Goal: Task Accomplishment & Management: Complete application form

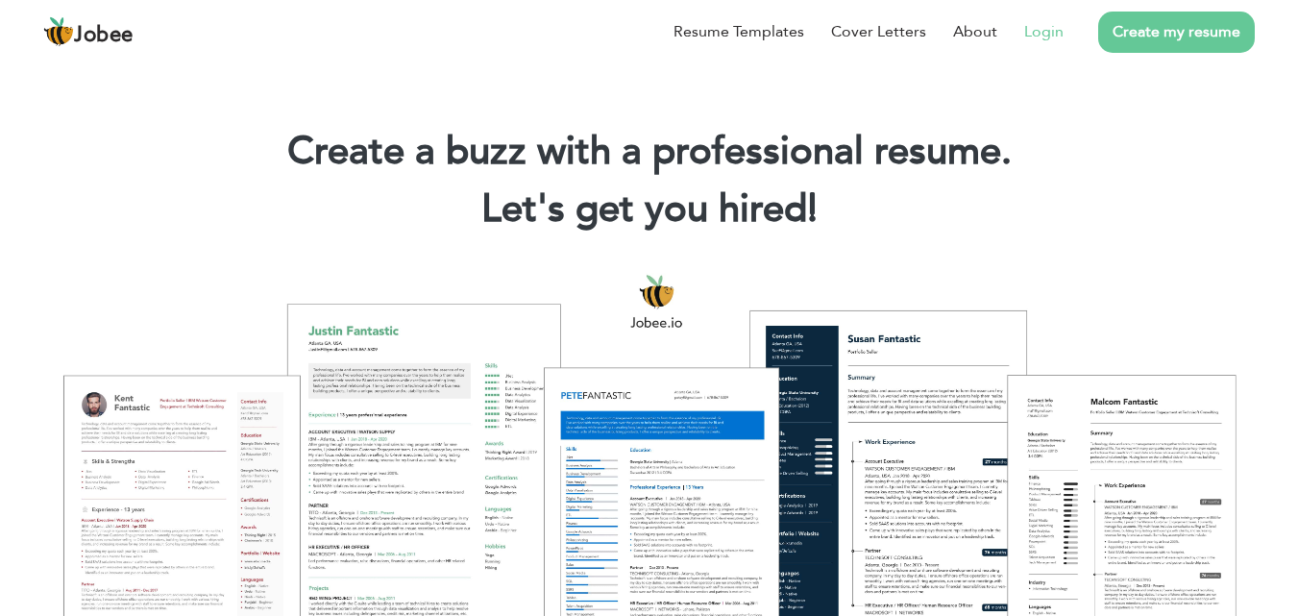
click at [1032, 32] on link "Login" at bounding box center [1043, 31] width 39 height 23
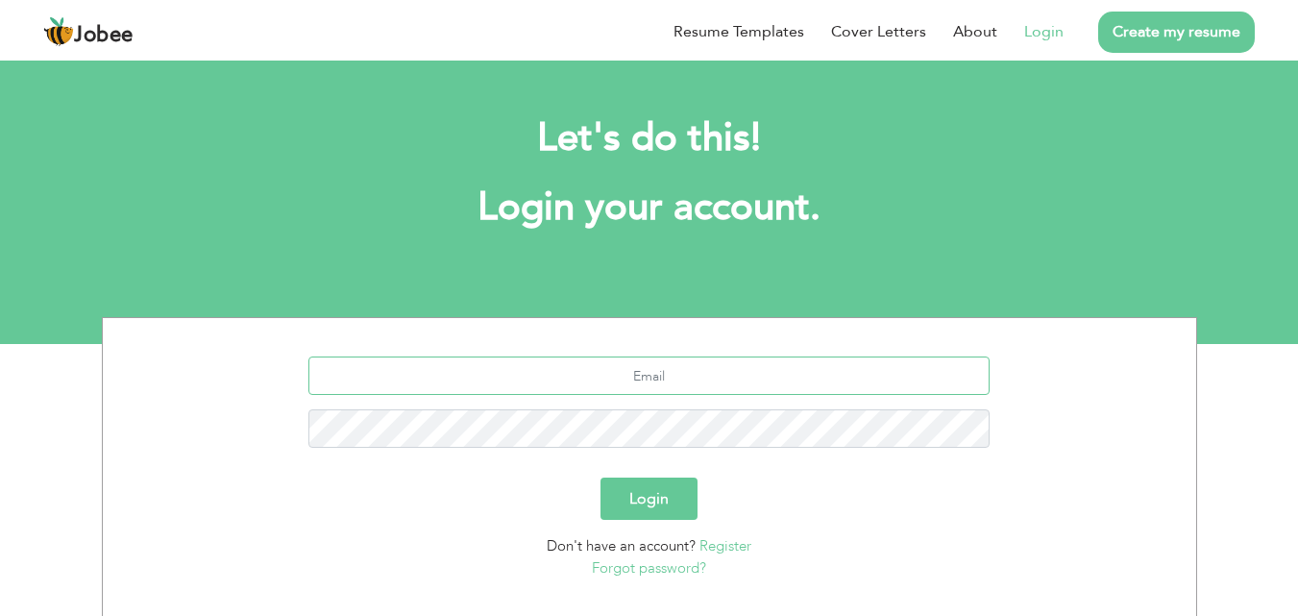
click at [748, 381] on input "text" at bounding box center [648, 375] width 681 height 38
type input "[EMAIL_ADDRESS][DOMAIN_NAME]"
click at [600, 477] on button "Login" at bounding box center [648, 498] width 97 height 42
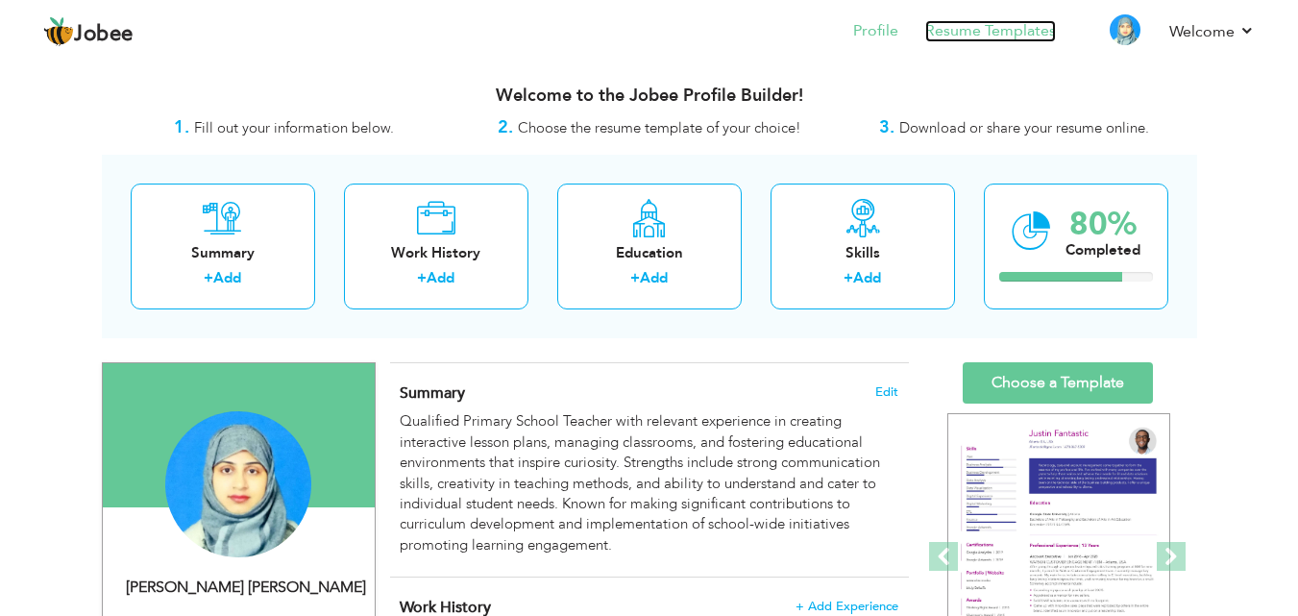
click at [984, 32] on link "Resume Templates" at bounding box center [990, 31] width 131 height 22
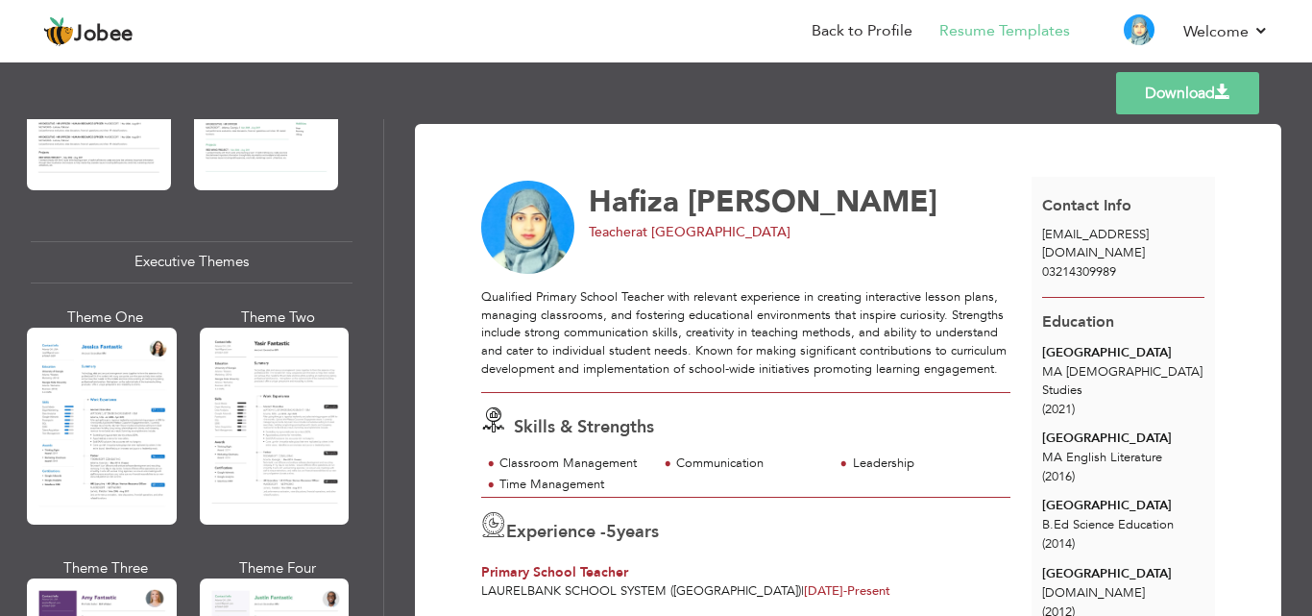
scroll to position [1345, 0]
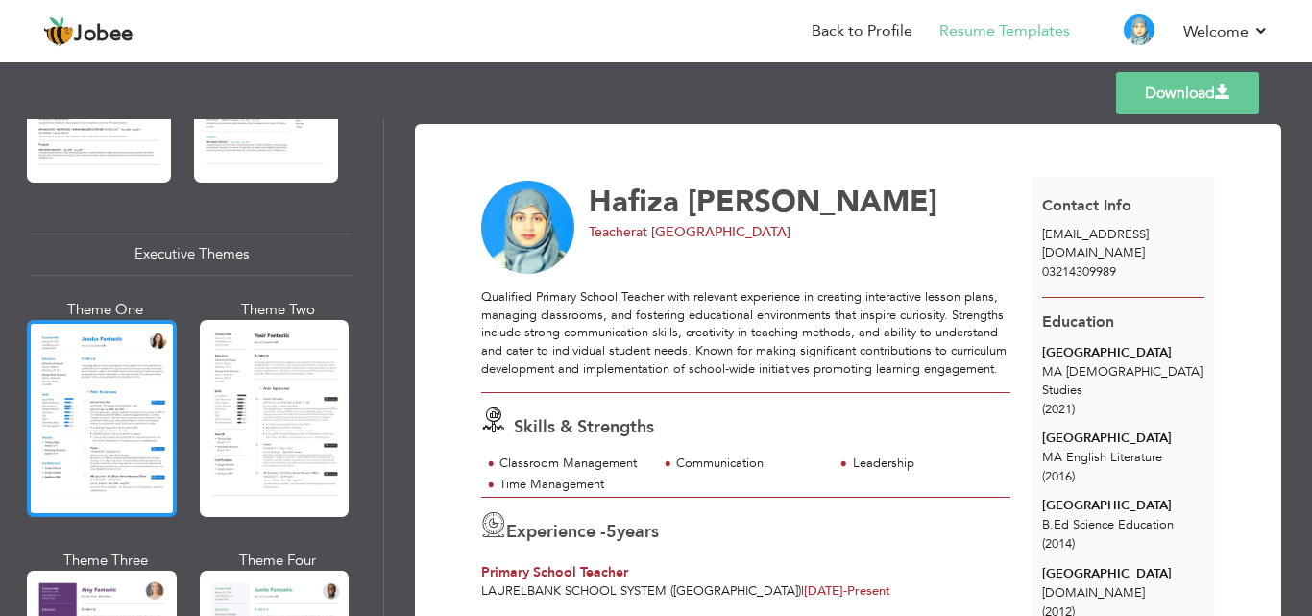
click at [128, 368] on div at bounding box center [102, 418] width 150 height 197
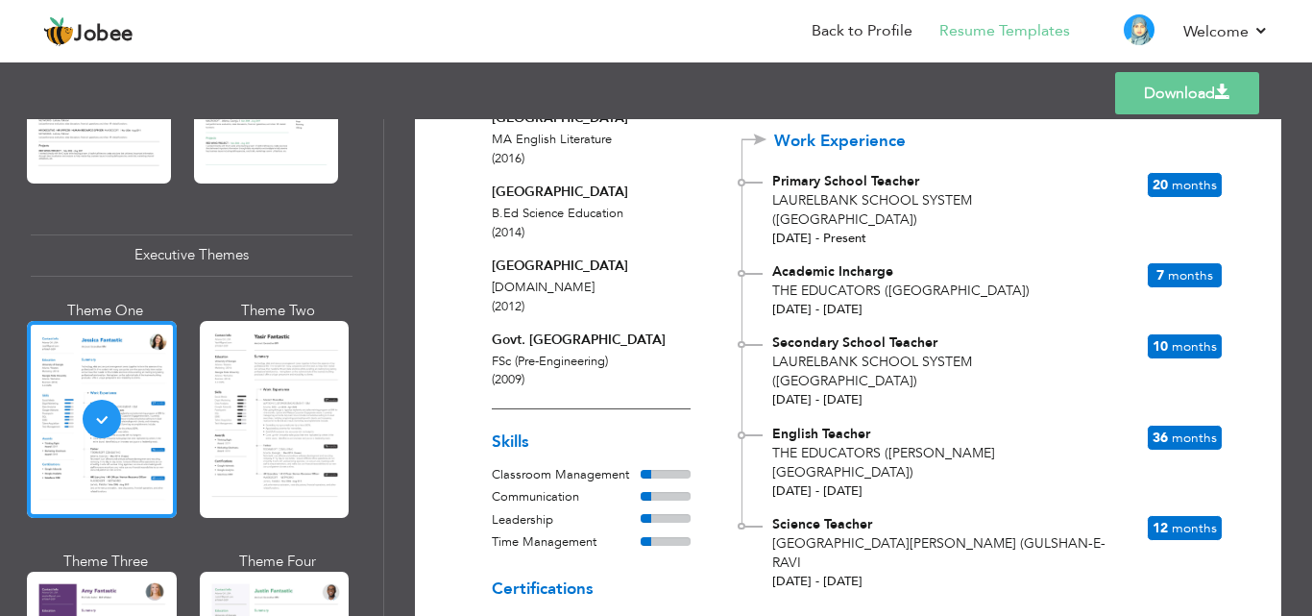
scroll to position [497, 0]
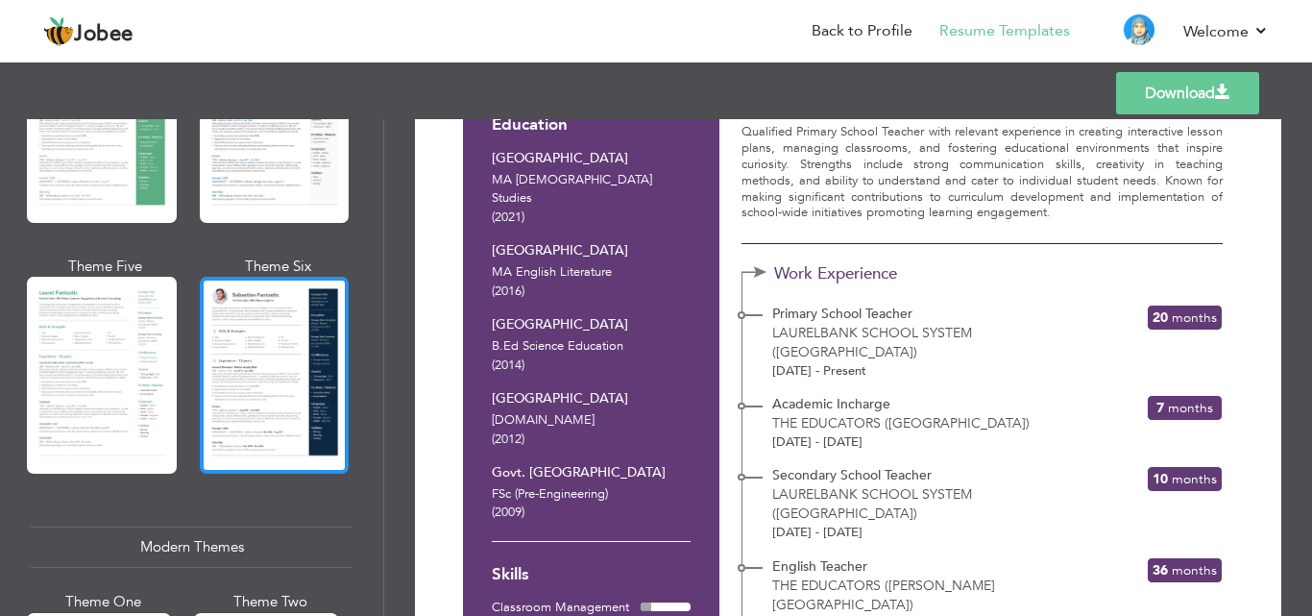
scroll to position [0, 0]
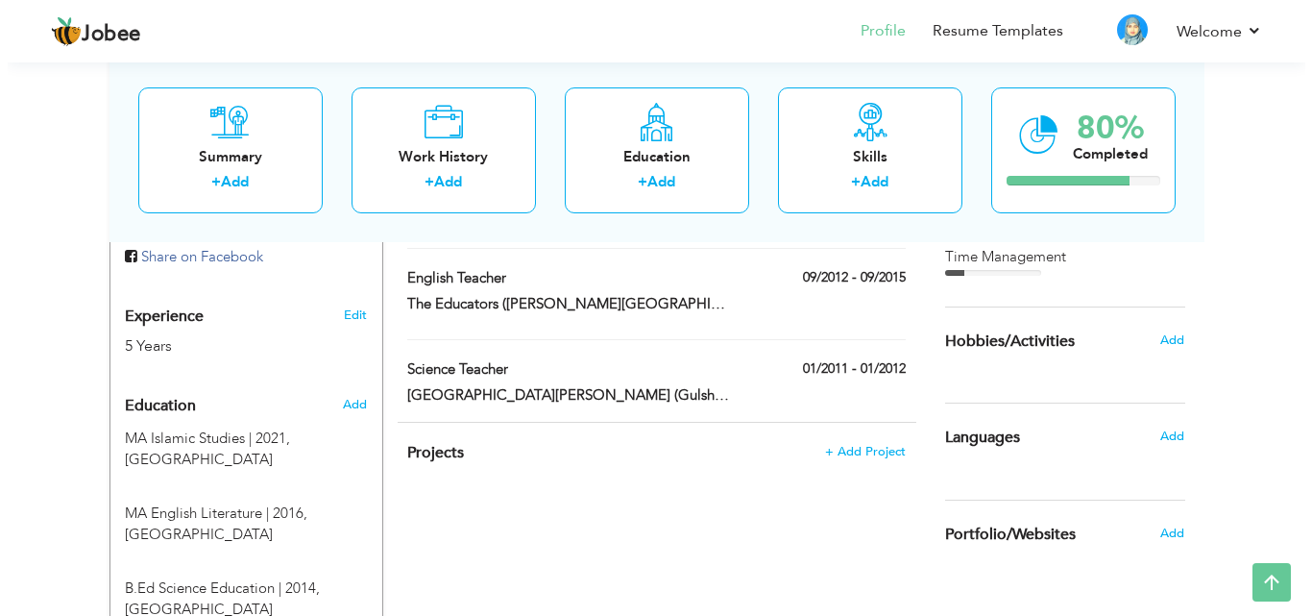
scroll to position [608, 0]
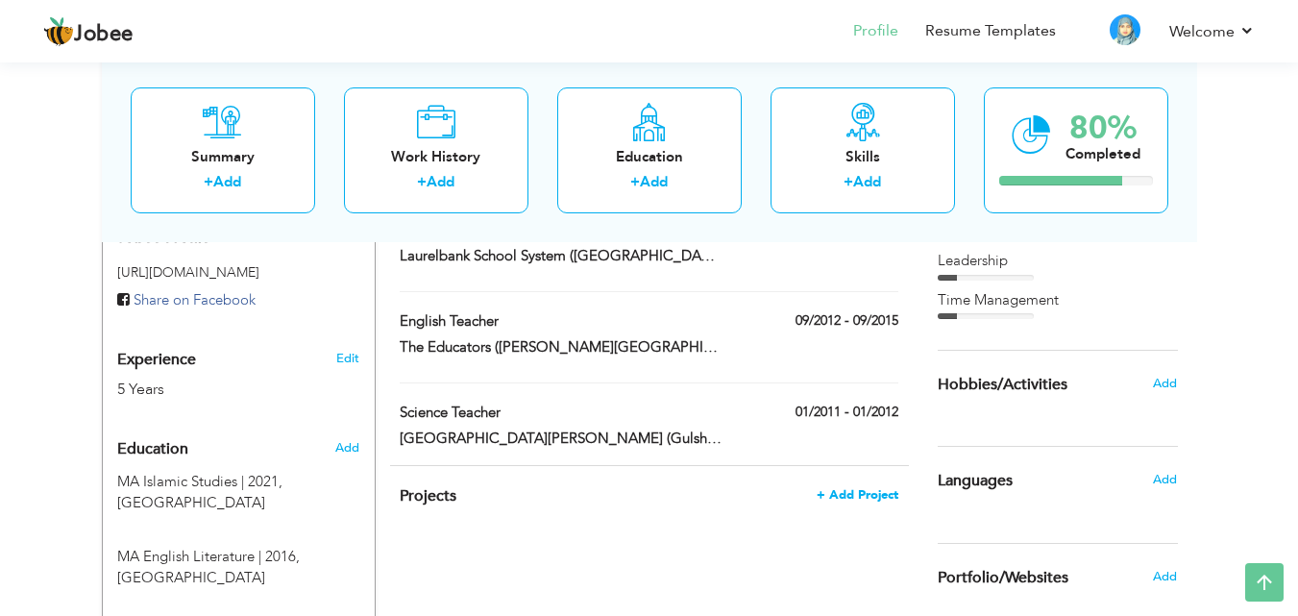
click at [858, 498] on span "+ Add Project" at bounding box center [857, 494] width 82 height 13
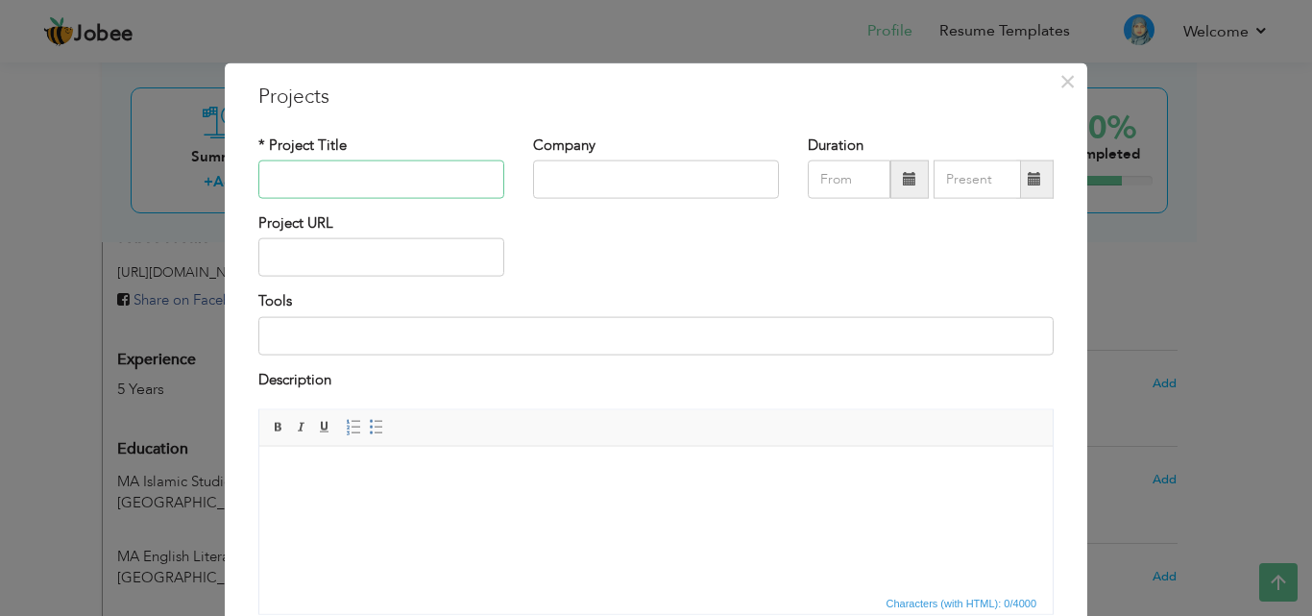
click at [413, 180] on input "text" at bounding box center [381, 179] width 246 height 38
drag, startPoint x: 1059, startPoint y: 81, endPoint x: 834, endPoint y: 232, distance: 272.0
click at [1059, 81] on span "×" at bounding box center [1067, 80] width 16 height 35
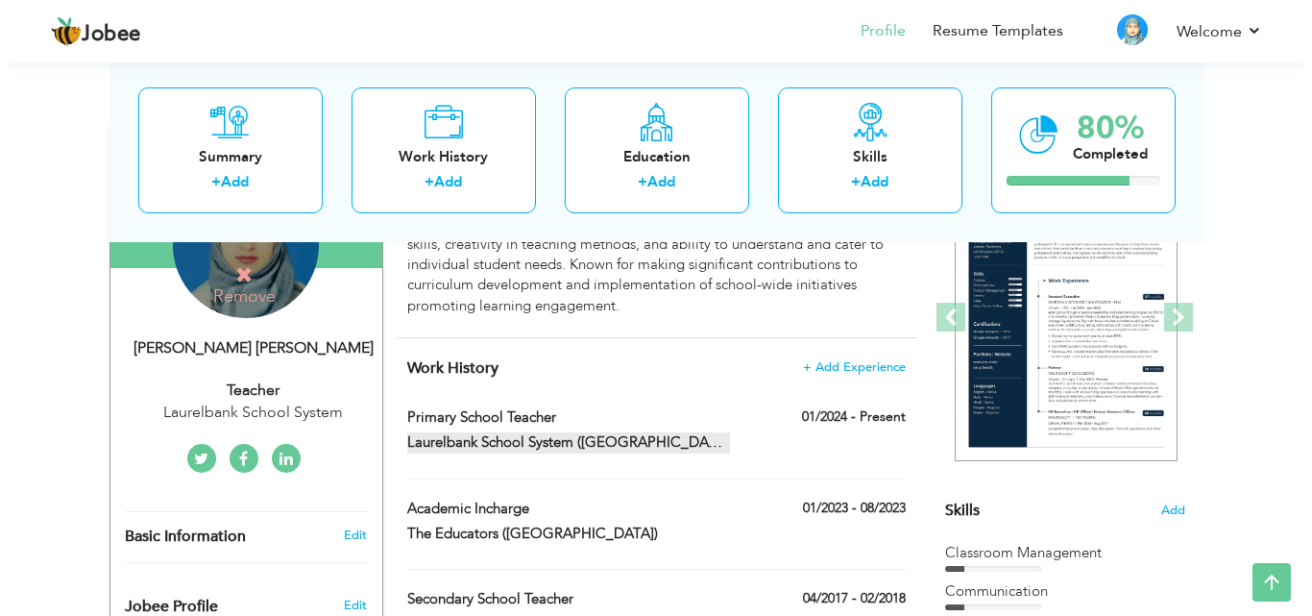
scroll to position [320, 0]
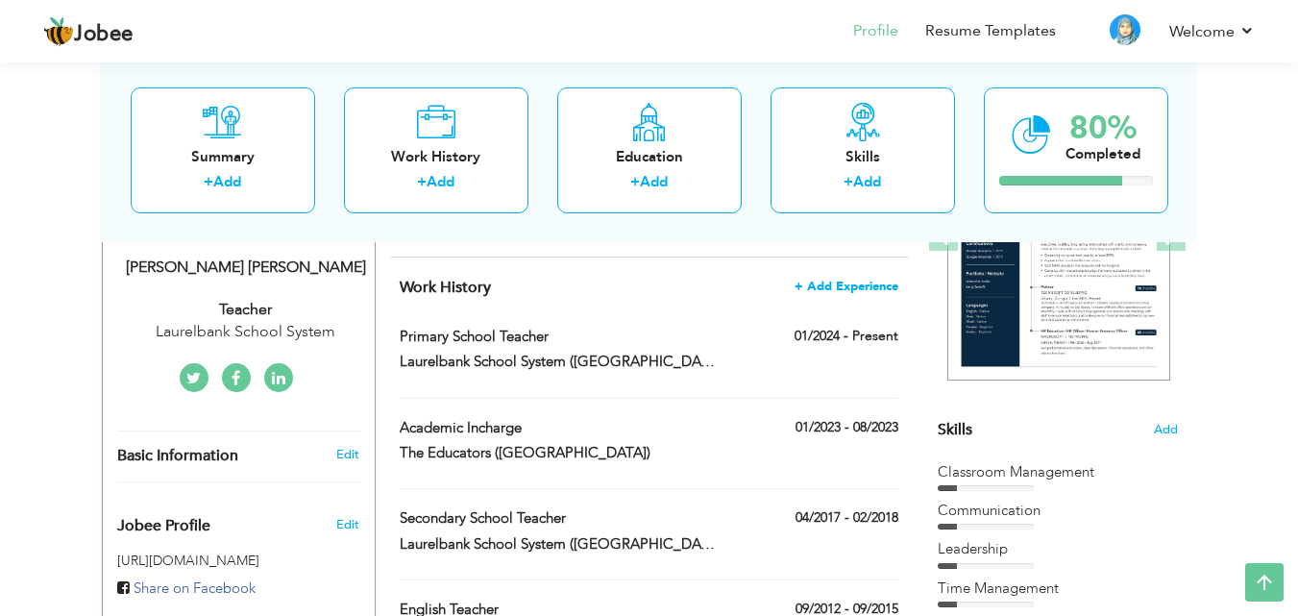
click at [848, 284] on span "+ Add Experience" at bounding box center [846, 285] width 104 height 13
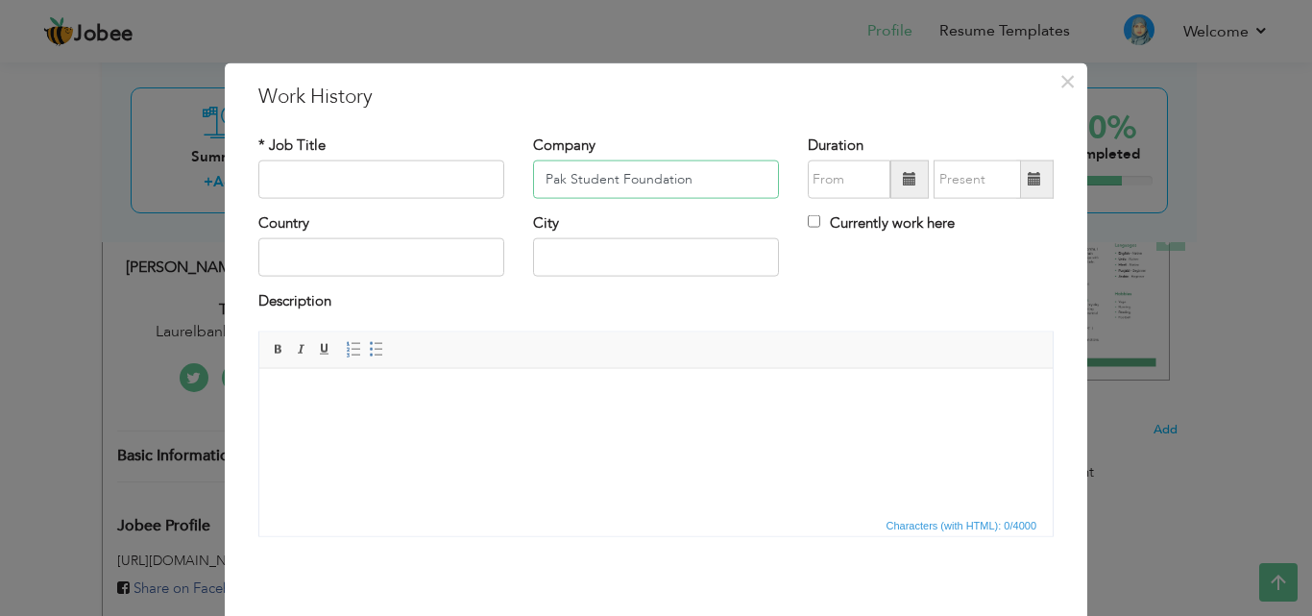
click at [608, 180] on input "Pak Student Foundation" at bounding box center [656, 179] width 246 height 38
click at [738, 184] on input "Pak Students Foundation" at bounding box center [656, 179] width 246 height 38
type input "Pak Students Foundation School"
click at [896, 187] on span at bounding box center [909, 179] width 38 height 38
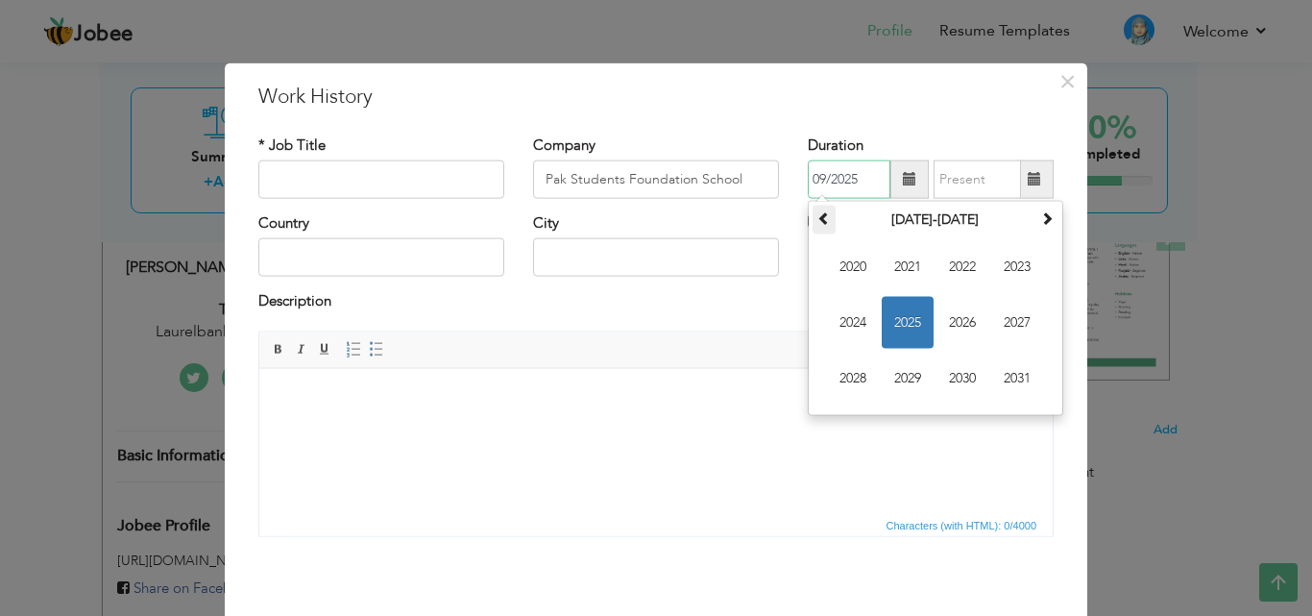
click at [820, 223] on span at bounding box center [823, 217] width 13 height 13
click at [846, 258] on span "2010" at bounding box center [853, 267] width 52 height 52
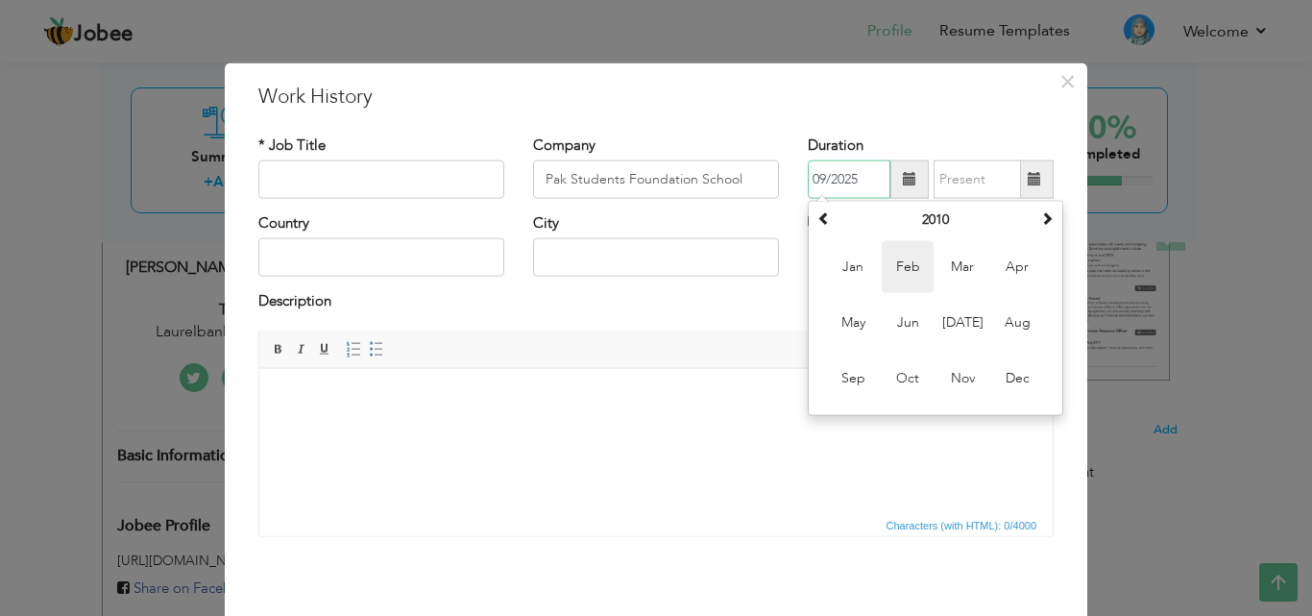
click at [884, 267] on span "Feb" at bounding box center [908, 267] width 52 height 52
type input "02/2010"
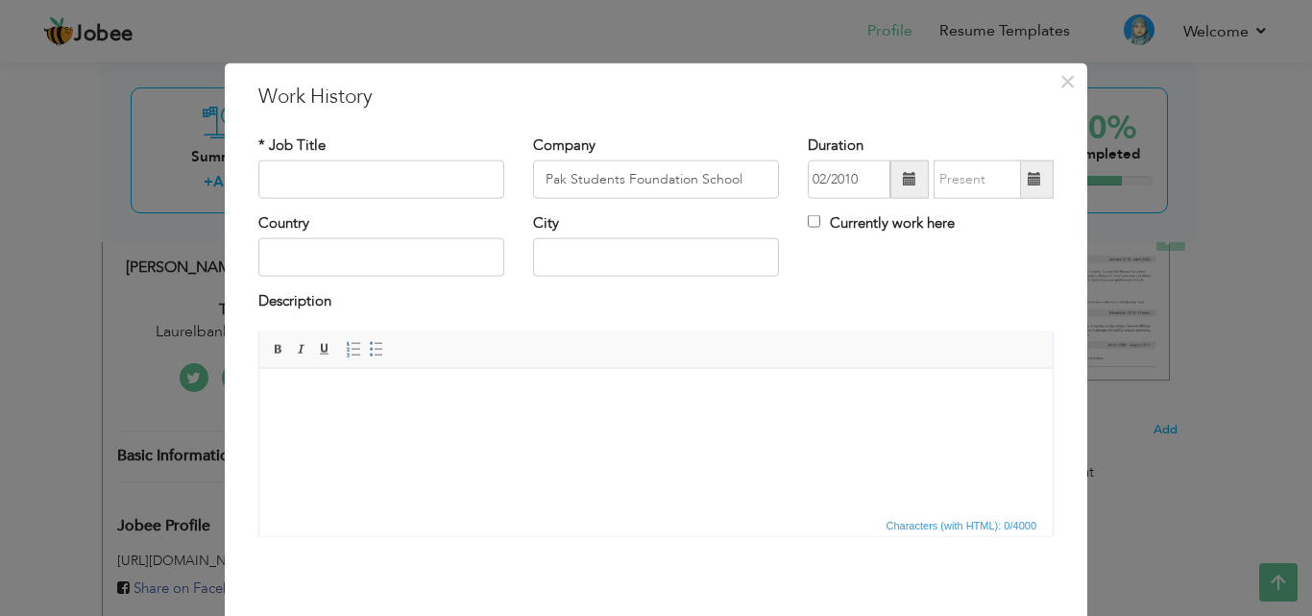
click at [1028, 183] on span at bounding box center [1034, 178] width 13 height 13
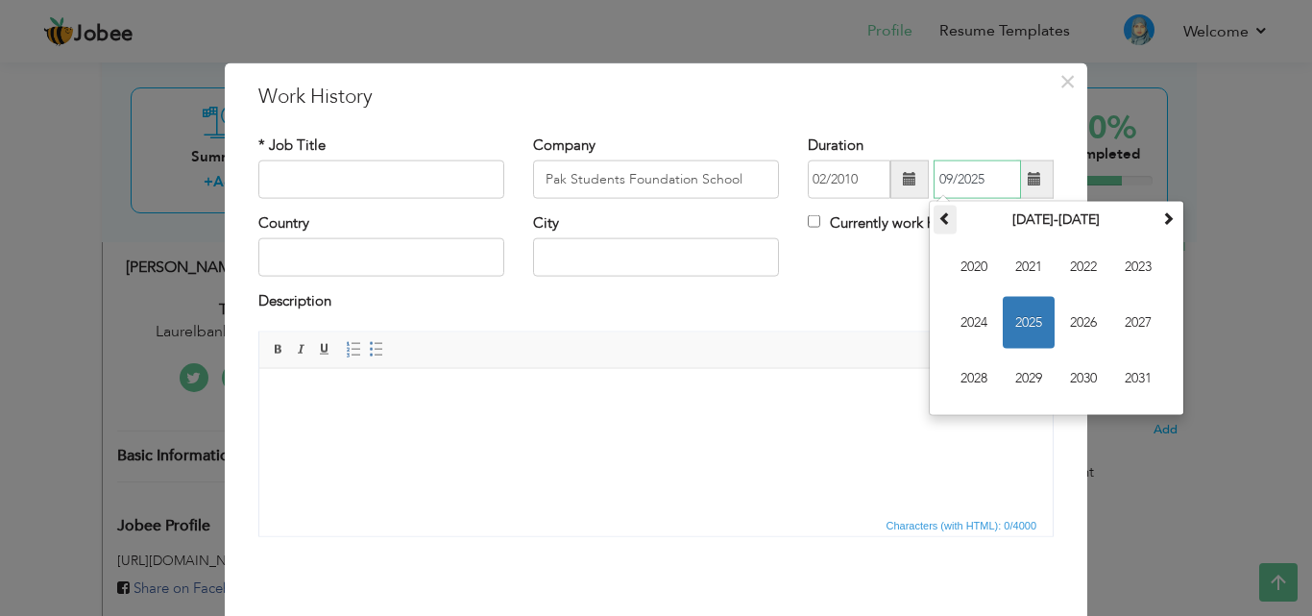
click at [934, 226] on th at bounding box center [945, 220] width 23 height 29
click at [1079, 273] on span "2012" at bounding box center [1083, 267] width 52 height 52
click at [973, 267] on span "Jan" at bounding box center [974, 267] width 52 height 52
type input "01/2012"
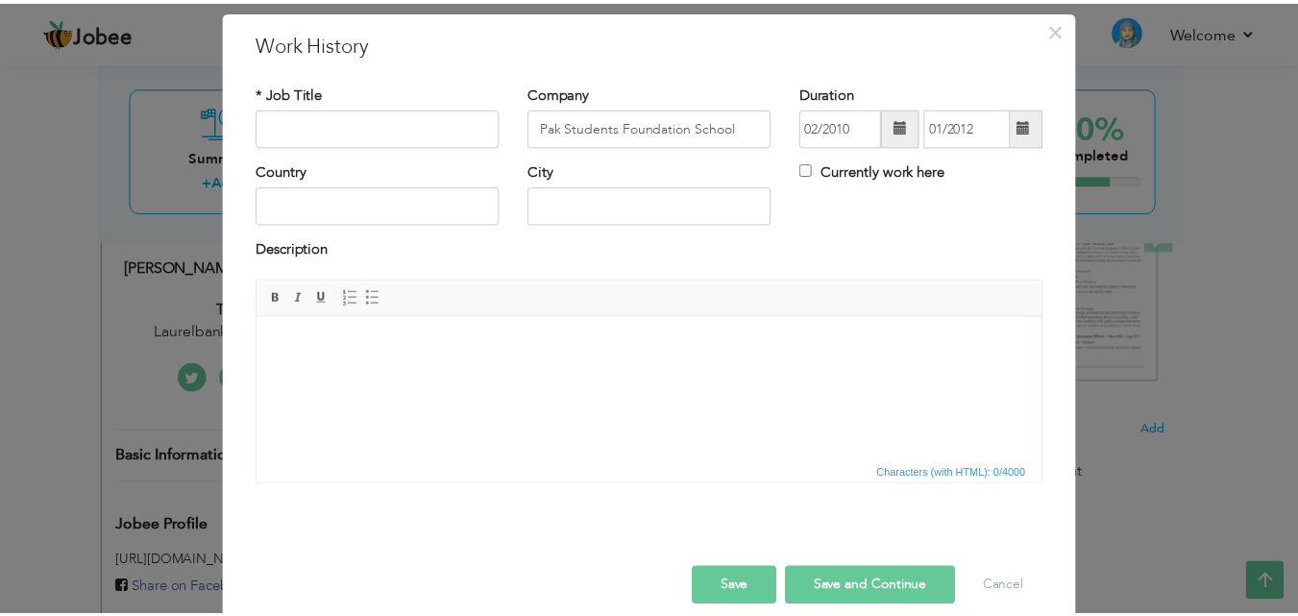
scroll to position [62, 0]
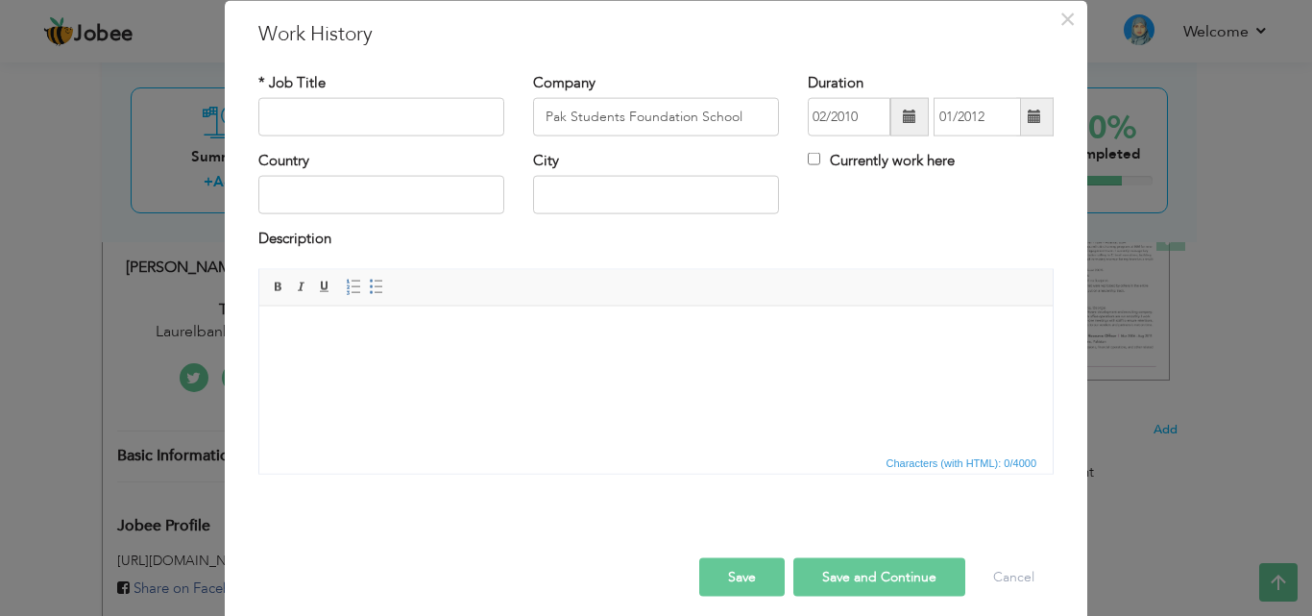
click at [749, 577] on button "Save" at bounding box center [741, 576] width 85 height 38
type input "Teacher"
click at [721, 576] on button "Save" at bounding box center [741, 576] width 85 height 38
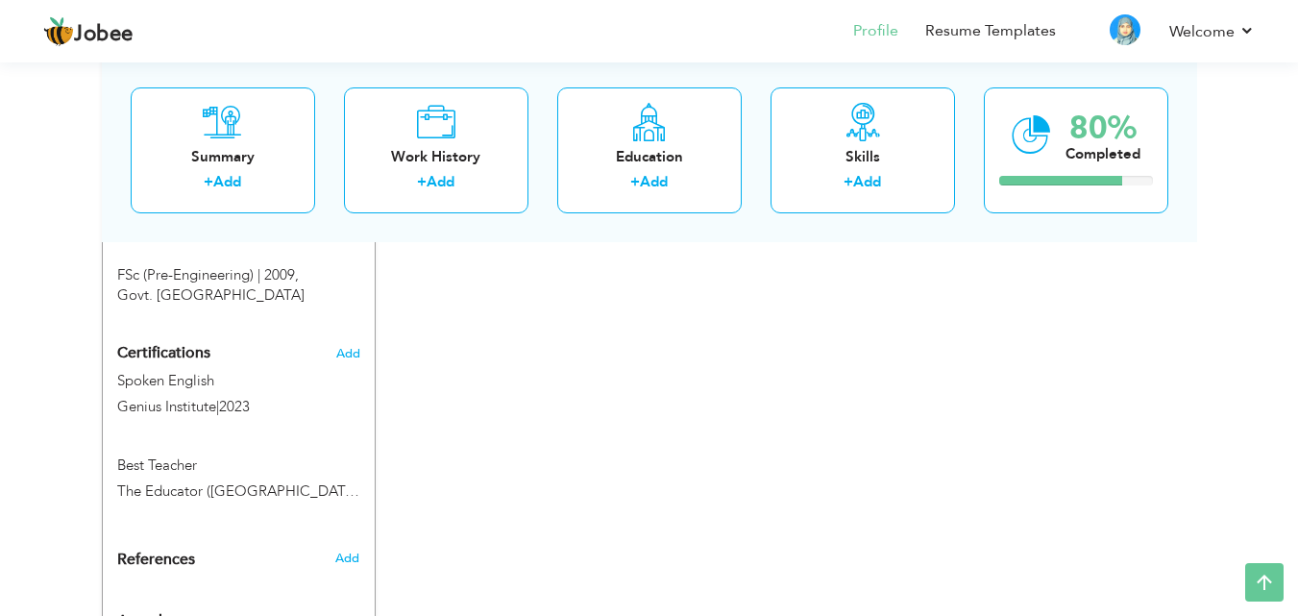
scroll to position [1184, 0]
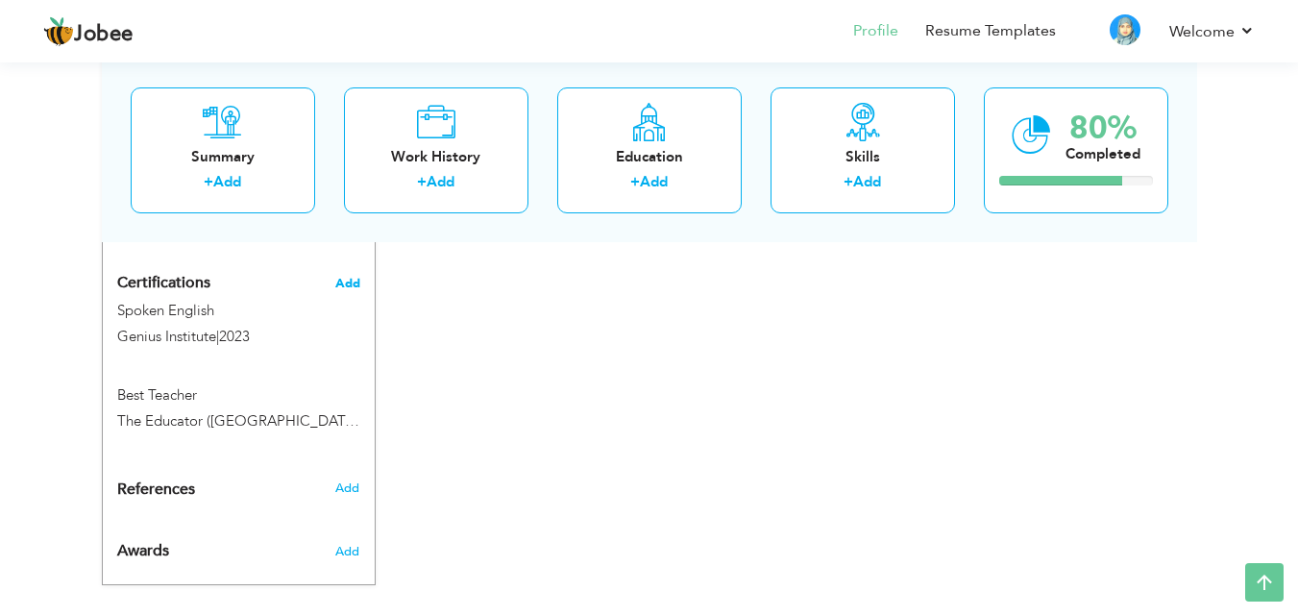
click at [340, 277] on span "Add" at bounding box center [347, 283] width 25 height 13
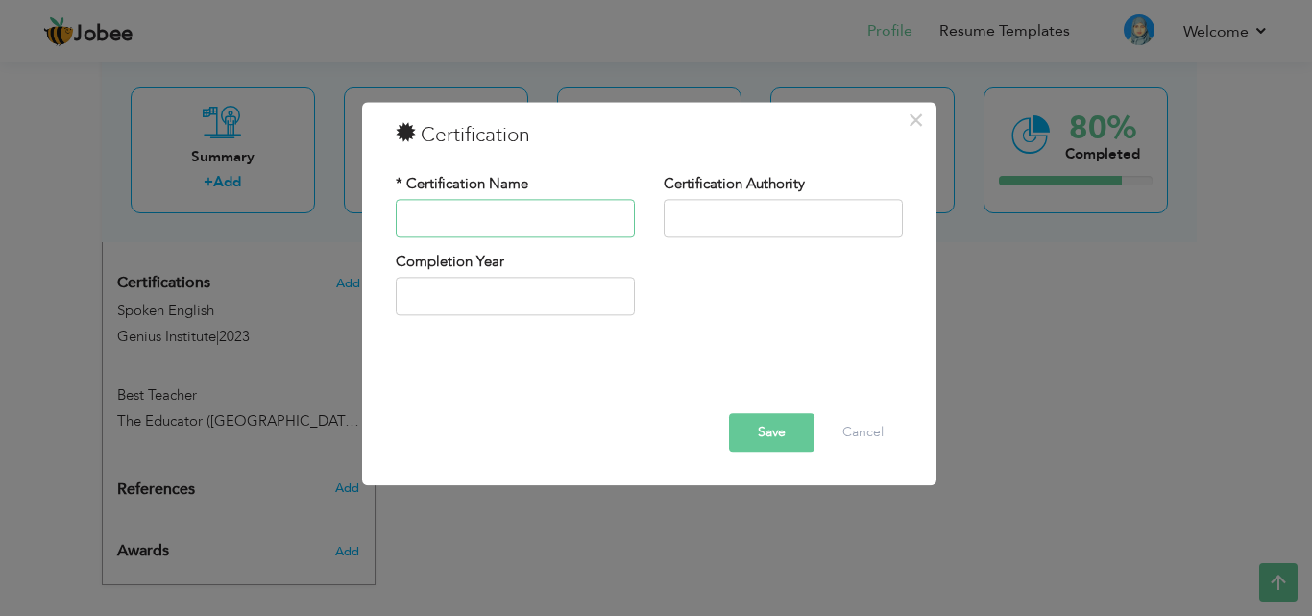
click at [547, 219] on input "text" at bounding box center [515, 218] width 239 height 38
type input "New Countdown Mathematics"
type input "Oxford University Press"
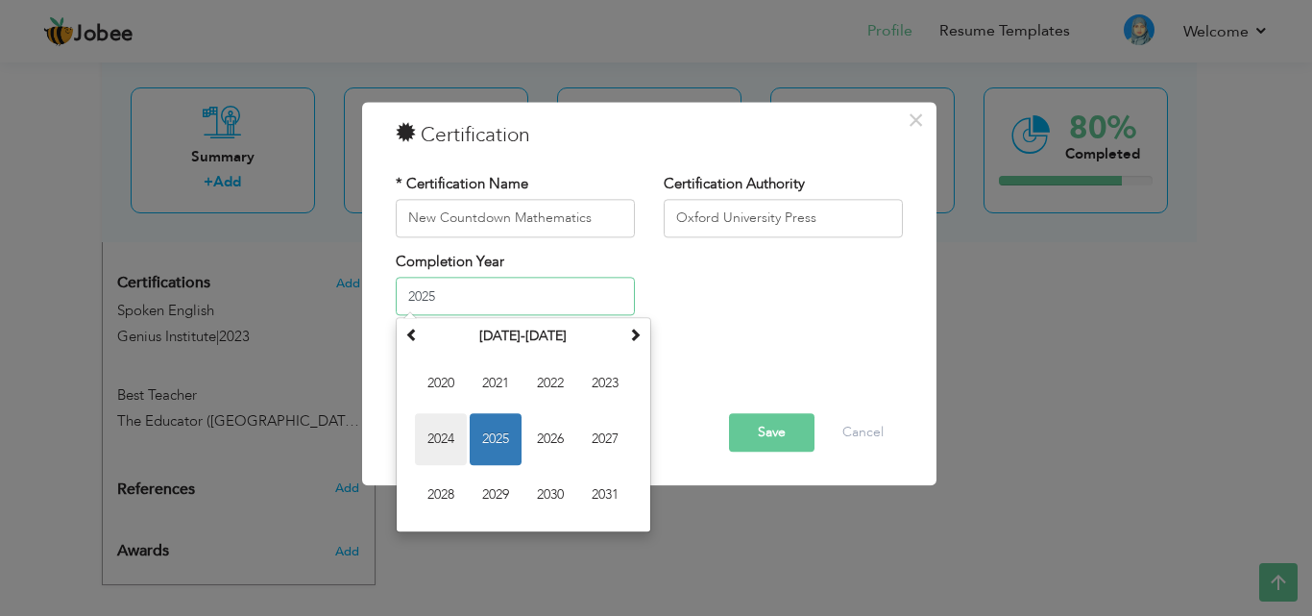
click at [450, 432] on span "2024" at bounding box center [441, 440] width 52 height 52
type input "2024"
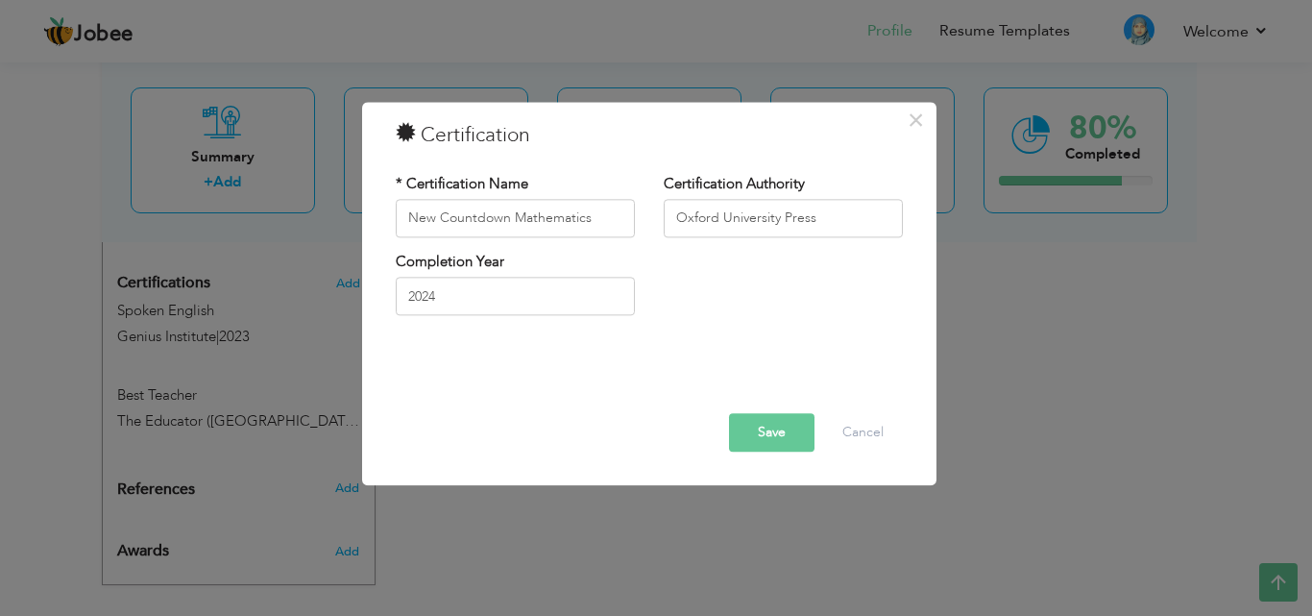
click at [778, 426] on button "Save" at bounding box center [771, 432] width 85 height 38
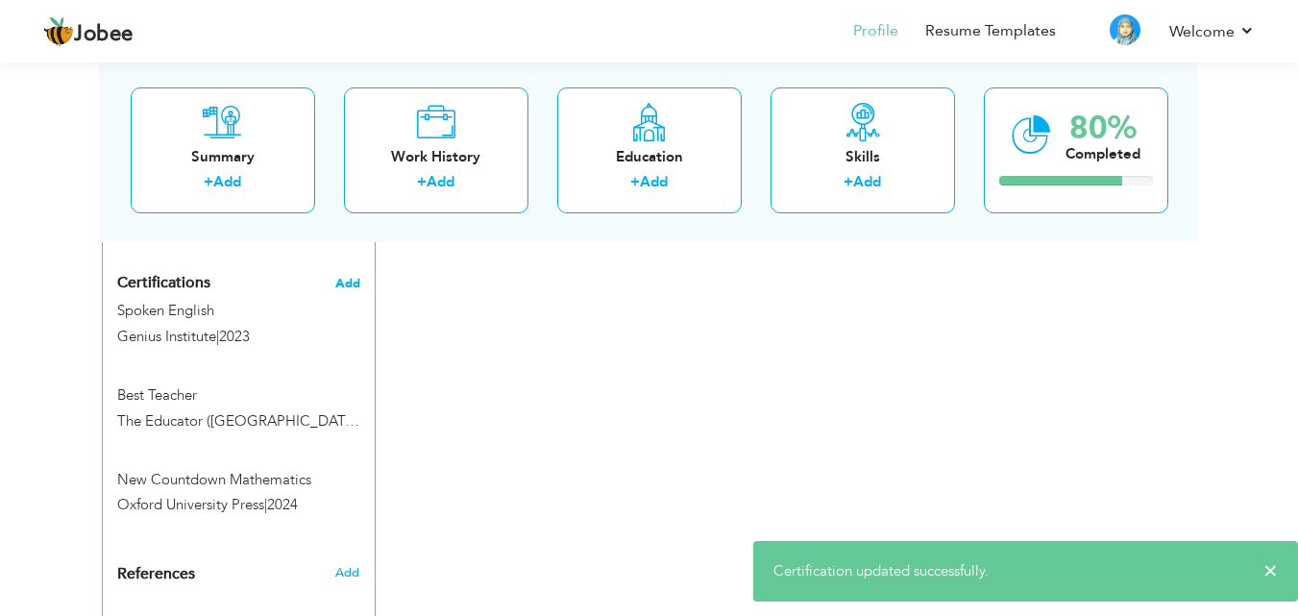
click at [344, 277] on span "Add" at bounding box center [347, 283] width 25 height 13
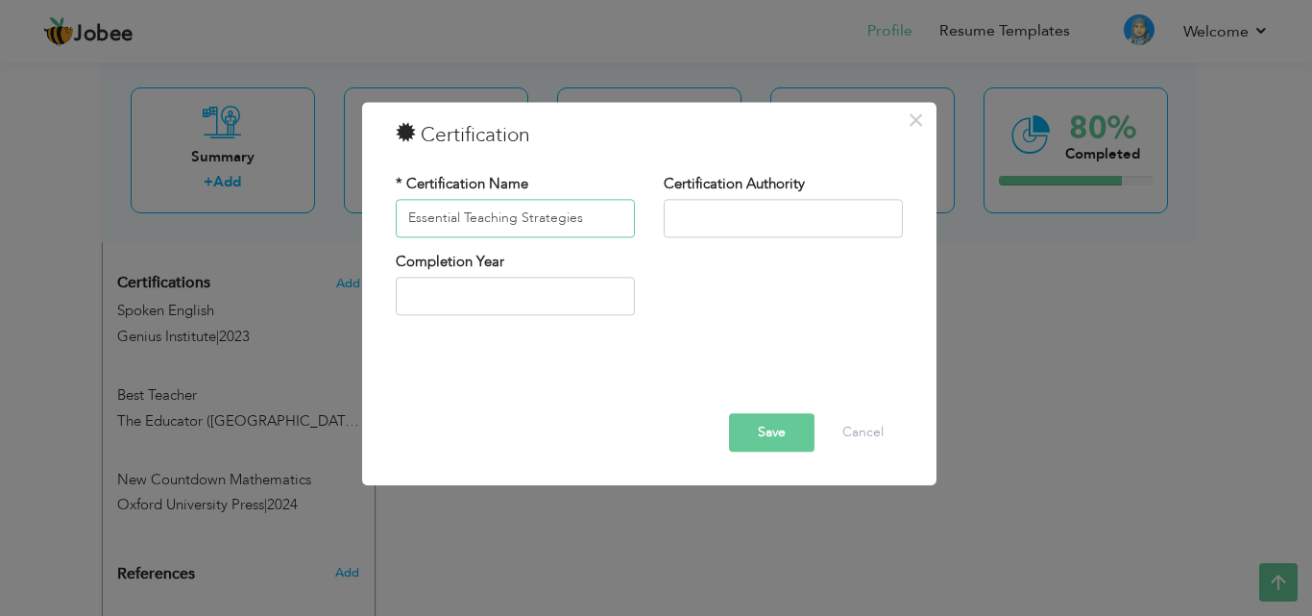
type input "Essential Teaching Strategies"
click at [705, 214] on input "text" at bounding box center [783, 218] width 239 height 38
type input "Oxford University Press"
click at [513, 307] on input "text" at bounding box center [515, 297] width 239 height 38
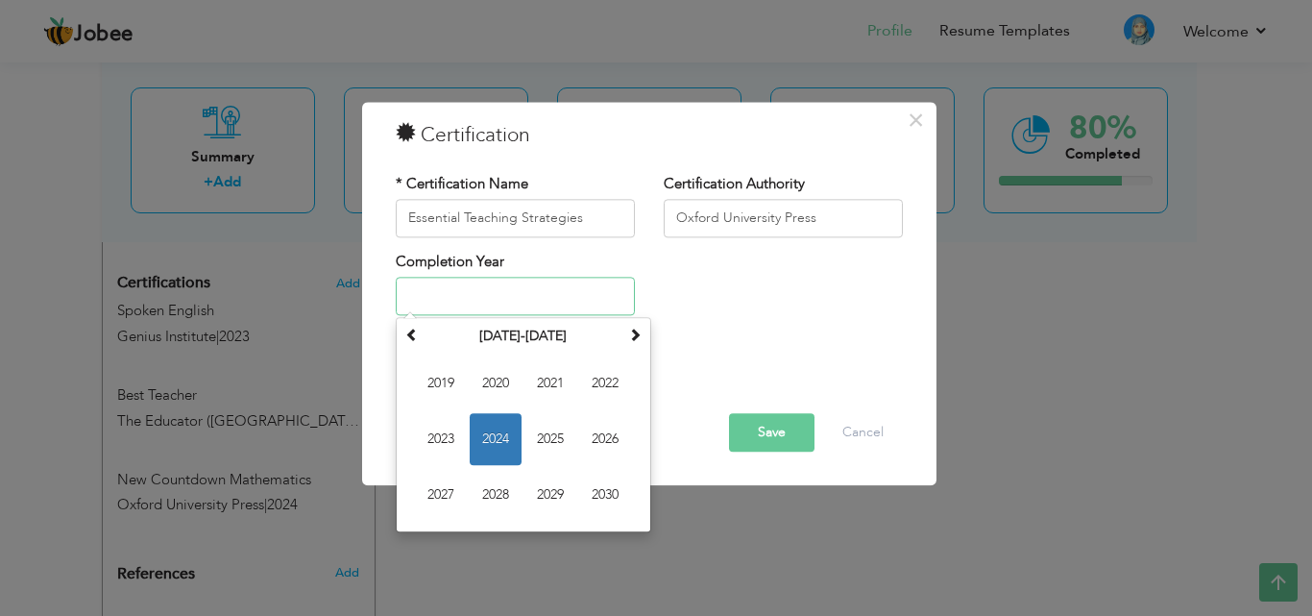
click at [478, 436] on span "2024" at bounding box center [496, 440] width 52 height 52
type input "2024"
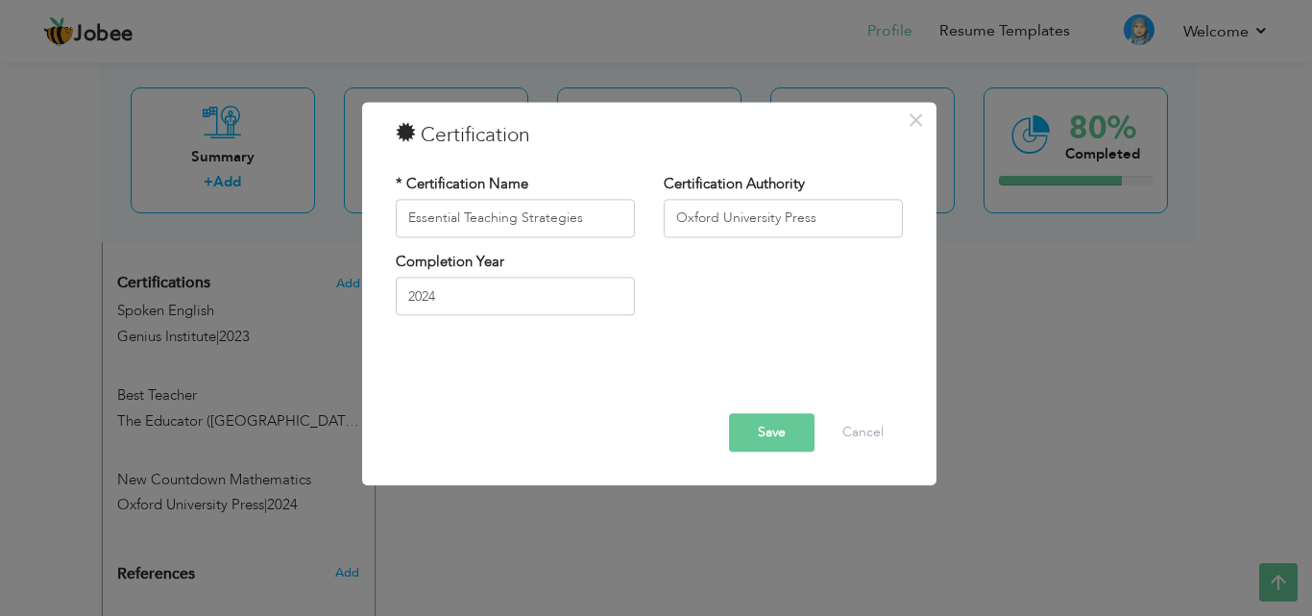
click at [761, 434] on button "Save" at bounding box center [771, 432] width 85 height 38
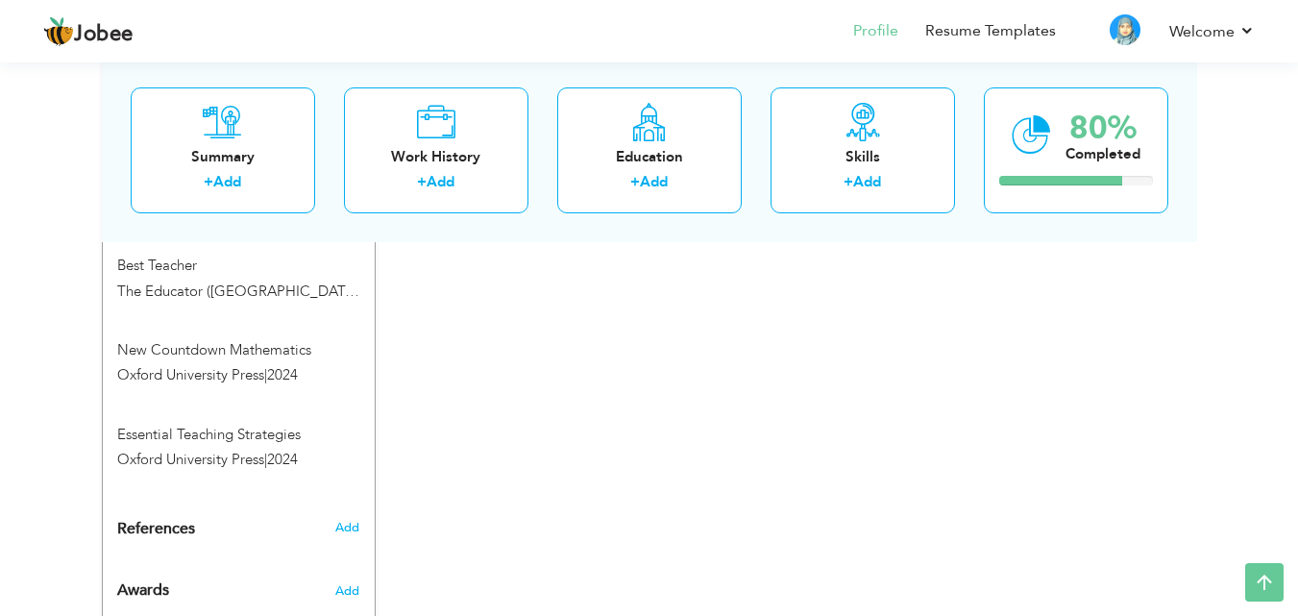
scroll to position [1350, 0]
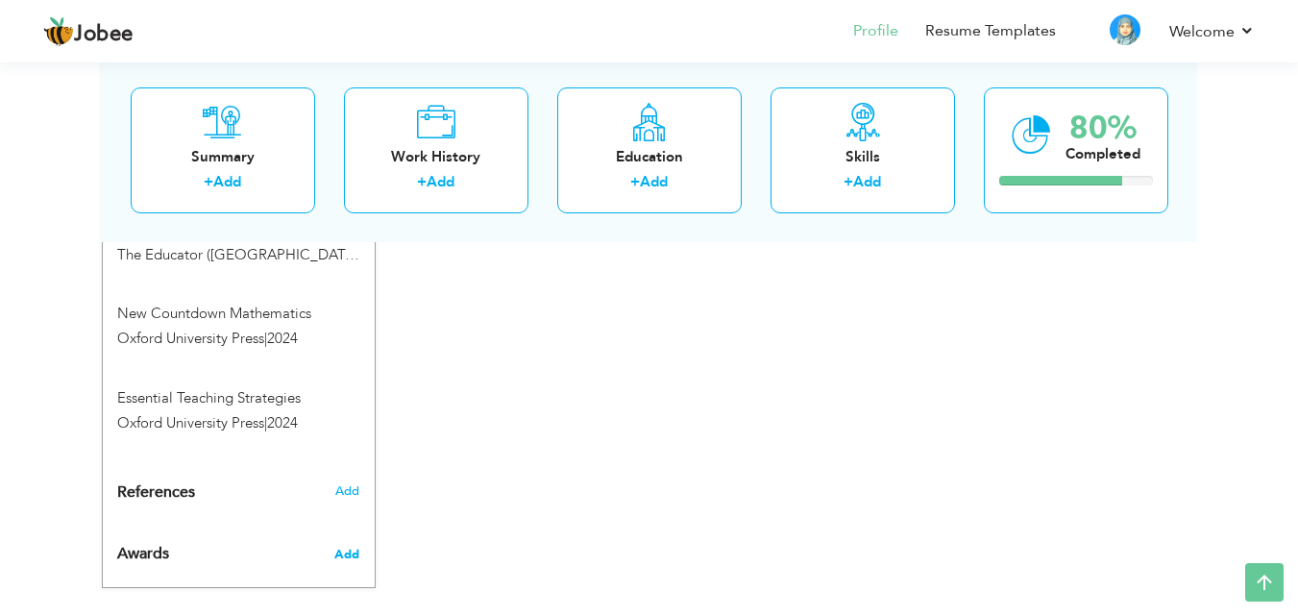
click at [342, 546] on span "Add" at bounding box center [346, 554] width 25 height 17
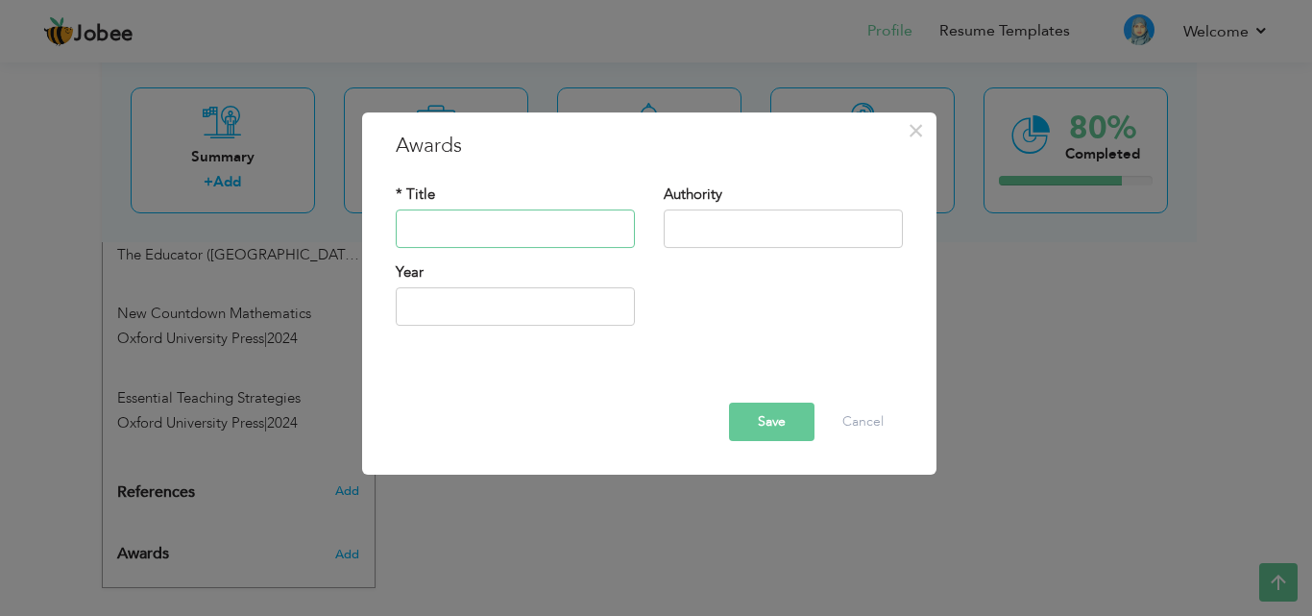
click at [551, 223] on input "text" at bounding box center [515, 228] width 239 height 38
type input "Best Teacher"
type input "The Educators (Ravi Road Campus)"
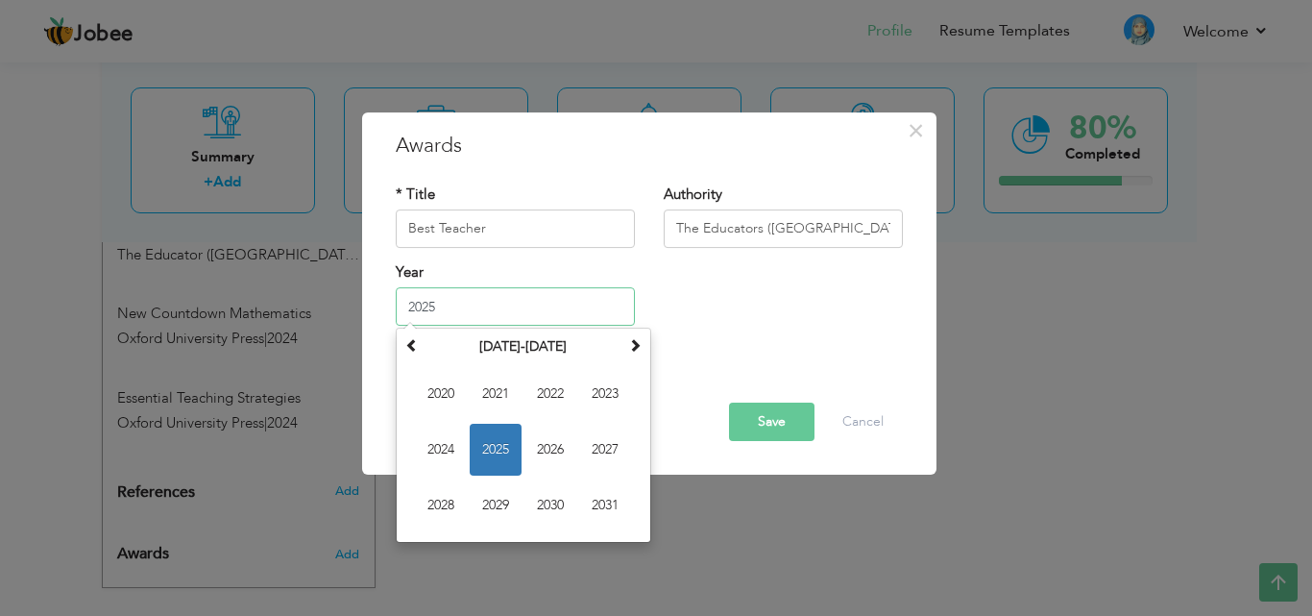
click at [500, 295] on input "2025" at bounding box center [515, 306] width 239 height 38
click at [408, 345] on span at bounding box center [411, 344] width 13 height 13
click at [494, 456] on span "2015" at bounding box center [496, 450] width 52 height 52
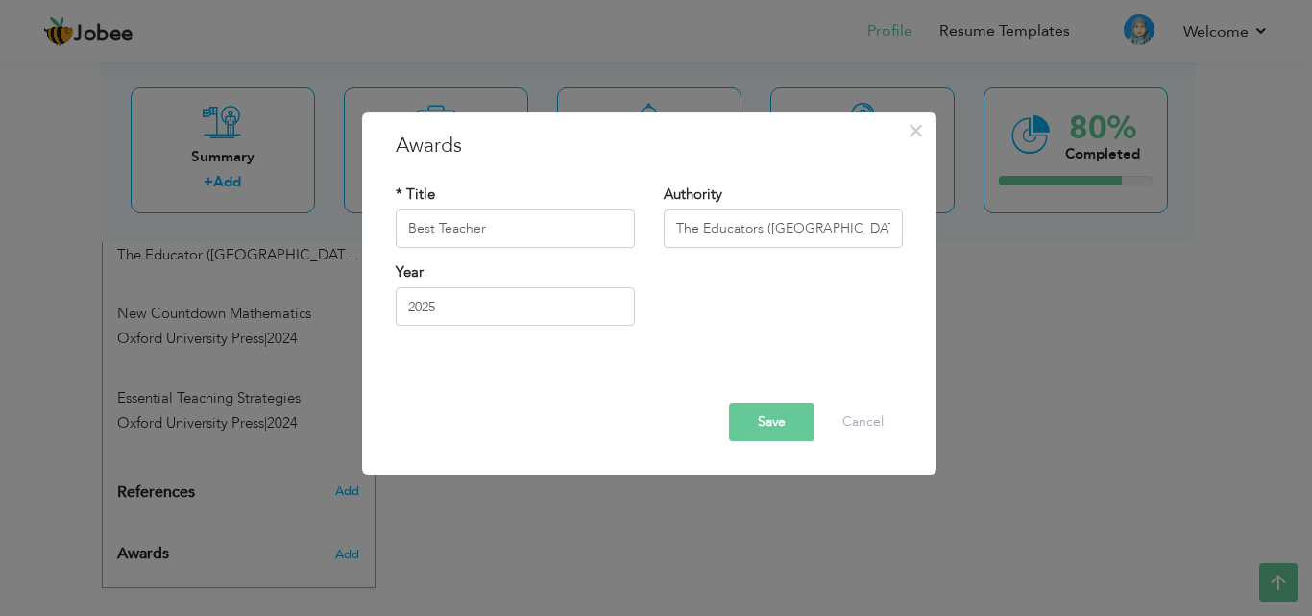
type input "2015"
click at [773, 425] on button "Save" at bounding box center [771, 421] width 85 height 38
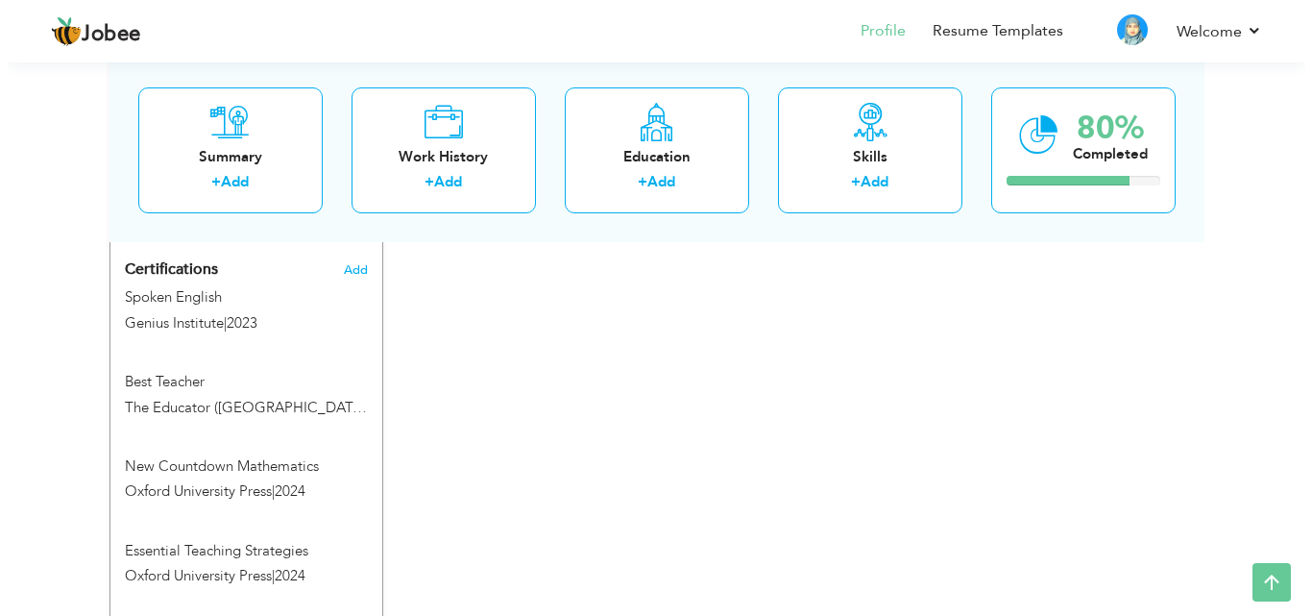
scroll to position [1171, 0]
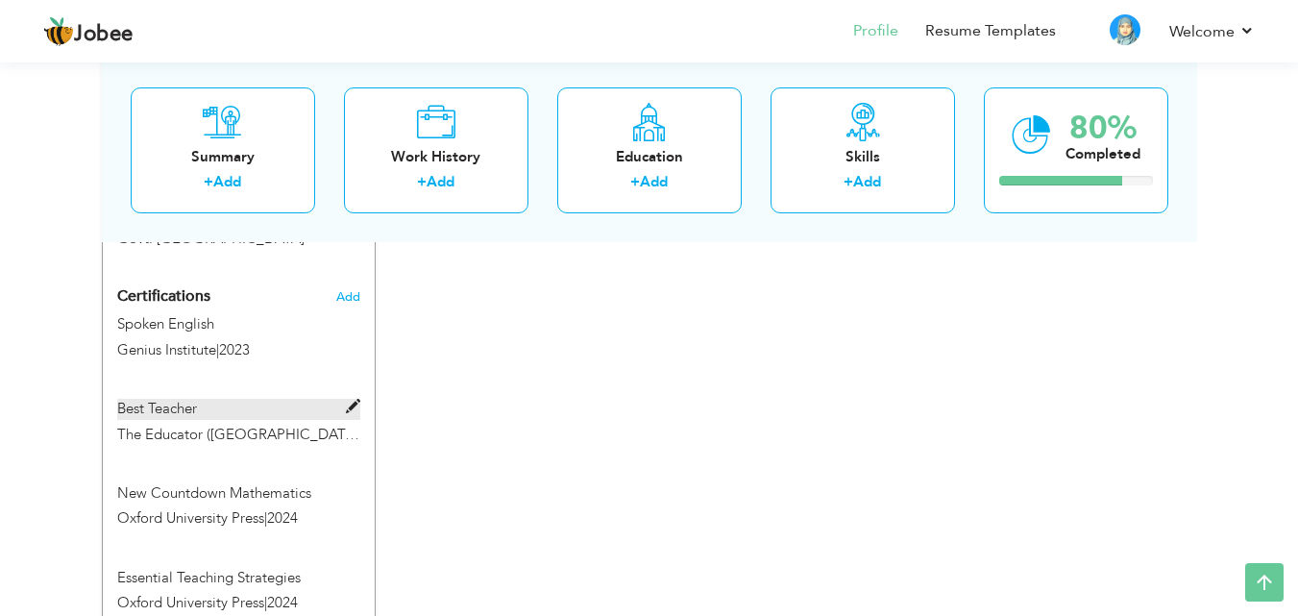
click at [353, 400] on span at bounding box center [353, 407] width 14 height 14
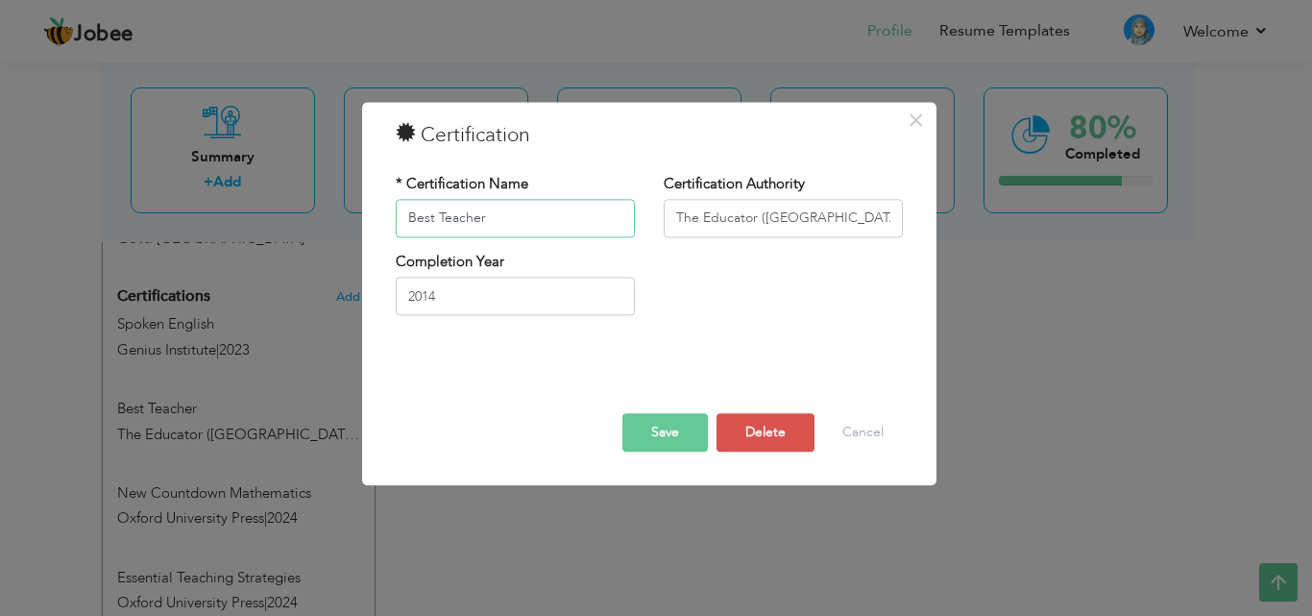
drag, startPoint x: 531, startPoint y: 221, endPoint x: 327, endPoint y: 256, distance: 207.6
click at [327, 256] on div "× Certification * Certification Name Best Teacher Certification Authority The E…" at bounding box center [656, 308] width 1312 height 616
type input "Content Competence Course (CCC)"
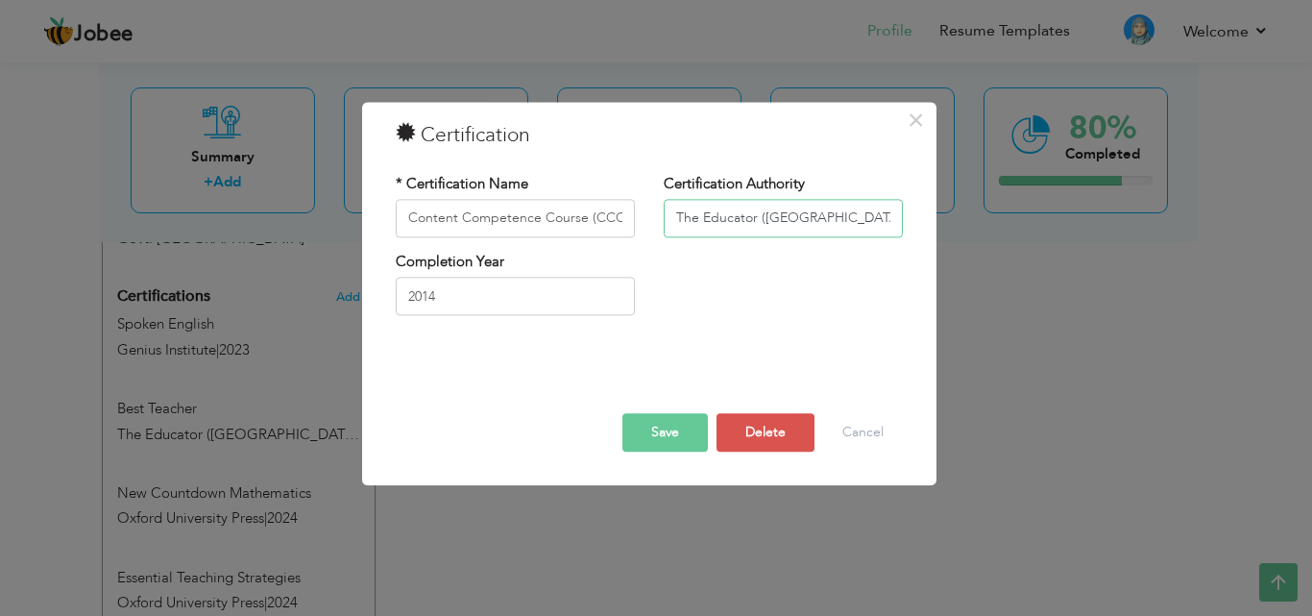
drag, startPoint x: 833, startPoint y: 221, endPoint x: 504, endPoint y: 201, distance: 329.1
click at [504, 201] on div "* Certification Name Content Competence Course (CCC) Certification Authority Th…" at bounding box center [649, 213] width 536 height 78
click at [673, 216] on input "AFAQ" at bounding box center [783, 218] width 239 height 38
type input "Association For Academic Quality (AFAQ)"
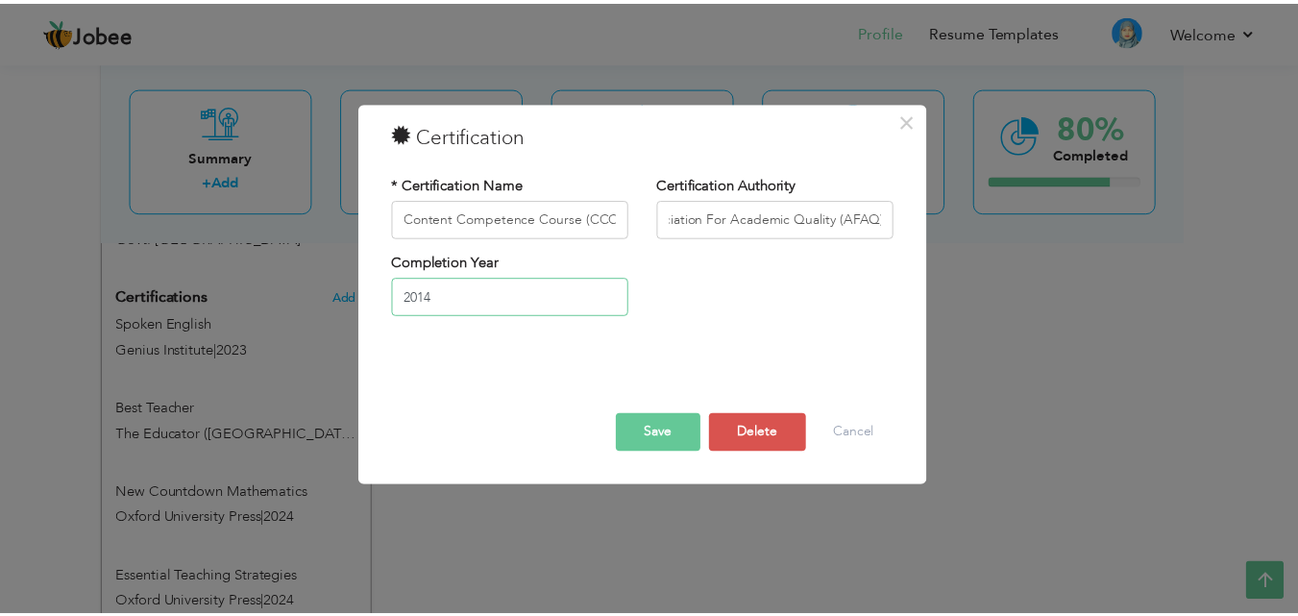
scroll to position [0, 0]
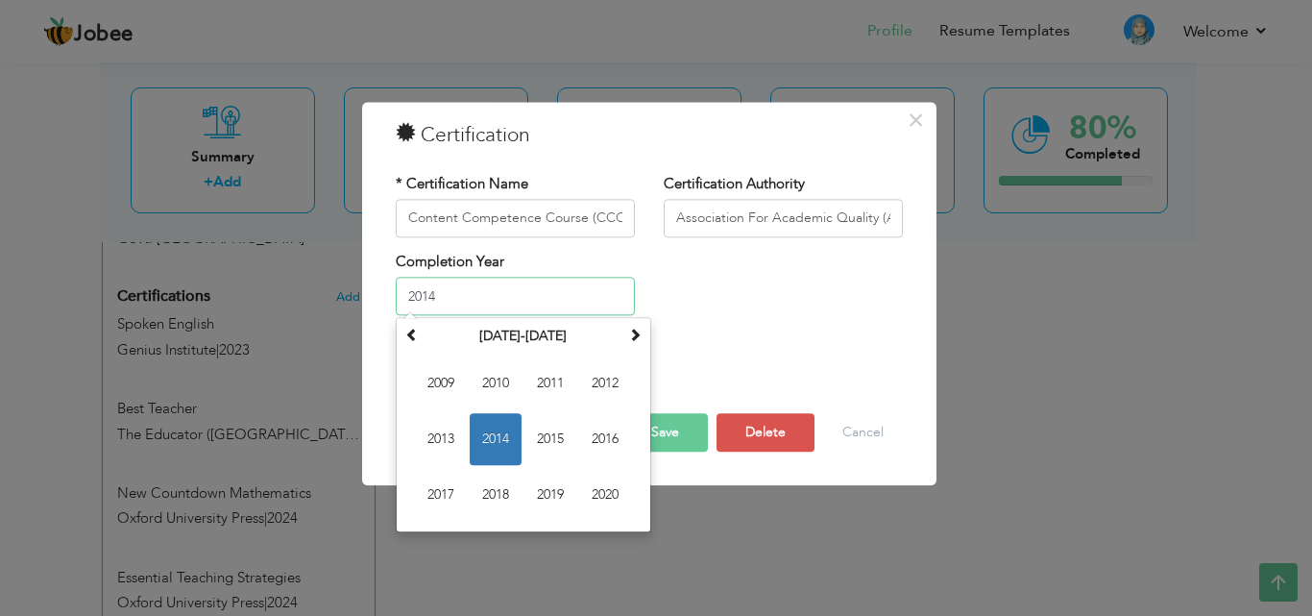
click at [523, 298] on input "2014" at bounding box center [515, 297] width 239 height 38
click at [609, 384] on span "2012" at bounding box center [605, 384] width 52 height 52
type input "2012"
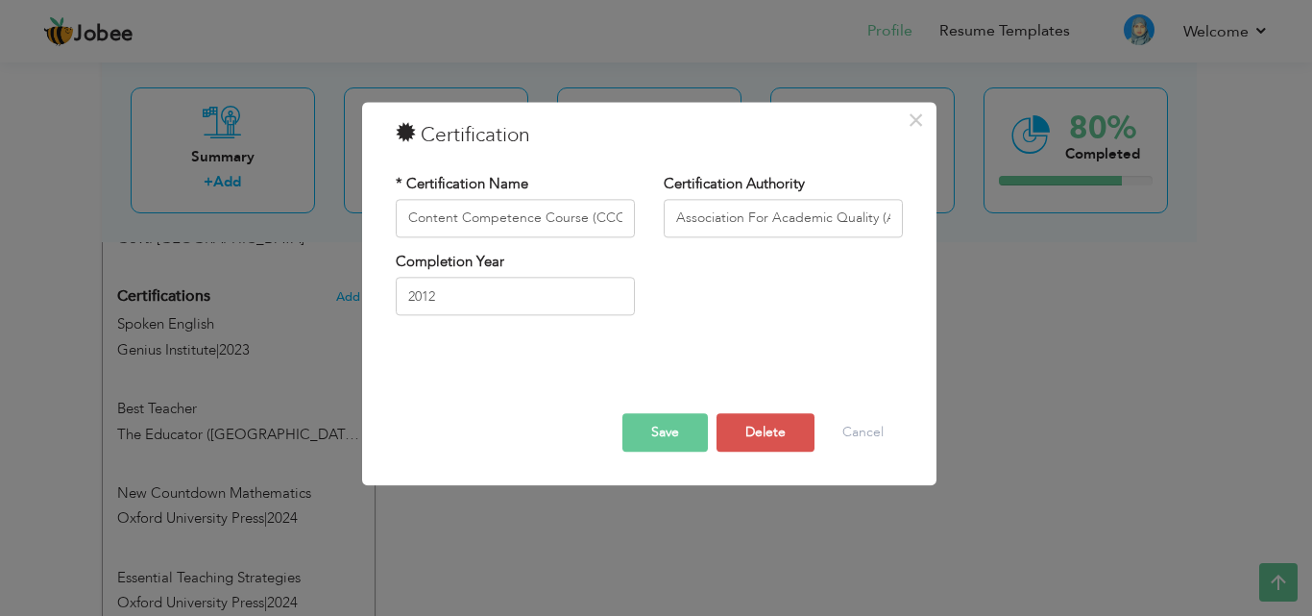
click at [671, 436] on button "Save" at bounding box center [664, 432] width 85 height 38
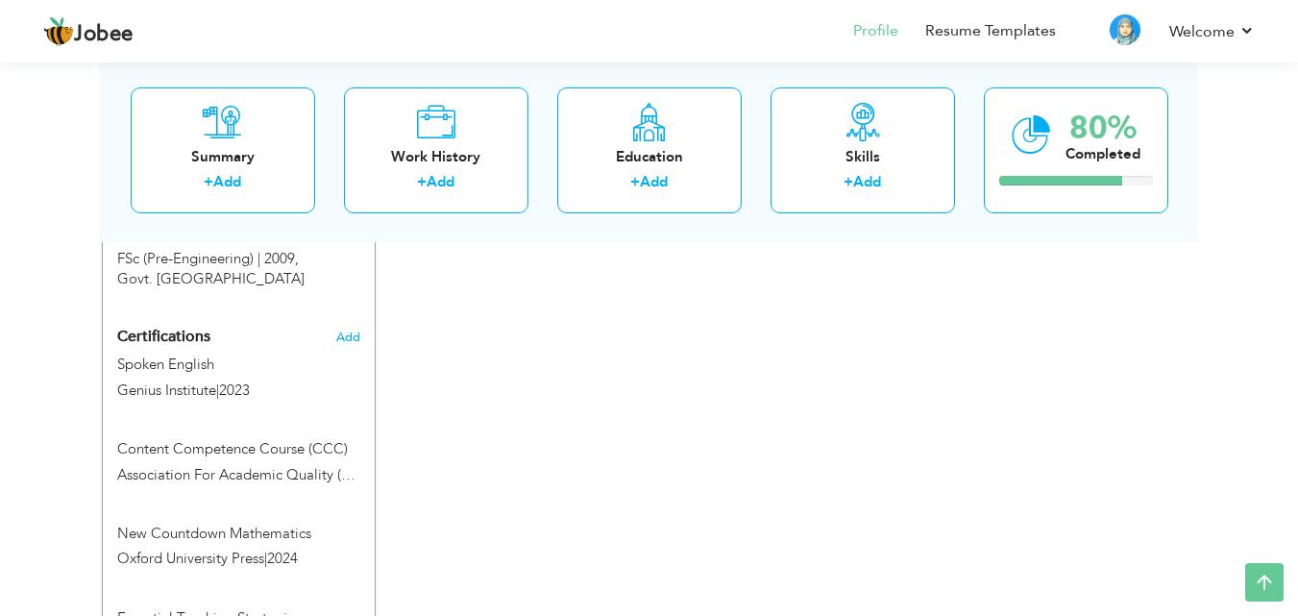
scroll to position [1047, 0]
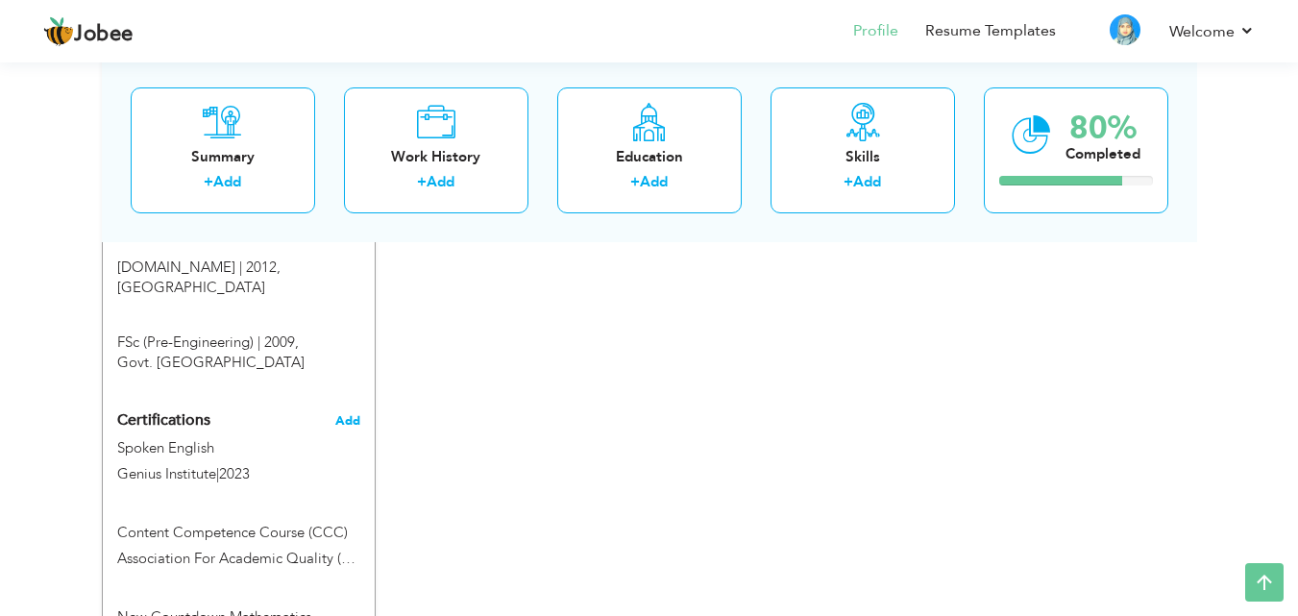
click at [346, 414] on span "Add" at bounding box center [347, 420] width 25 height 13
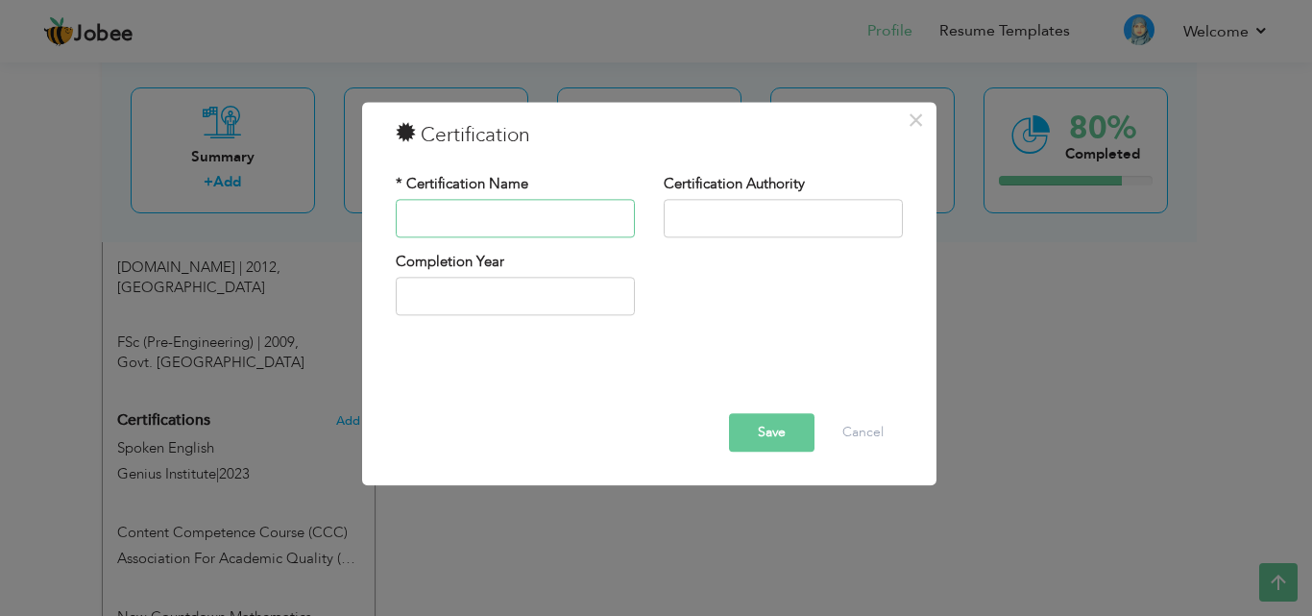
click at [494, 221] on input "text" at bounding box center [515, 218] width 239 height 38
type input "C"
click at [860, 434] on button "Cancel" at bounding box center [863, 432] width 80 height 38
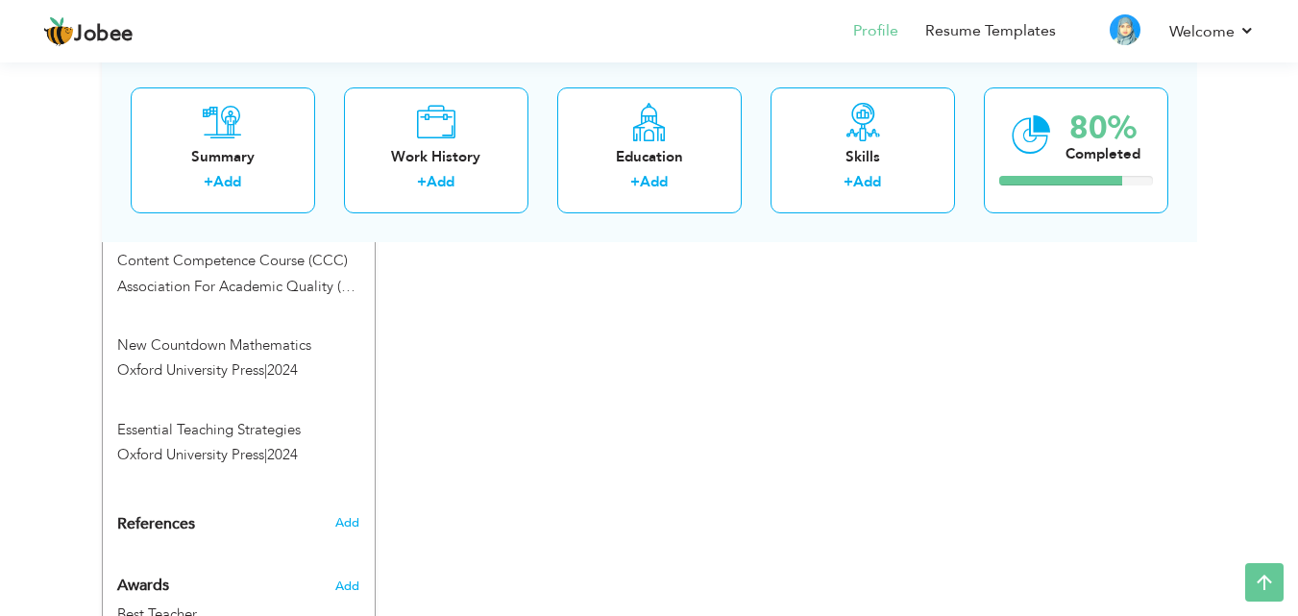
scroll to position [1343, 0]
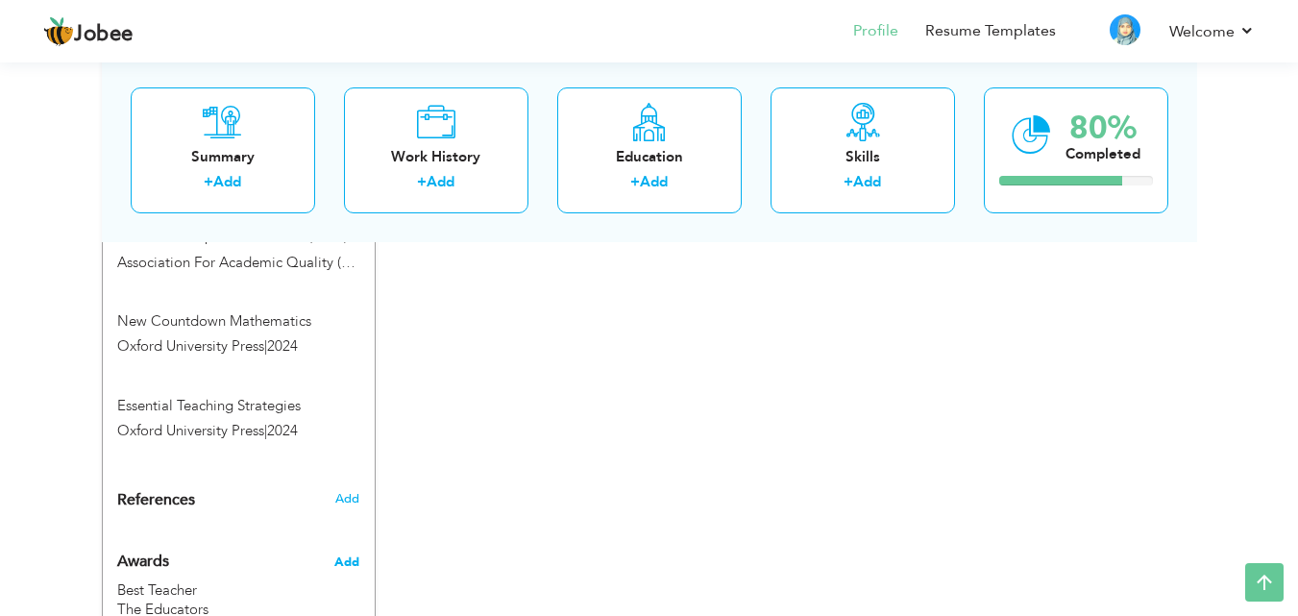
click at [344, 553] on span "Add" at bounding box center [346, 561] width 25 height 17
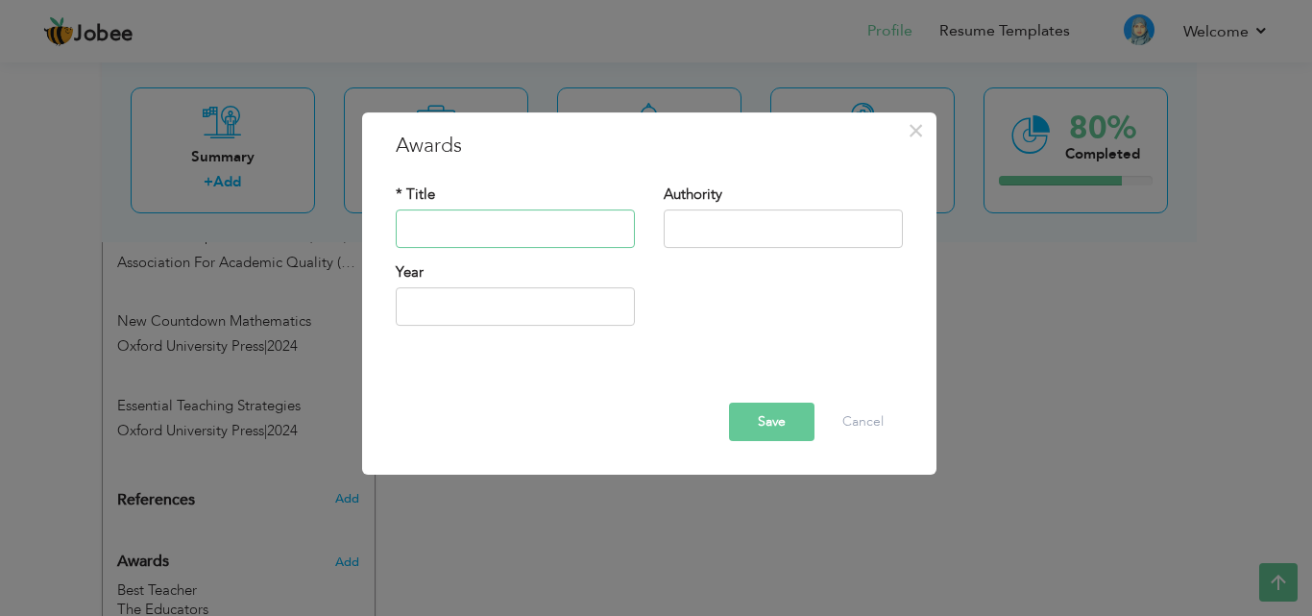
click at [560, 217] on input "text" at bounding box center [515, 228] width 239 height 38
drag, startPoint x: 626, startPoint y: 227, endPoint x: 330, endPoint y: 235, distance: 295.9
click at [330, 235] on div "× Awards * Title Judgment Duty in Annaual Speech Authority Year Save Delete" at bounding box center [656, 308] width 1312 height 616
type input "Certificate of Honour"
type input "The Educators (Sahar Campus)"
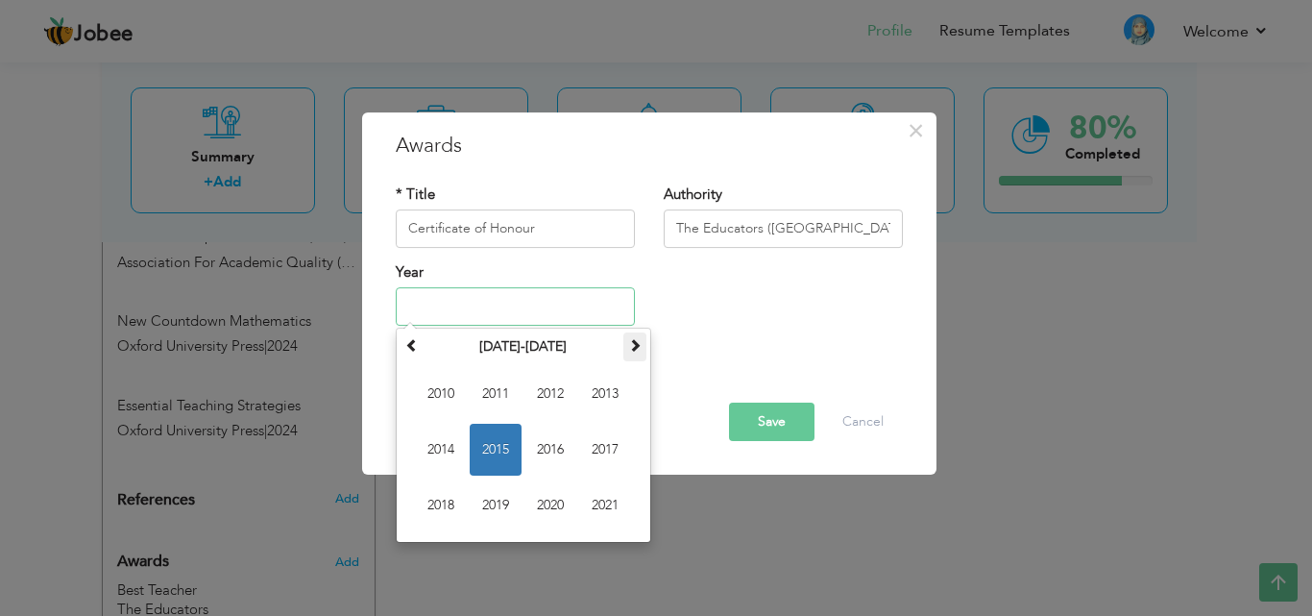
click at [634, 348] on span at bounding box center [634, 344] width 13 height 13
click at [554, 392] on span "2022" at bounding box center [550, 394] width 52 height 52
type input "2022"
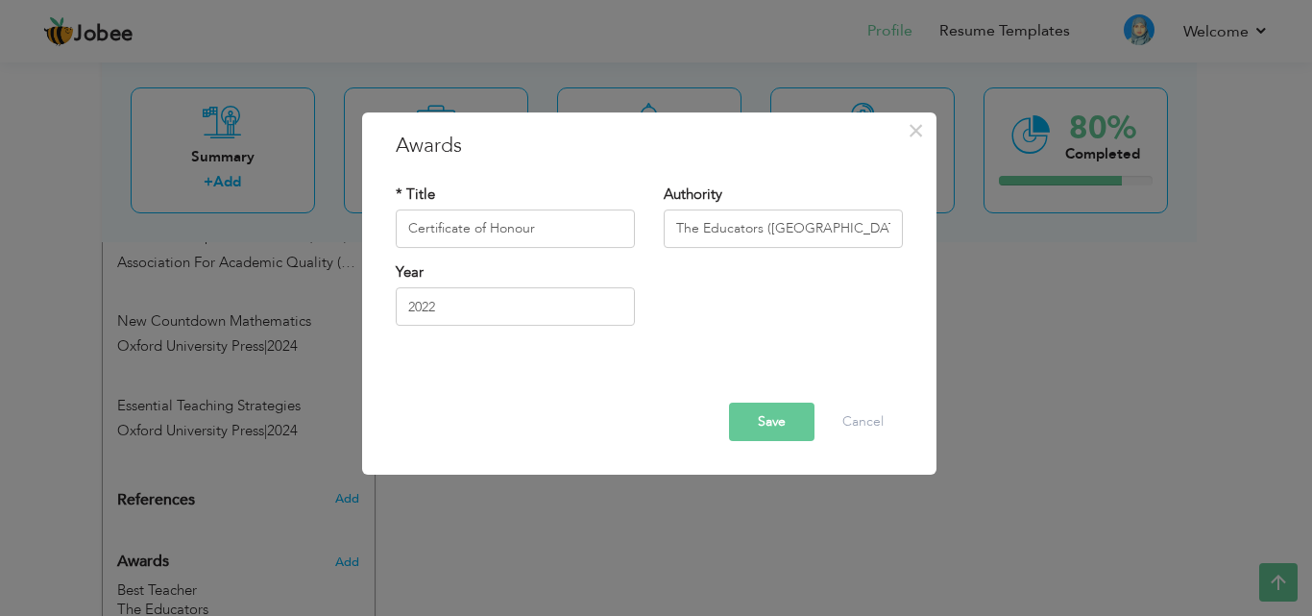
click at [774, 413] on button "Save" at bounding box center [771, 421] width 85 height 38
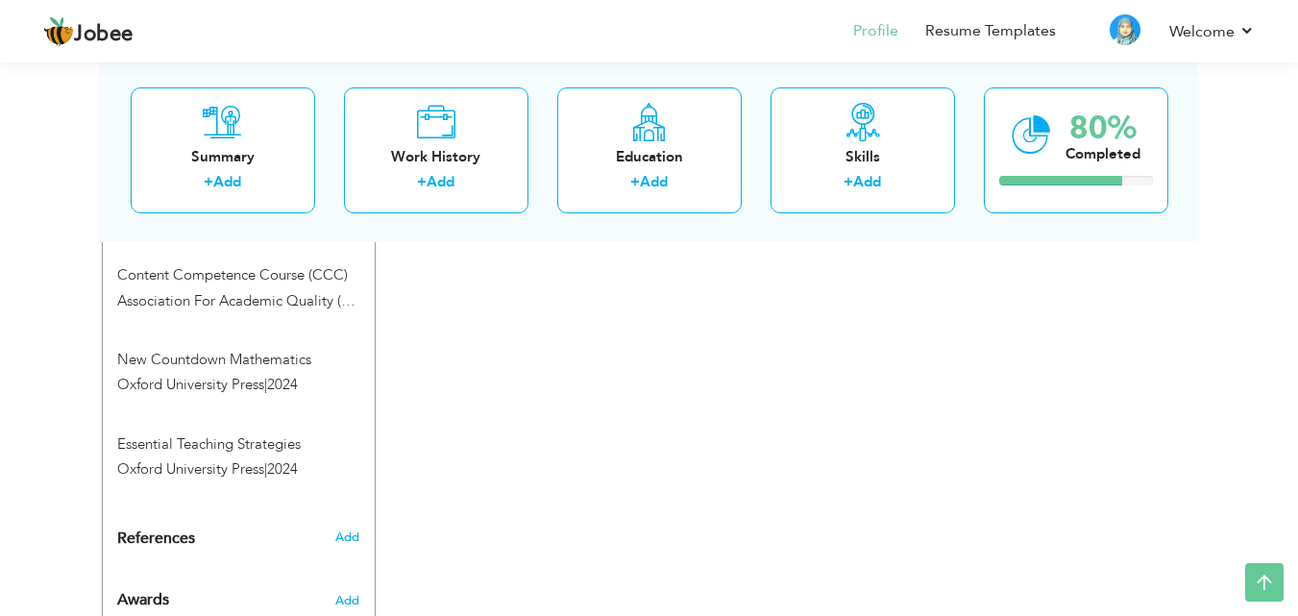
scroll to position [1311, 0]
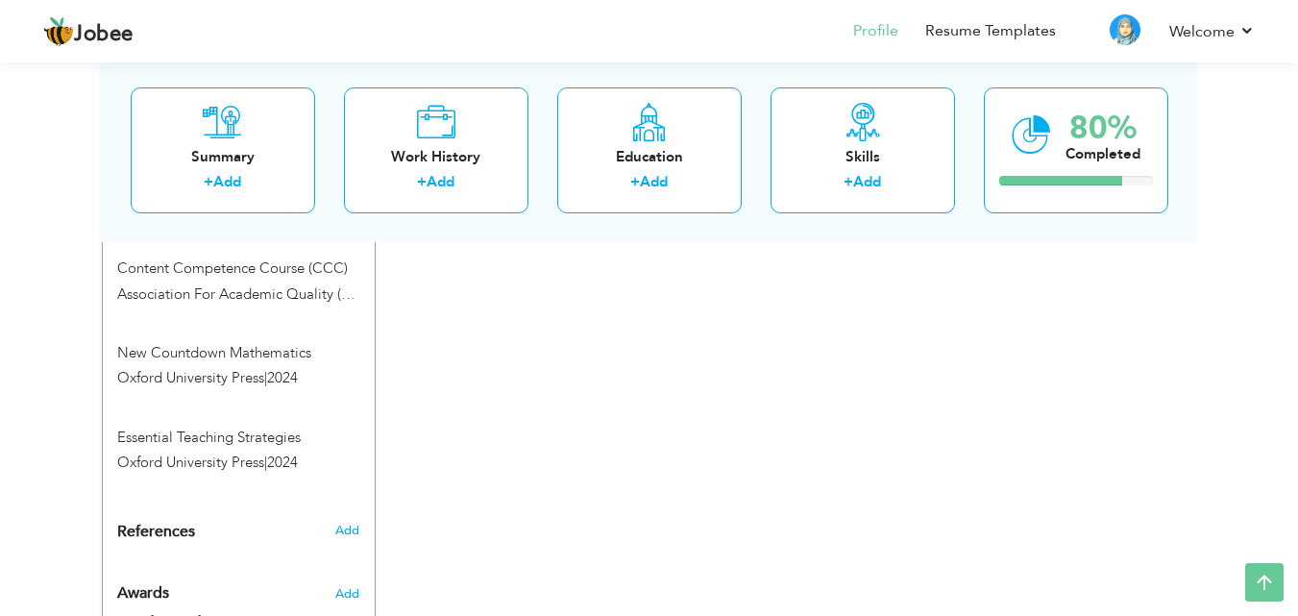
drag, startPoint x: 1297, startPoint y: 392, endPoint x: 1302, endPoint y: 417, distance: 25.6
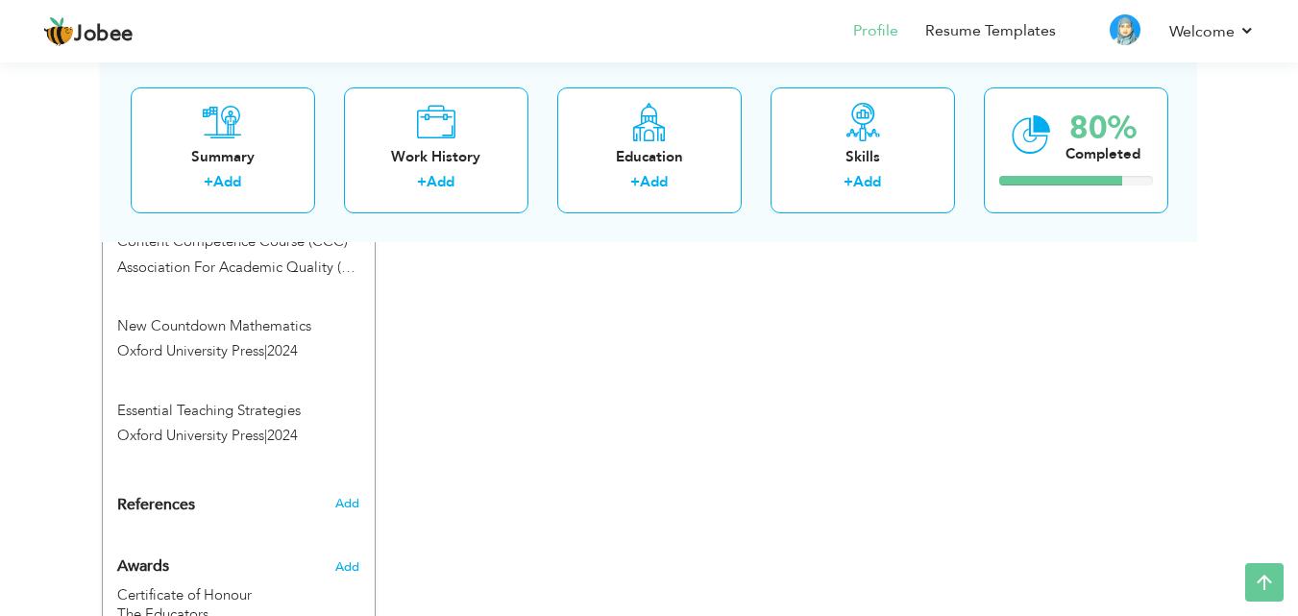
scroll to position [1334, 0]
click at [349, 498] on span "Add" at bounding box center [346, 506] width 25 height 17
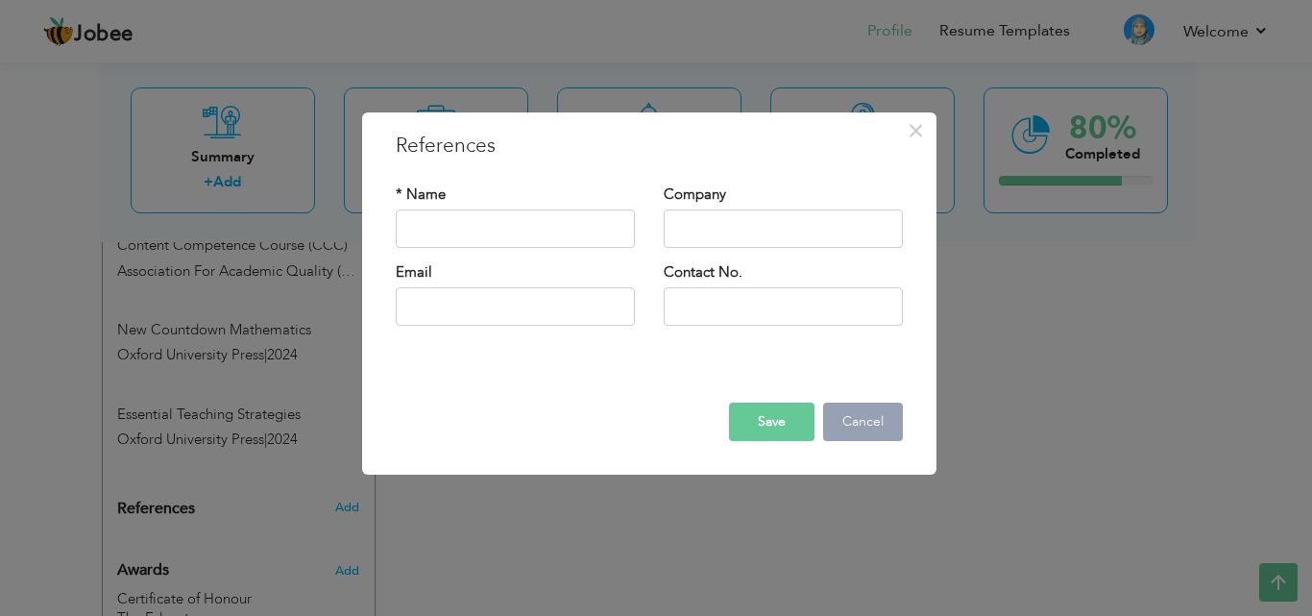
click at [863, 422] on button "Cancel" at bounding box center [863, 421] width 80 height 38
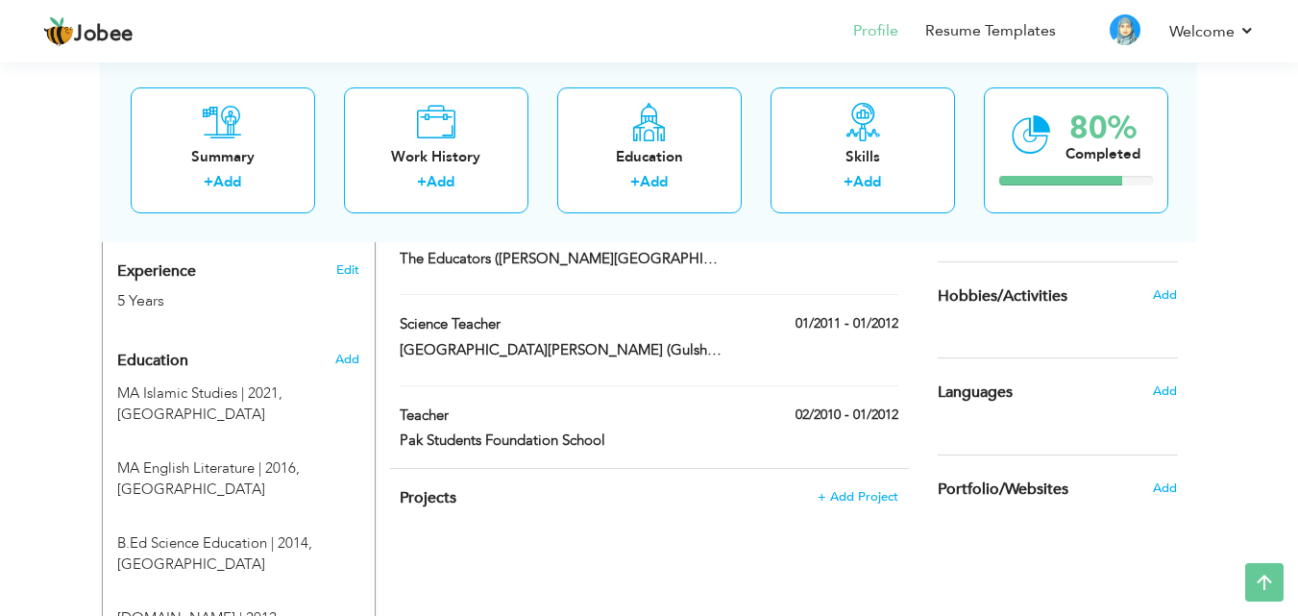
scroll to position [704, 0]
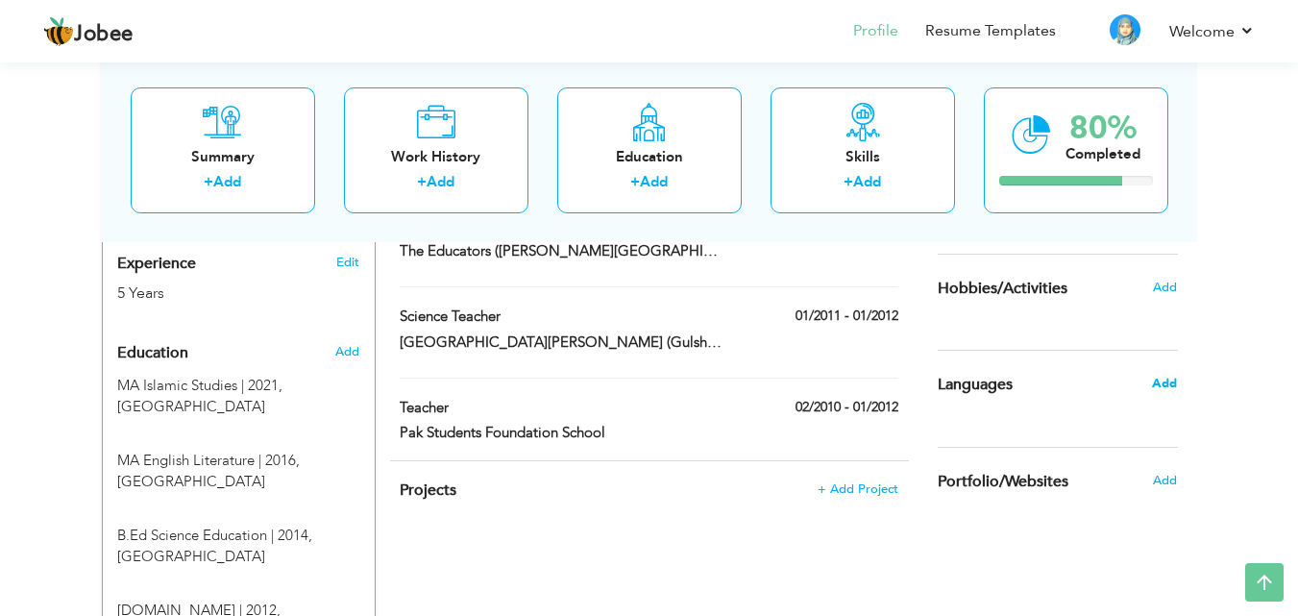
click at [1159, 383] on span "Add" at bounding box center [1164, 383] width 25 height 17
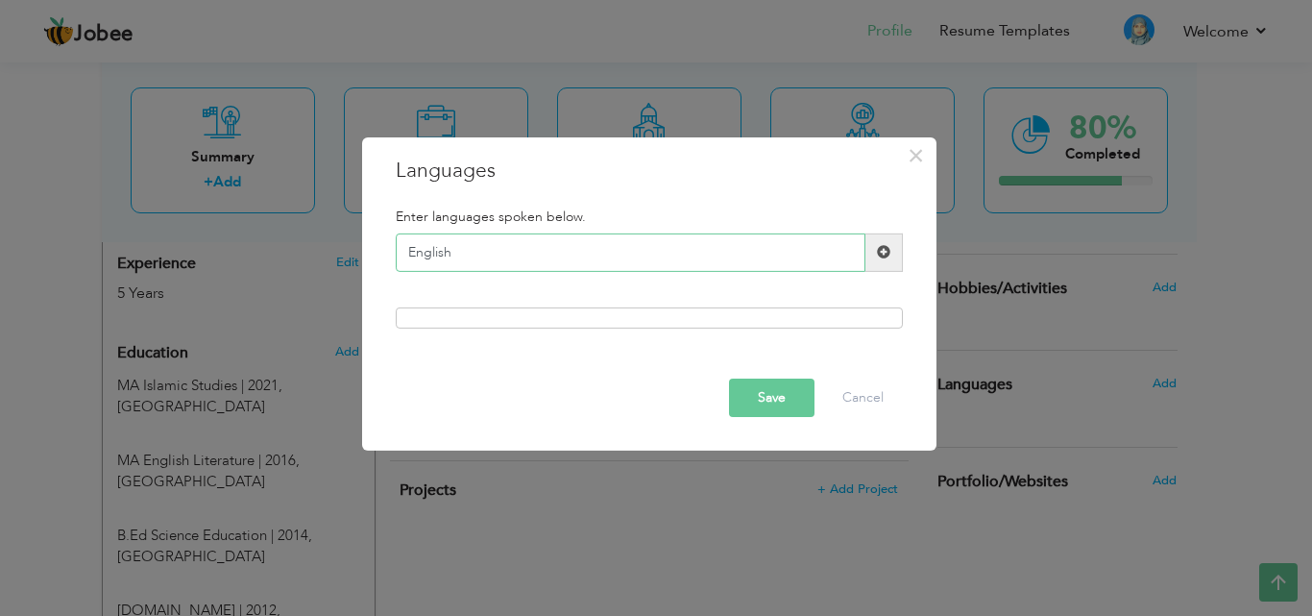
type input "English"
click at [778, 396] on button "Save" at bounding box center [771, 397] width 85 height 38
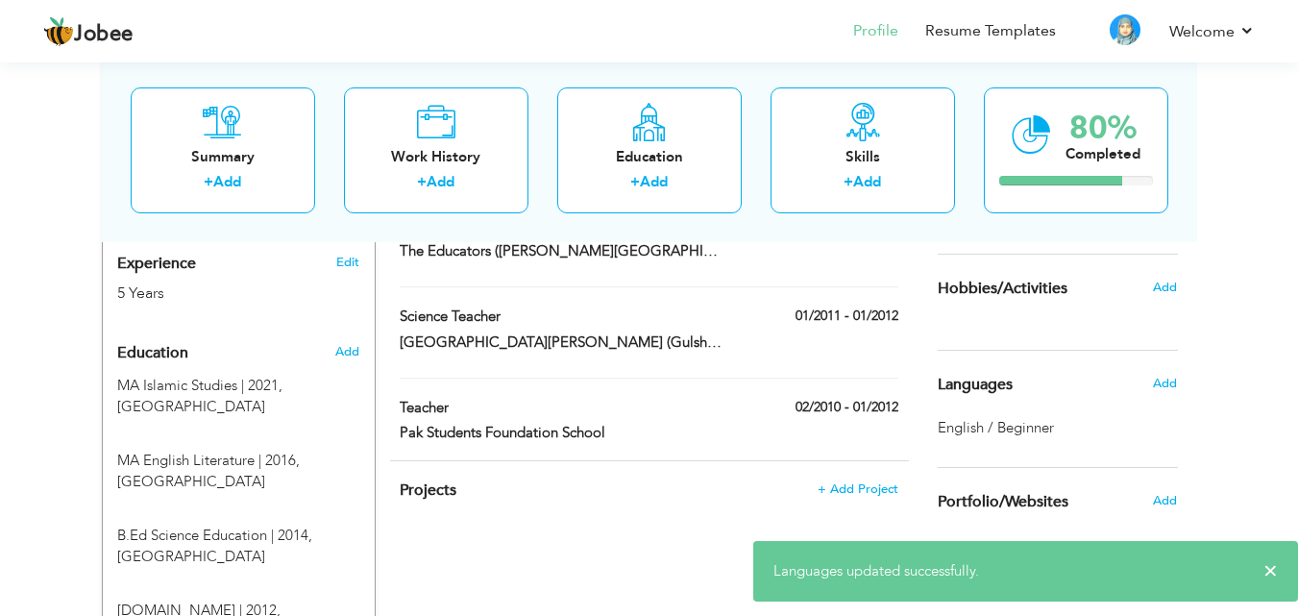
click at [778, 396] on div "Work History + Add Experience Primary School Teacher 01/2024 - Present Primary …" at bounding box center [649, 166] width 519 height 587
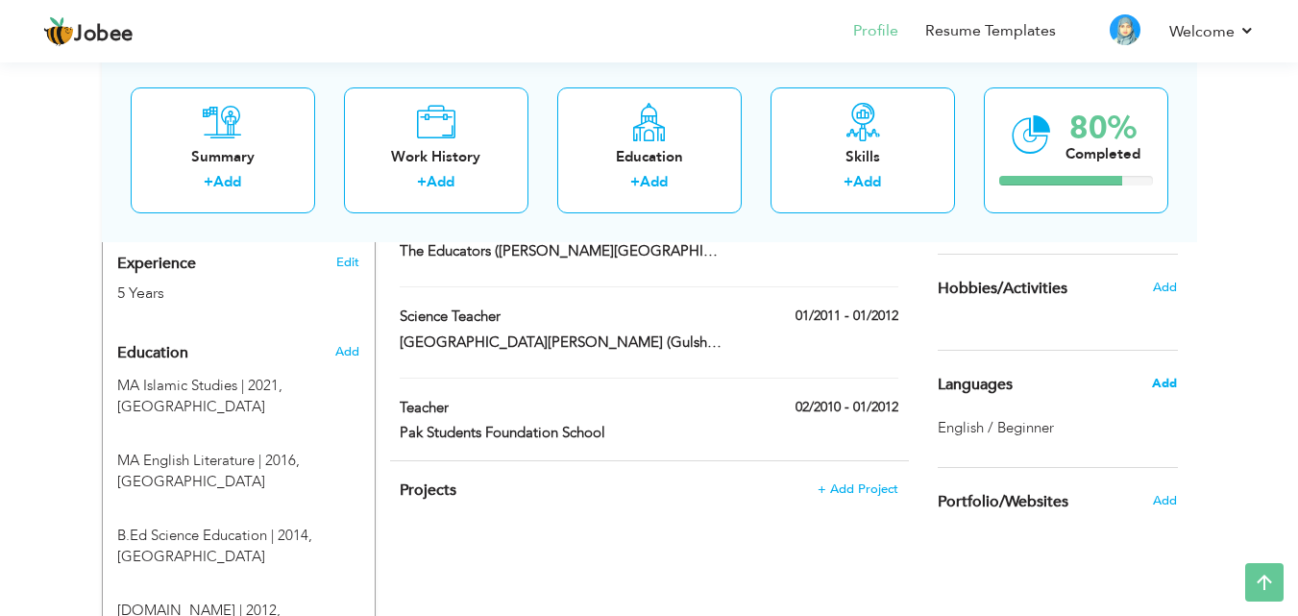
click at [1168, 384] on span "Add" at bounding box center [1164, 383] width 25 height 17
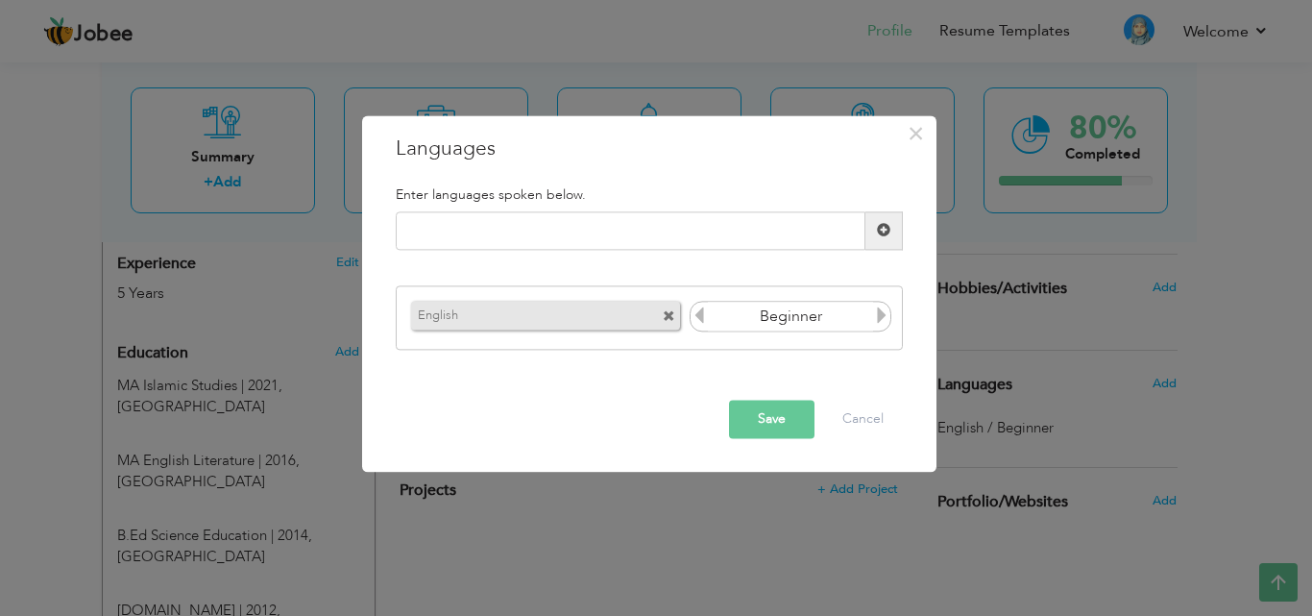
click at [884, 315] on icon at bounding box center [881, 315] width 17 height 17
click at [696, 320] on icon at bounding box center [699, 315] width 17 height 17
click at [701, 234] on input "text" at bounding box center [631, 230] width 470 height 38
type input "Urdu"
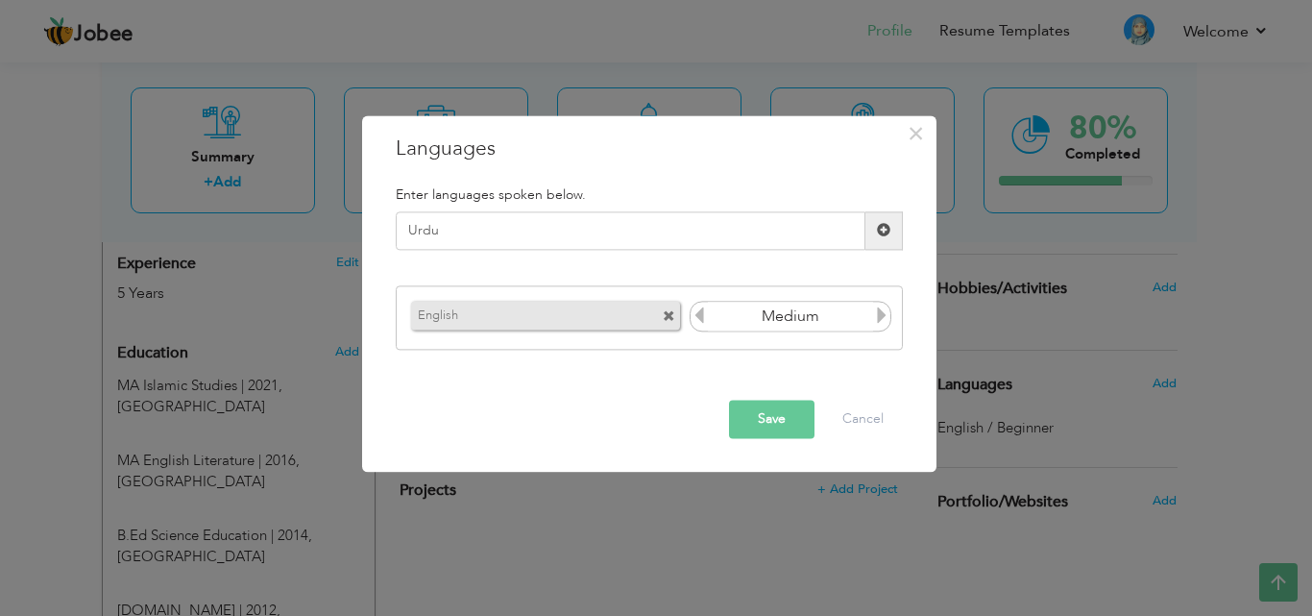
click at [882, 225] on span at bounding box center [883, 230] width 13 height 13
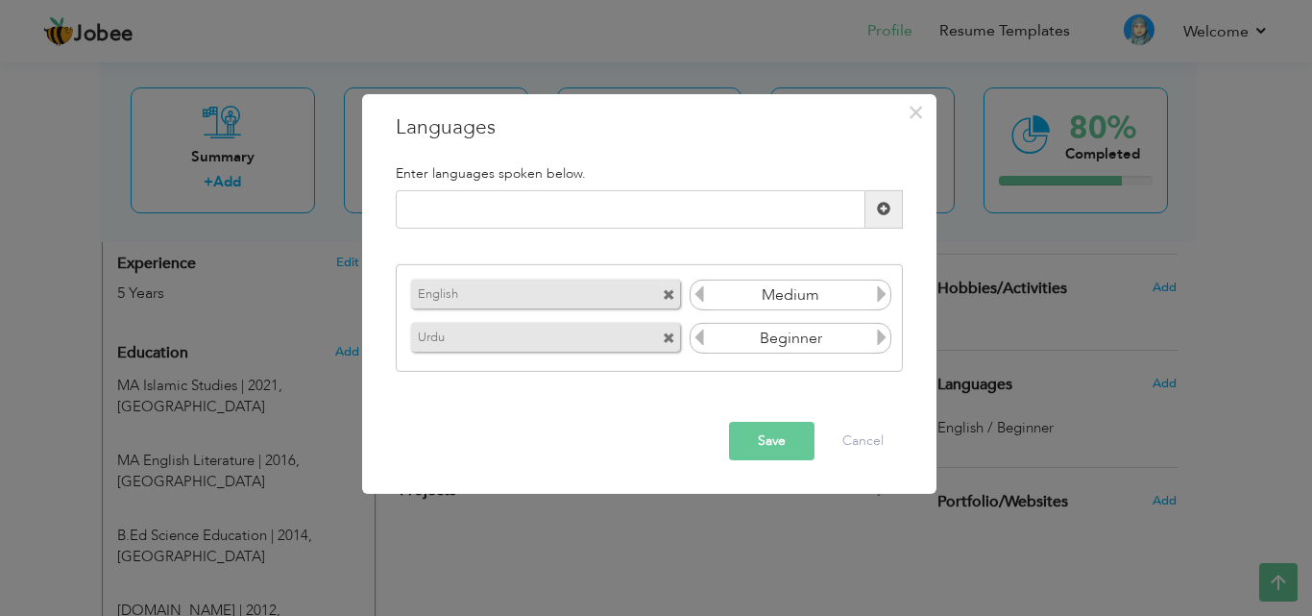
click at [886, 295] on icon at bounding box center [881, 293] width 17 height 17
click at [756, 444] on button "Save" at bounding box center [771, 441] width 85 height 38
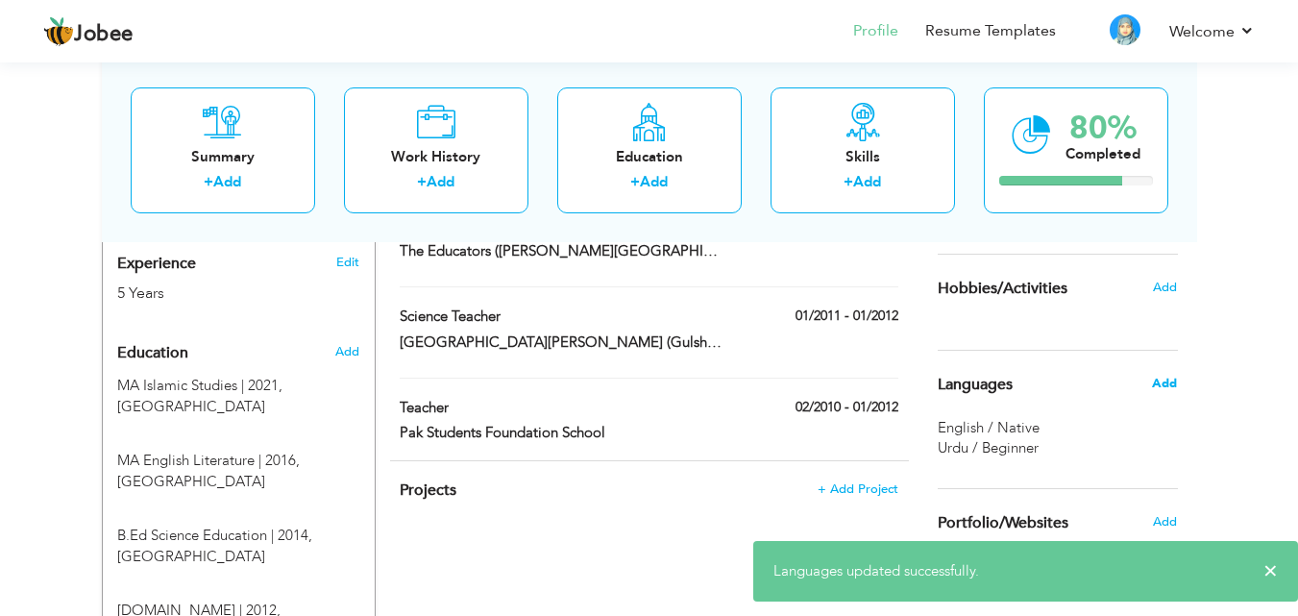
click at [1160, 383] on span "Add" at bounding box center [1164, 383] width 25 height 17
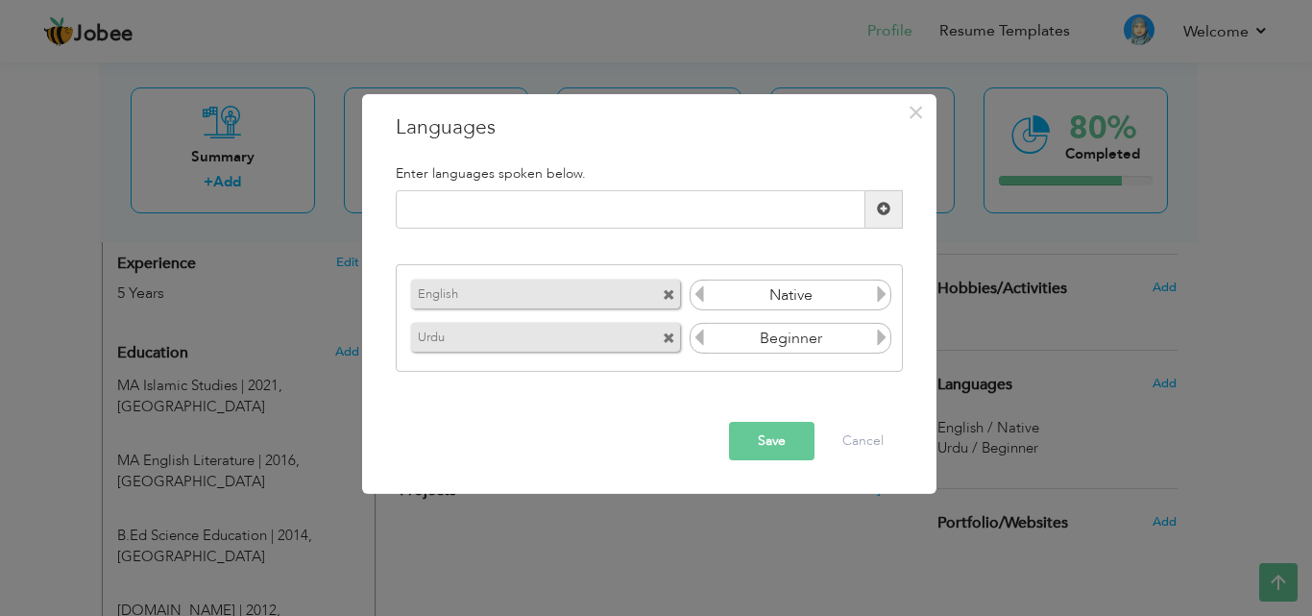
click at [702, 294] on icon at bounding box center [699, 293] width 17 height 17
click at [878, 339] on icon at bounding box center [881, 336] width 17 height 17
click at [774, 444] on button "Save" at bounding box center [771, 441] width 85 height 38
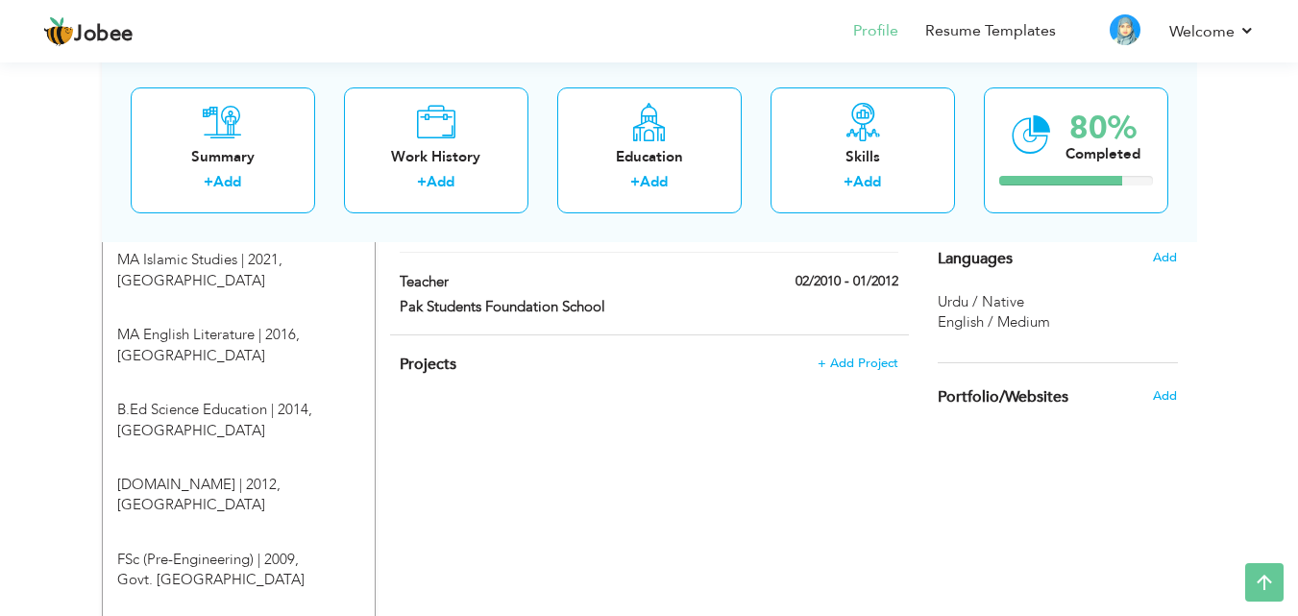
scroll to position [676, 0]
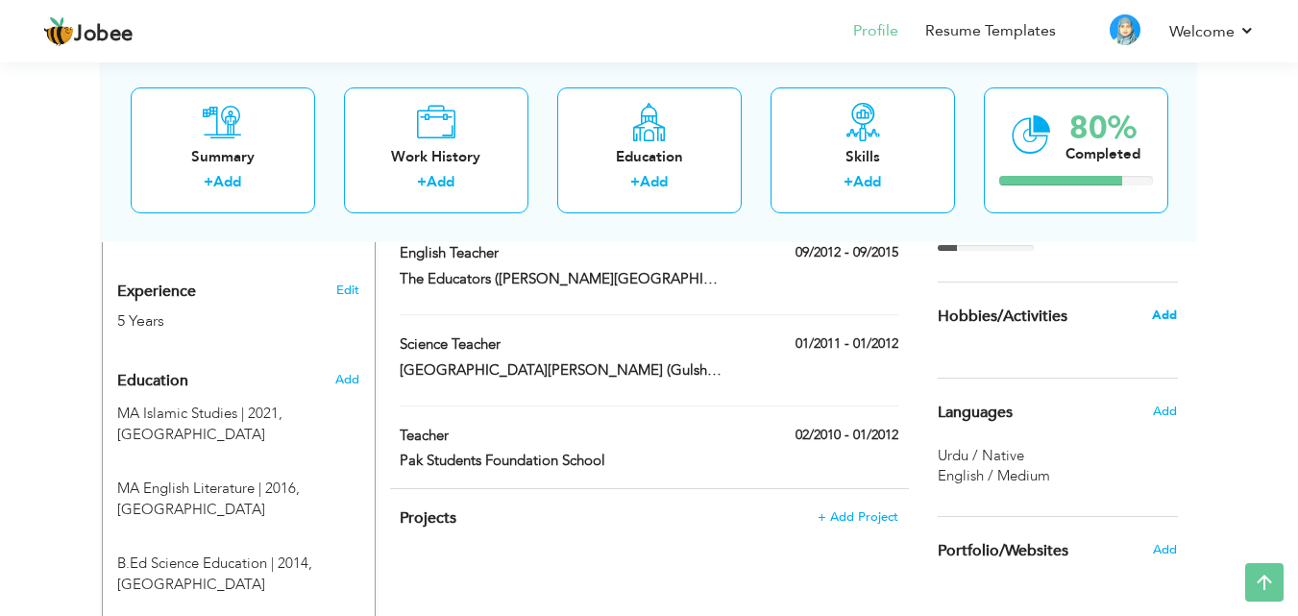
click at [1161, 316] on span "Add" at bounding box center [1164, 314] width 25 height 17
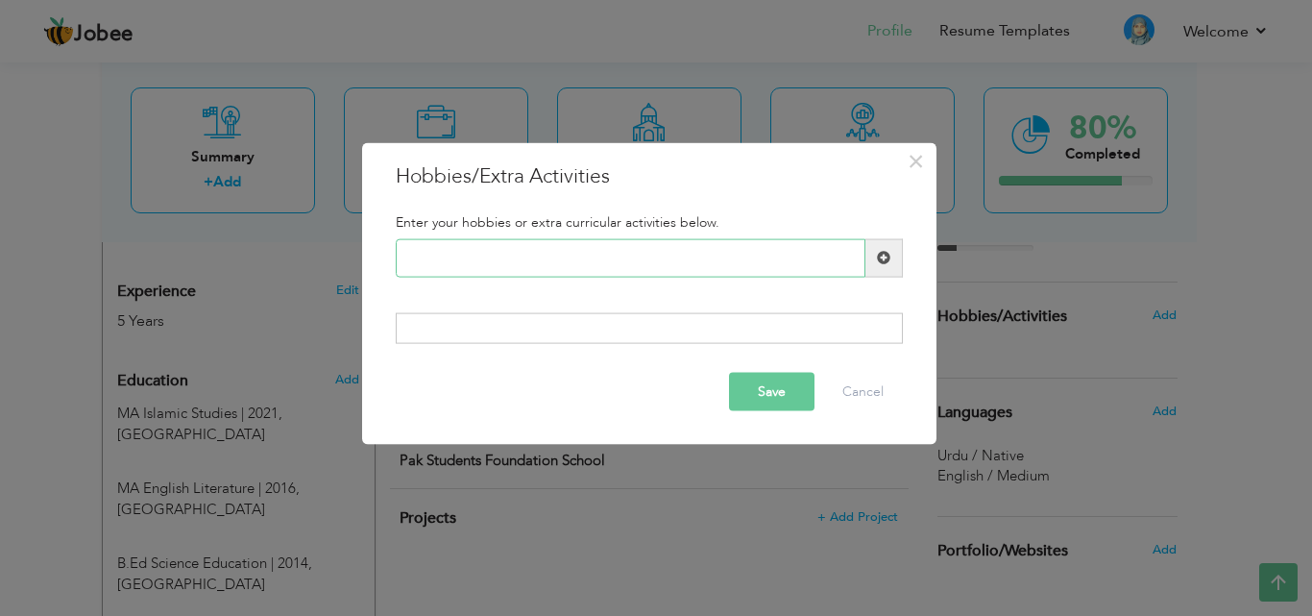
click at [605, 262] on input "text" at bounding box center [631, 257] width 470 height 38
type input "I"
type input "Book Reading"
click at [887, 251] on span at bounding box center [883, 257] width 13 height 13
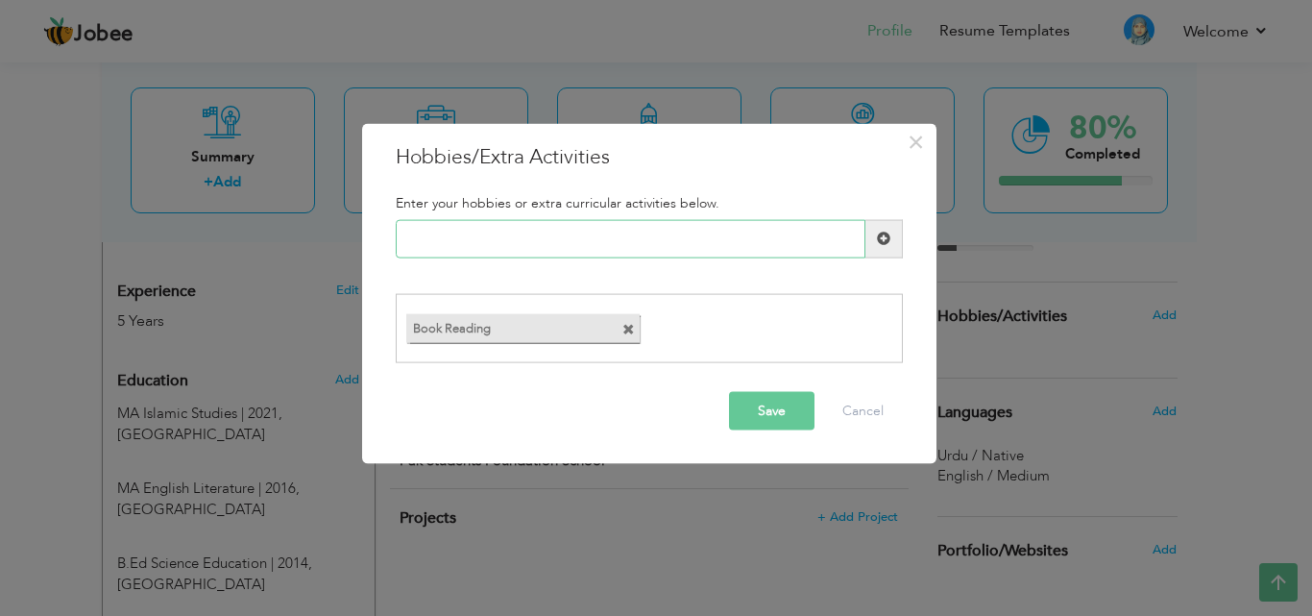
click at [650, 232] on input "text" at bounding box center [631, 238] width 470 height 38
type input "Writing"
click at [888, 235] on span at bounding box center [883, 237] width 13 height 13
click at [835, 238] on input "text" at bounding box center [631, 238] width 470 height 38
type input "Art"
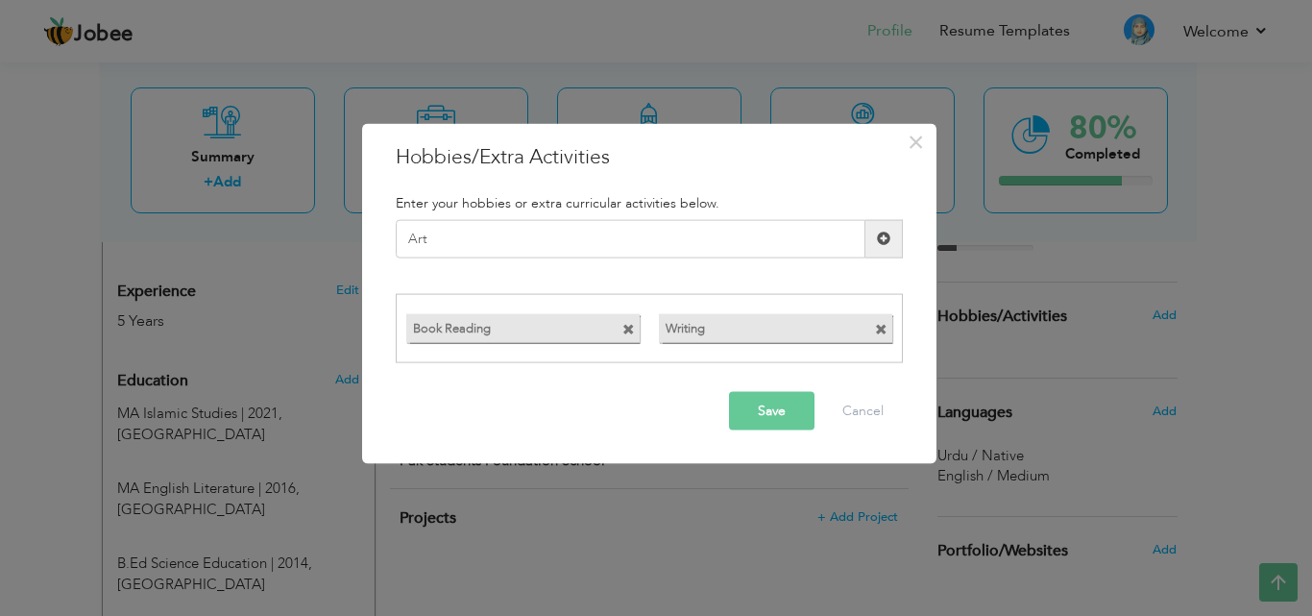
click at [881, 240] on span at bounding box center [883, 237] width 13 height 13
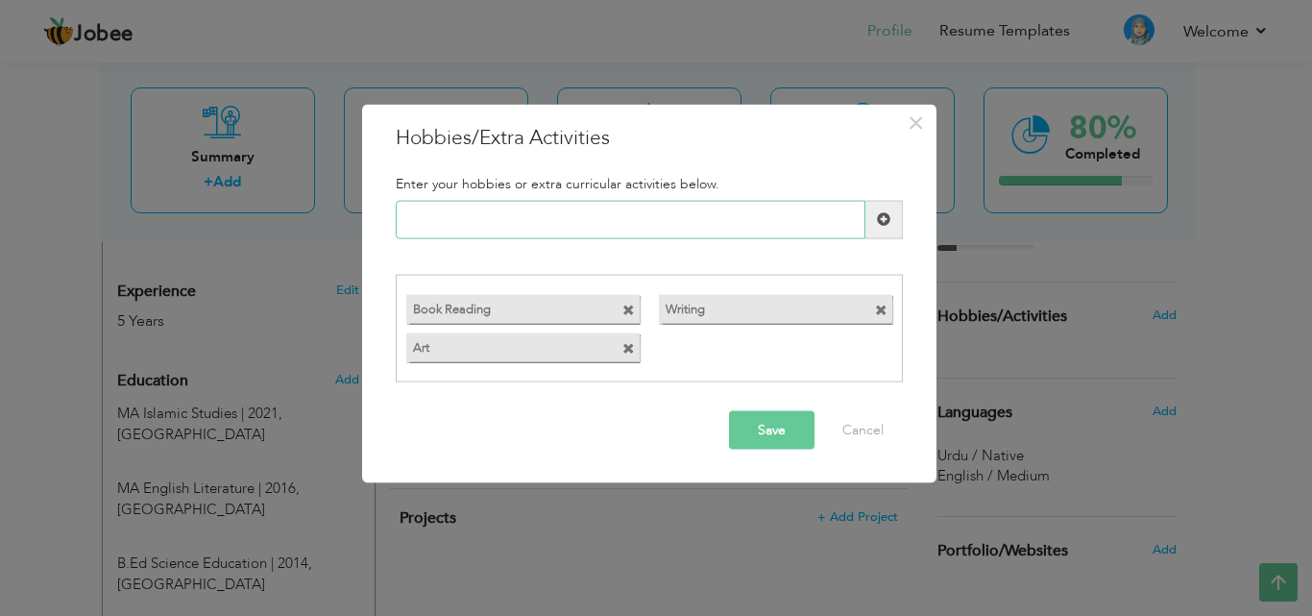
click at [684, 232] on input "text" at bounding box center [631, 219] width 470 height 38
type input "Content Creator"
click at [887, 218] on span at bounding box center [883, 218] width 13 height 13
click at [552, 212] on input "text" at bounding box center [631, 219] width 470 height 38
type input "Social Media"
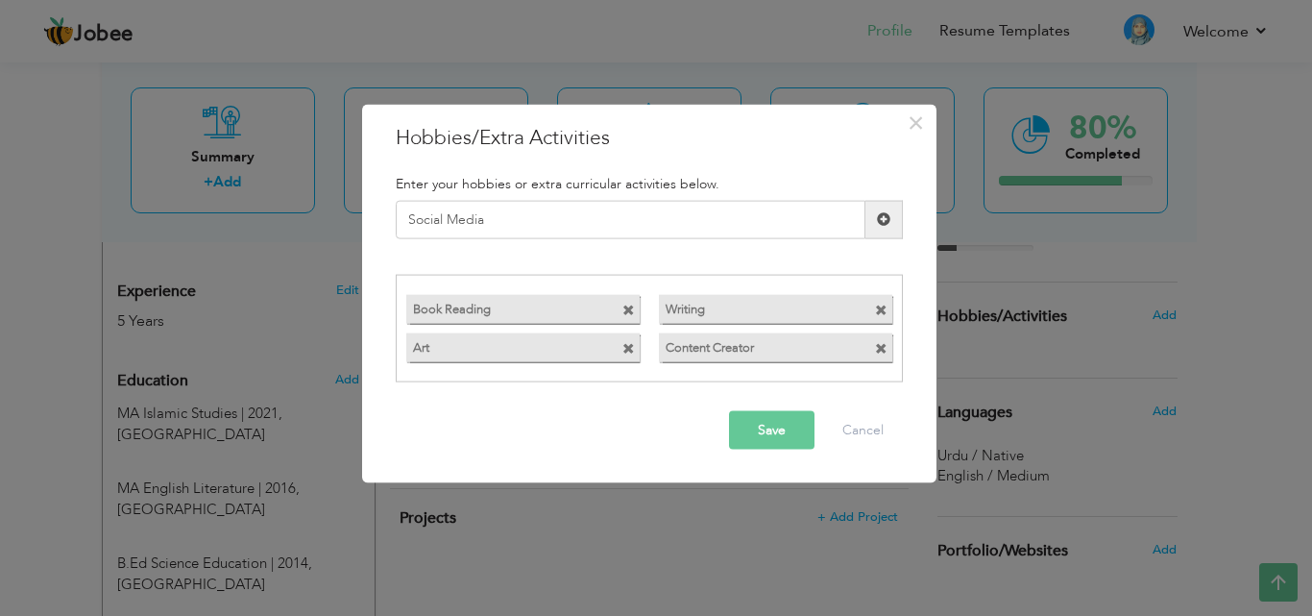
click at [783, 427] on button "Save" at bounding box center [771, 430] width 85 height 38
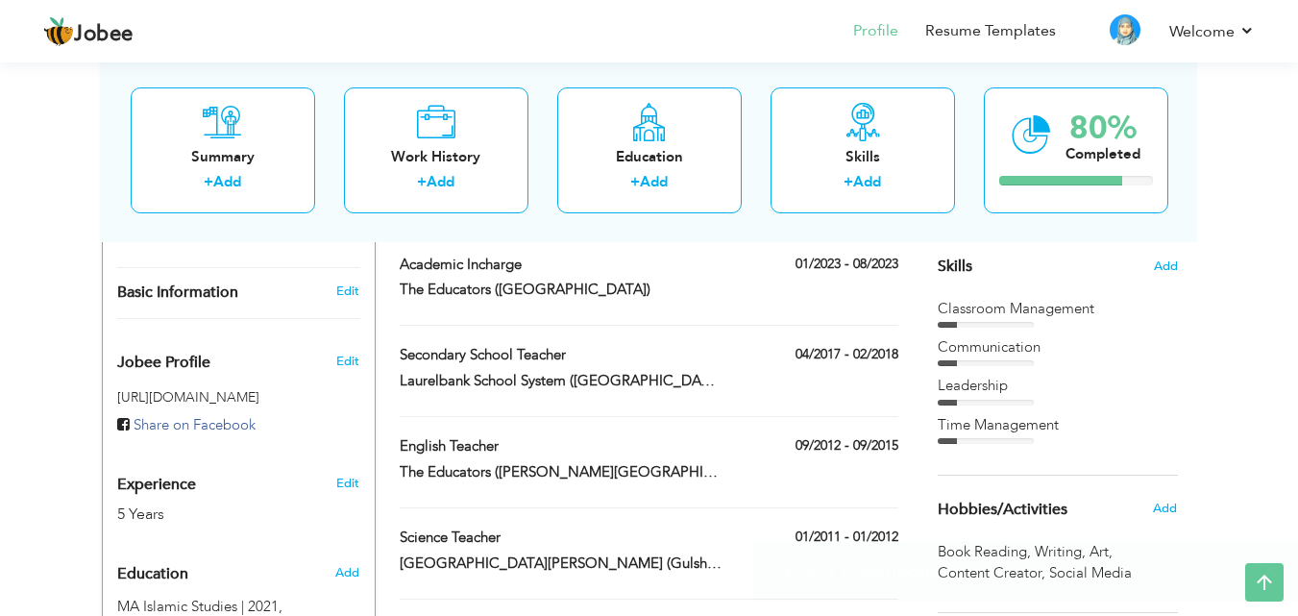
scroll to position [470, 0]
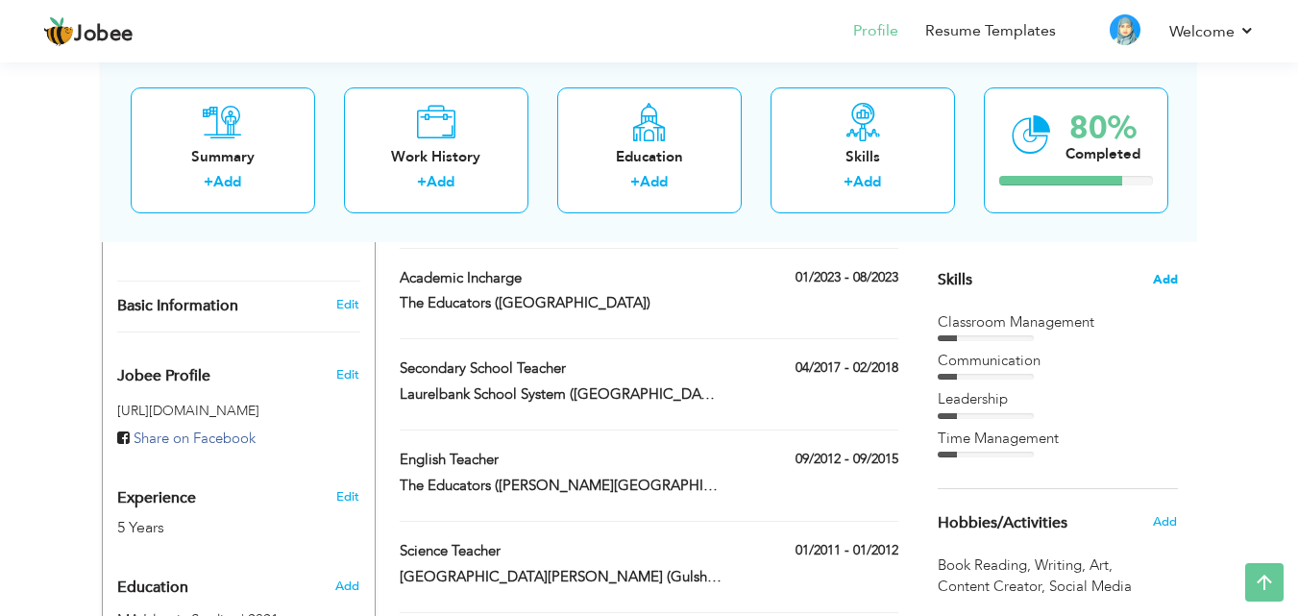
click at [1165, 280] on span "Add" at bounding box center [1165, 280] width 25 height 18
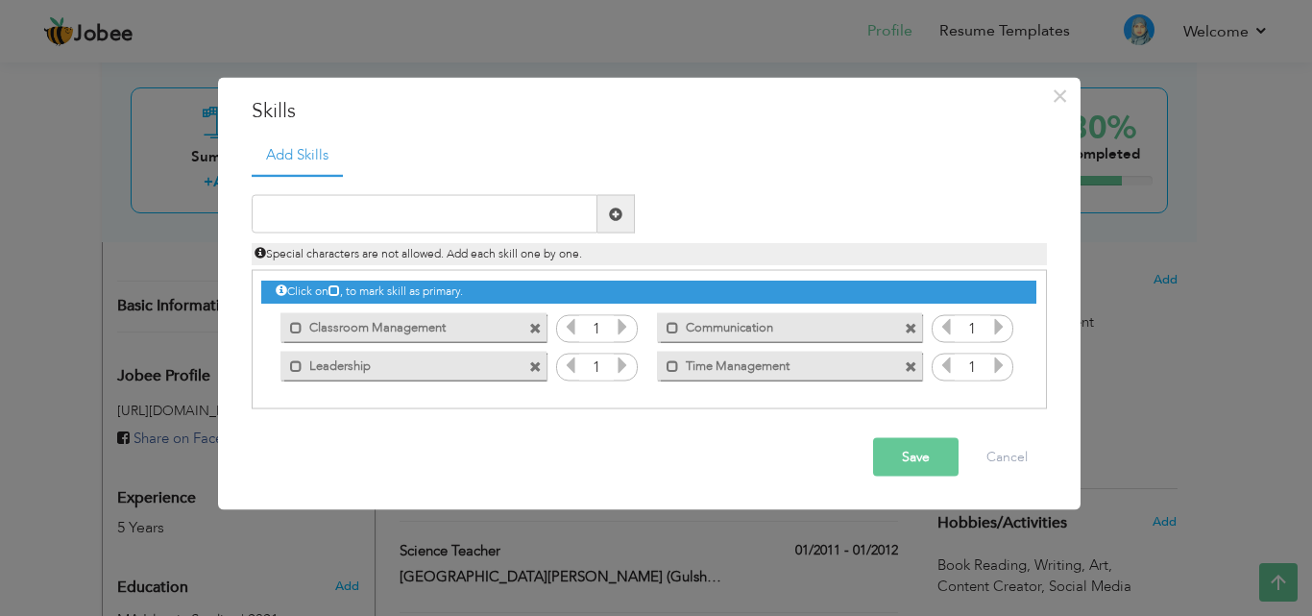
click at [621, 323] on icon at bounding box center [622, 326] width 17 height 17
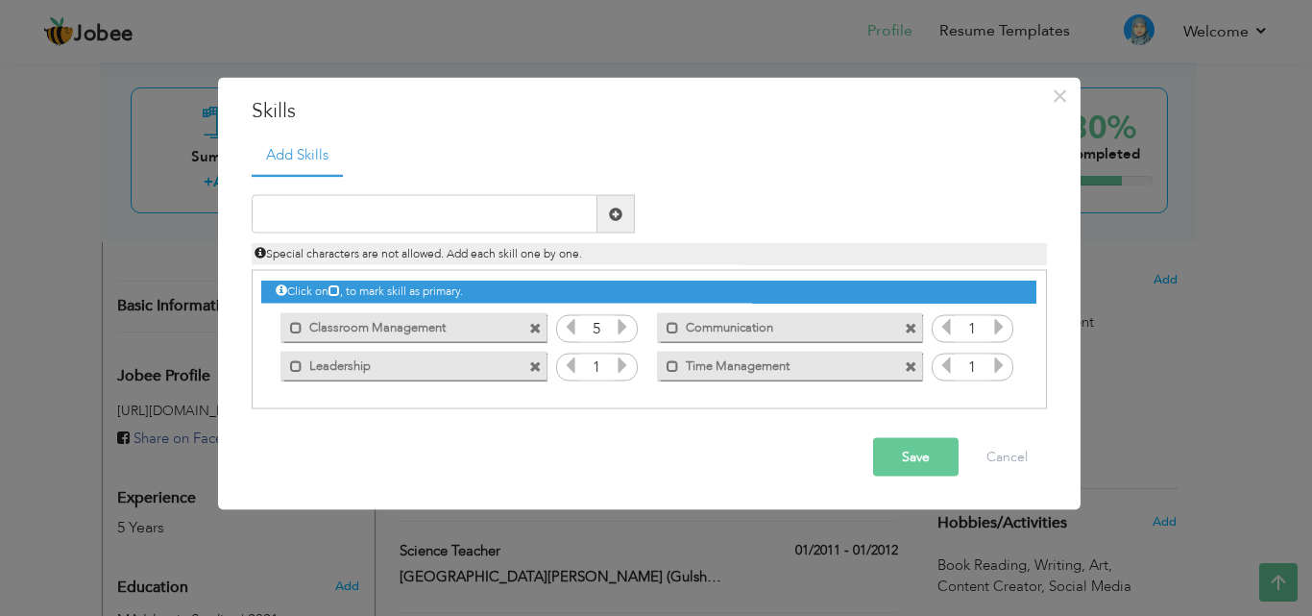
click at [1000, 327] on icon at bounding box center [998, 326] width 17 height 17
click at [623, 364] on icon at bounding box center [622, 364] width 17 height 17
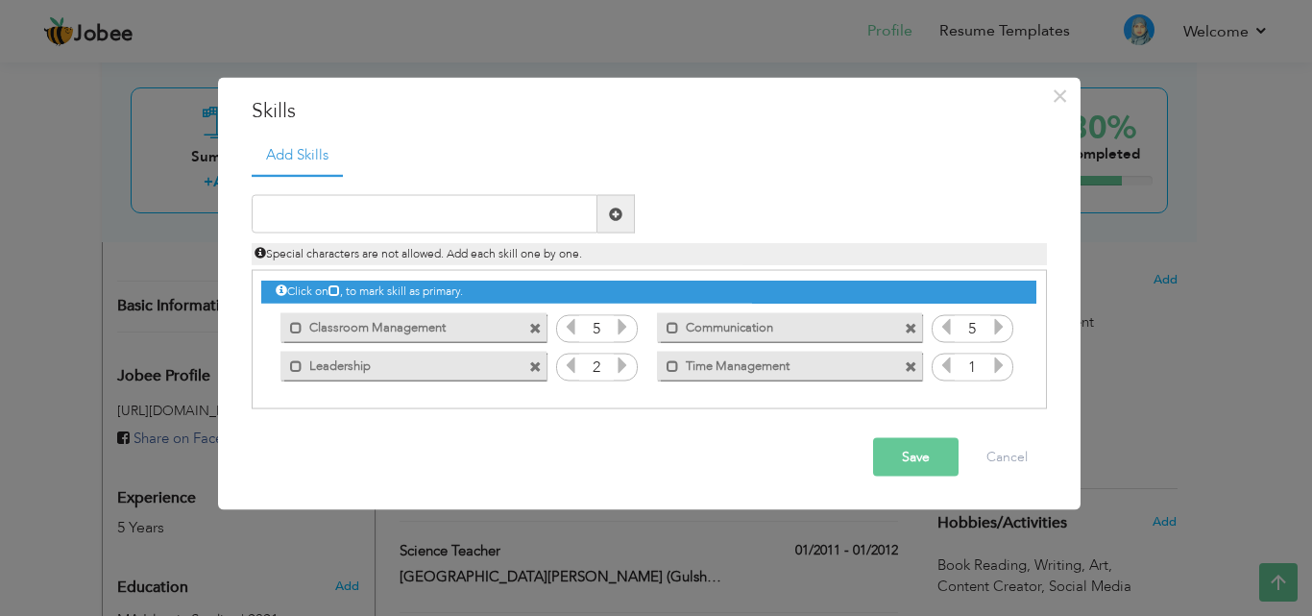
click at [623, 364] on icon at bounding box center [622, 364] width 17 height 17
click at [571, 364] on icon at bounding box center [570, 364] width 17 height 17
click at [999, 360] on icon at bounding box center [998, 364] width 17 height 17
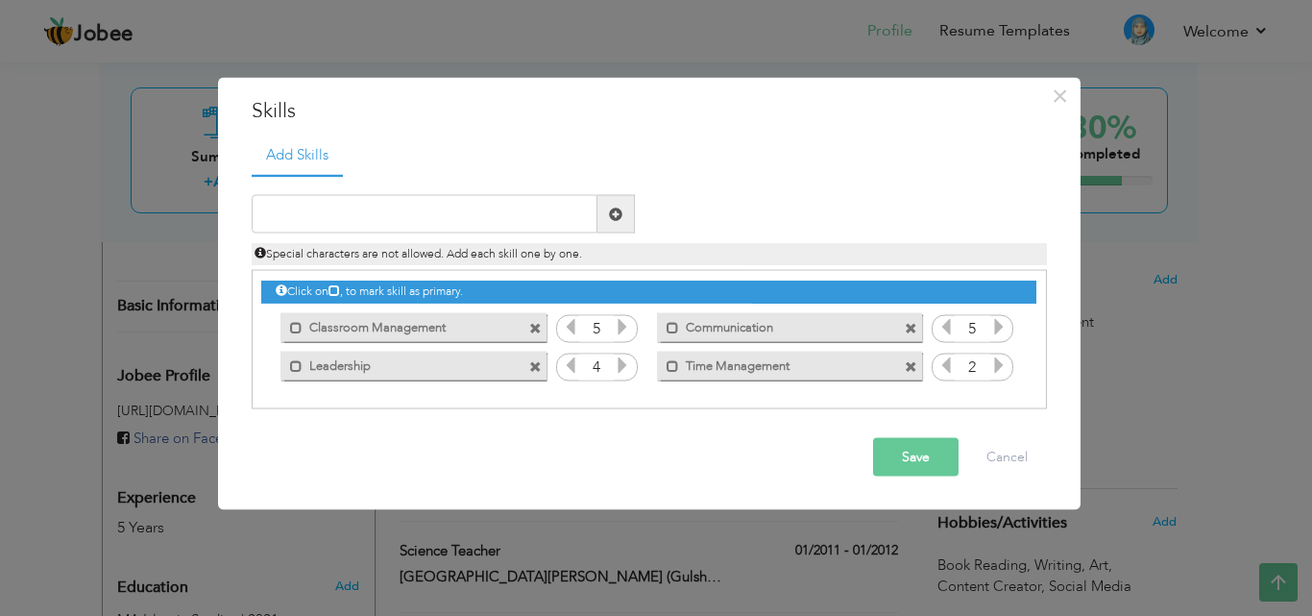
click at [999, 360] on icon at bounding box center [998, 364] width 17 height 17
click at [480, 221] on input "text" at bounding box center [425, 214] width 346 height 38
click at [304, 214] on input "Mutlitasking" at bounding box center [425, 214] width 346 height 38
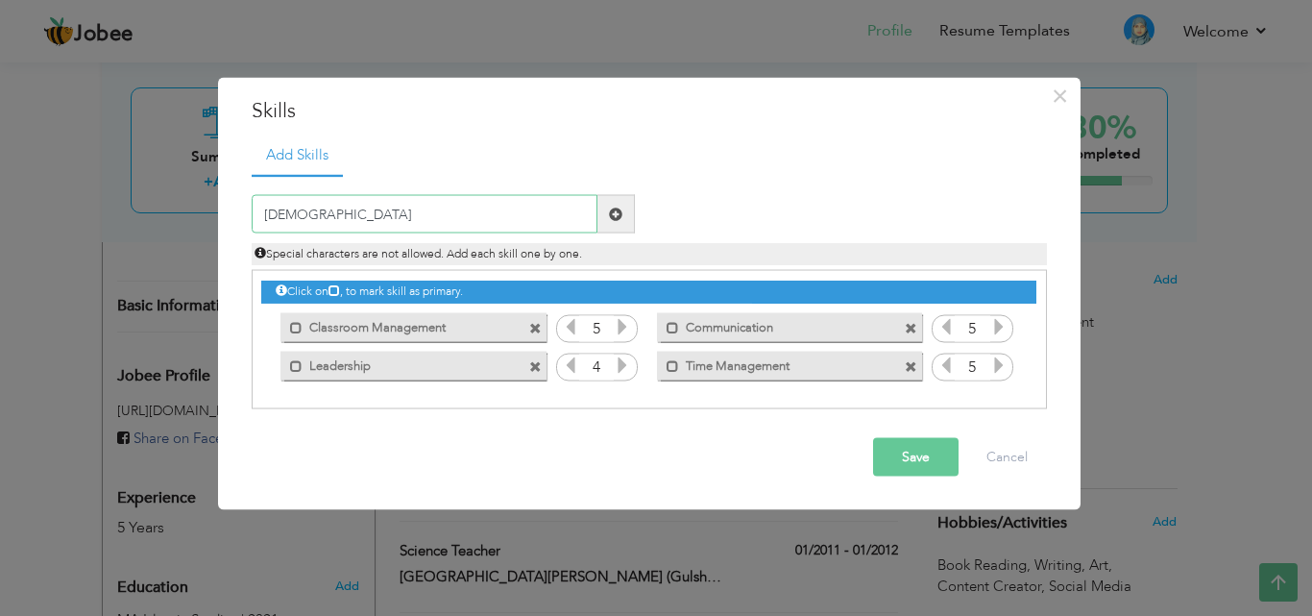
click at [304, 214] on input "Mutlitasking" at bounding box center [425, 214] width 346 height 38
type input "Multitasking"
click at [614, 219] on span at bounding box center [615, 212] width 13 height 13
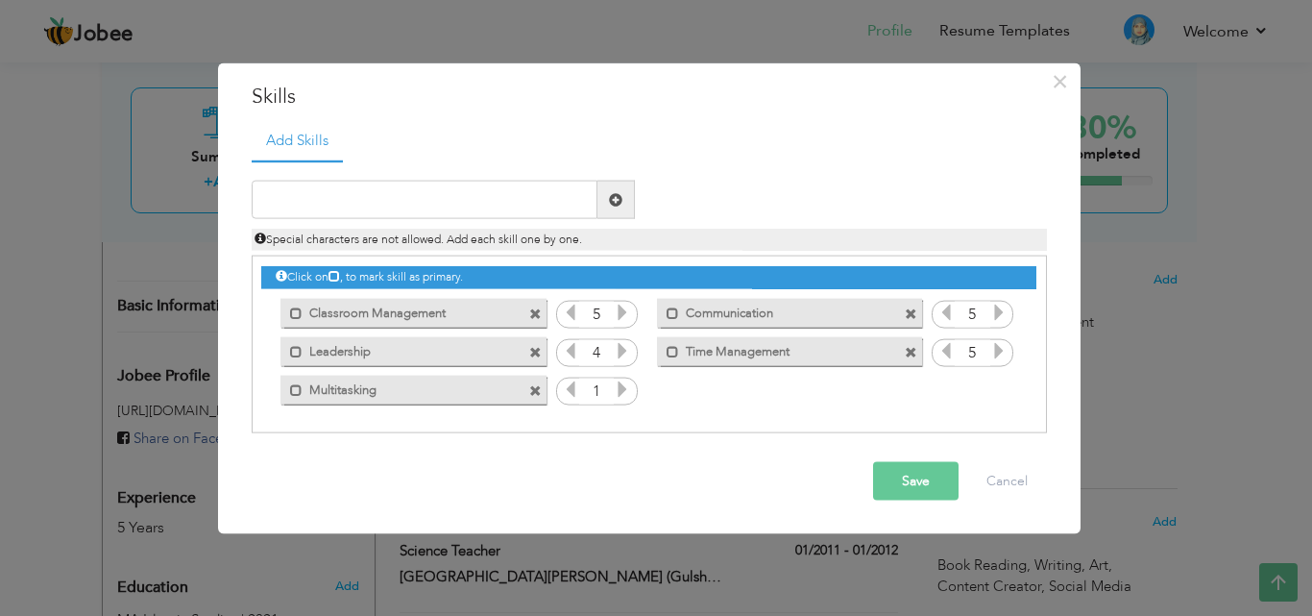
click at [625, 385] on icon at bounding box center [622, 388] width 17 height 17
click at [499, 190] on input "text" at bounding box center [425, 200] width 346 height 38
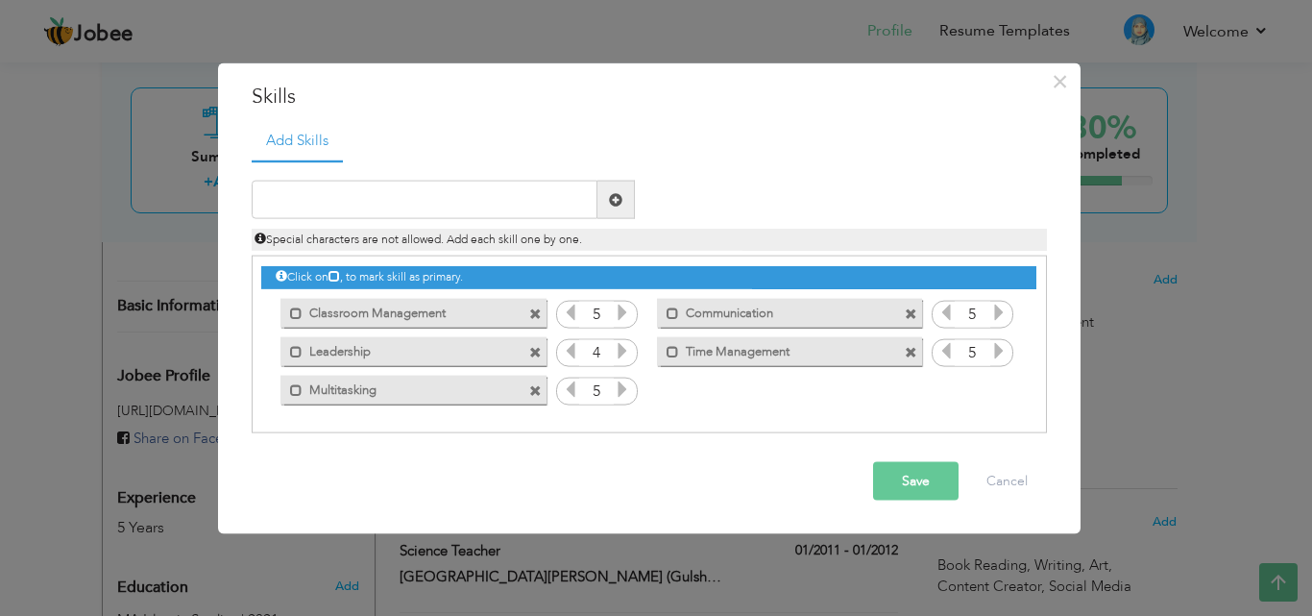
click at [924, 480] on button "Save" at bounding box center [915, 481] width 85 height 38
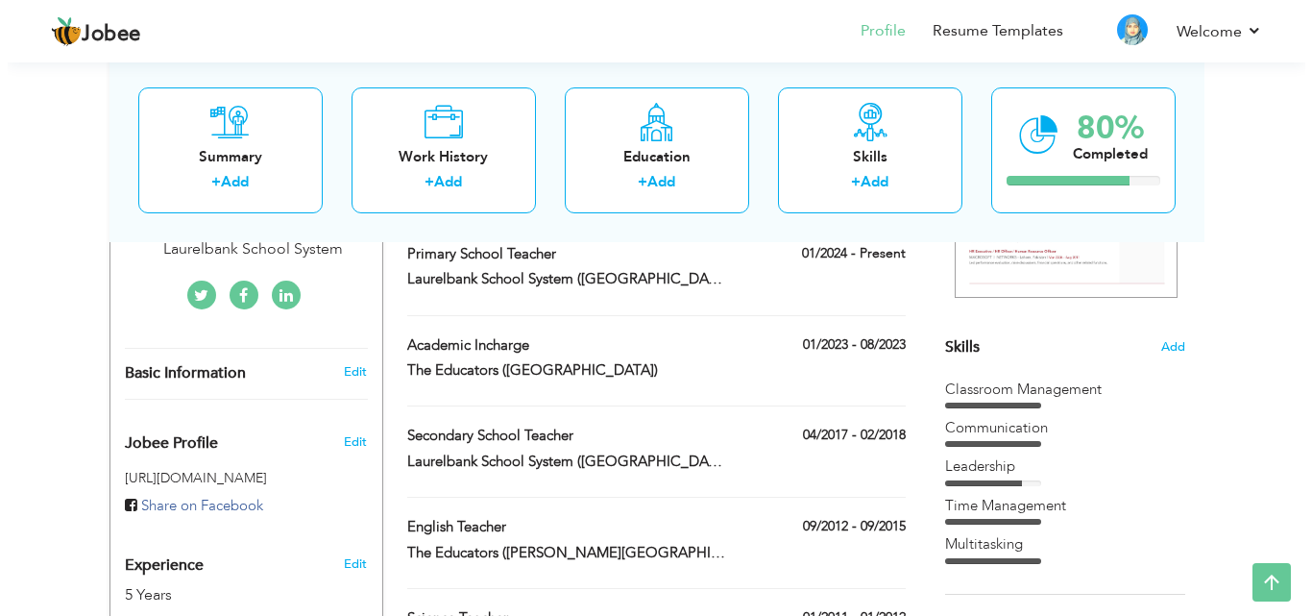
scroll to position [413, 0]
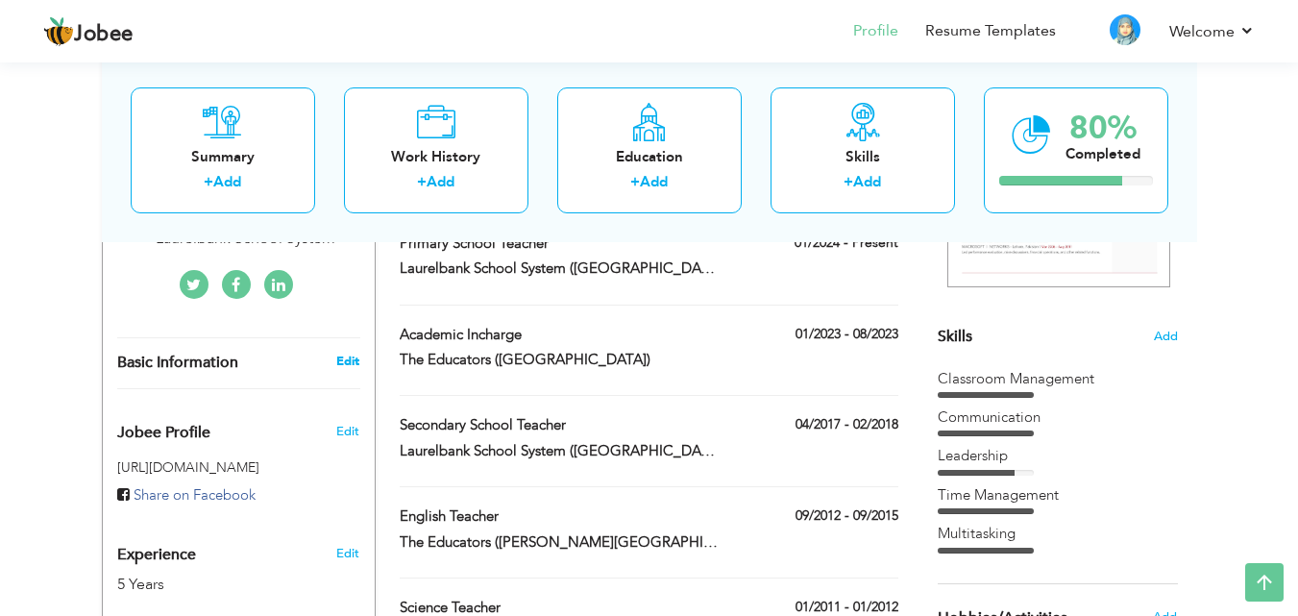
click at [351, 361] on link "Edit" at bounding box center [347, 360] width 23 height 17
type input "Hafiza"
type input "Dilawaiz"
type input "03214309989"
select select "number:7"
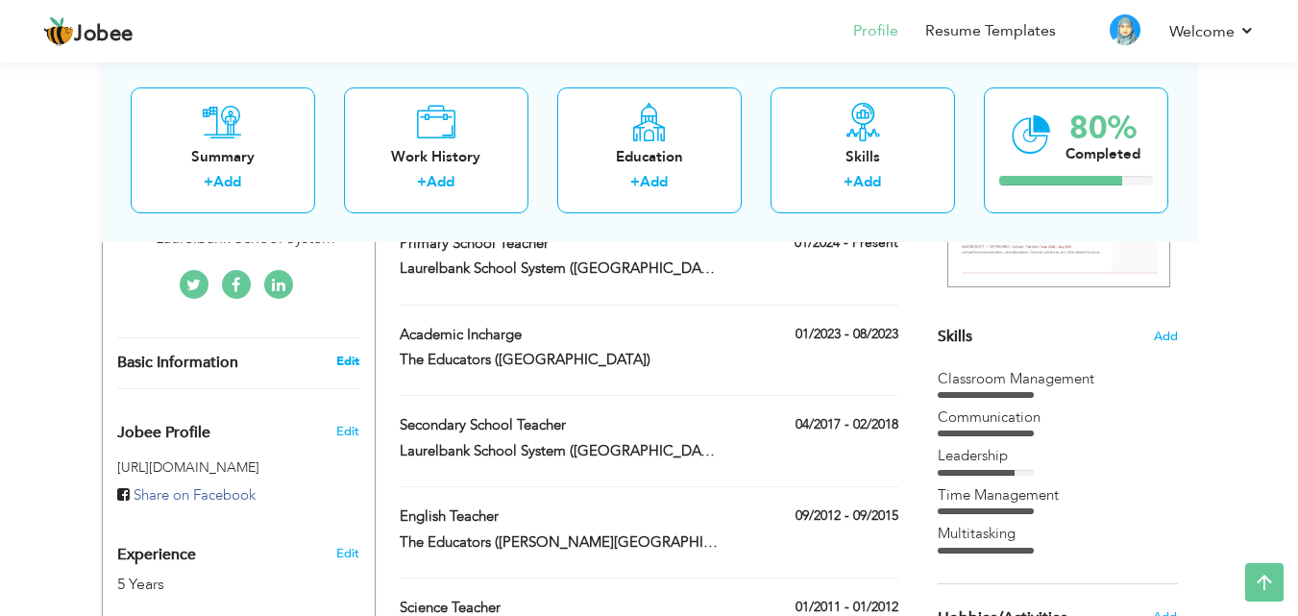
type input "Laurelbank School System"
type input "Teacher"
select select
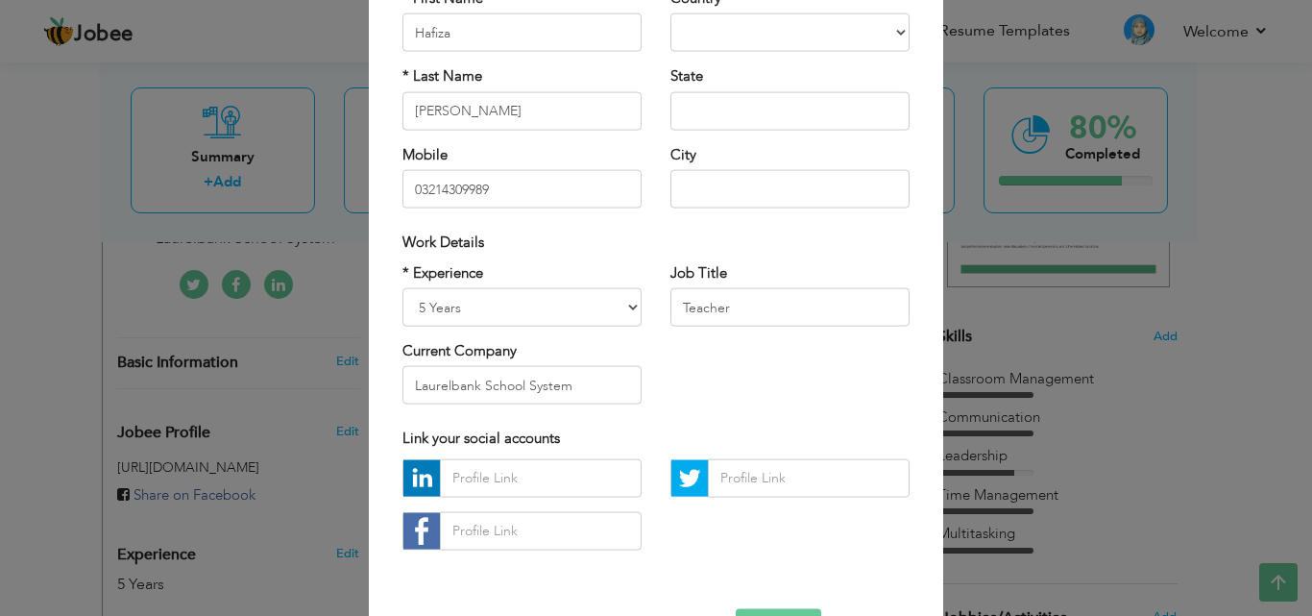
scroll to position [187, 0]
click at [627, 307] on select "Entry Level Less than 1 Year 1 Year 2 Years 3 Years 4 Years 5 Years 6 Years 7 Y…" at bounding box center [521, 306] width 239 height 38
select select "number:10"
click at [402, 287] on select "Entry Level Less than 1 Year 1 Year 2 Years 3 Years 4 Years 5 Years 6 Years 7 Y…" at bounding box center [521, 306] width 239 height 38
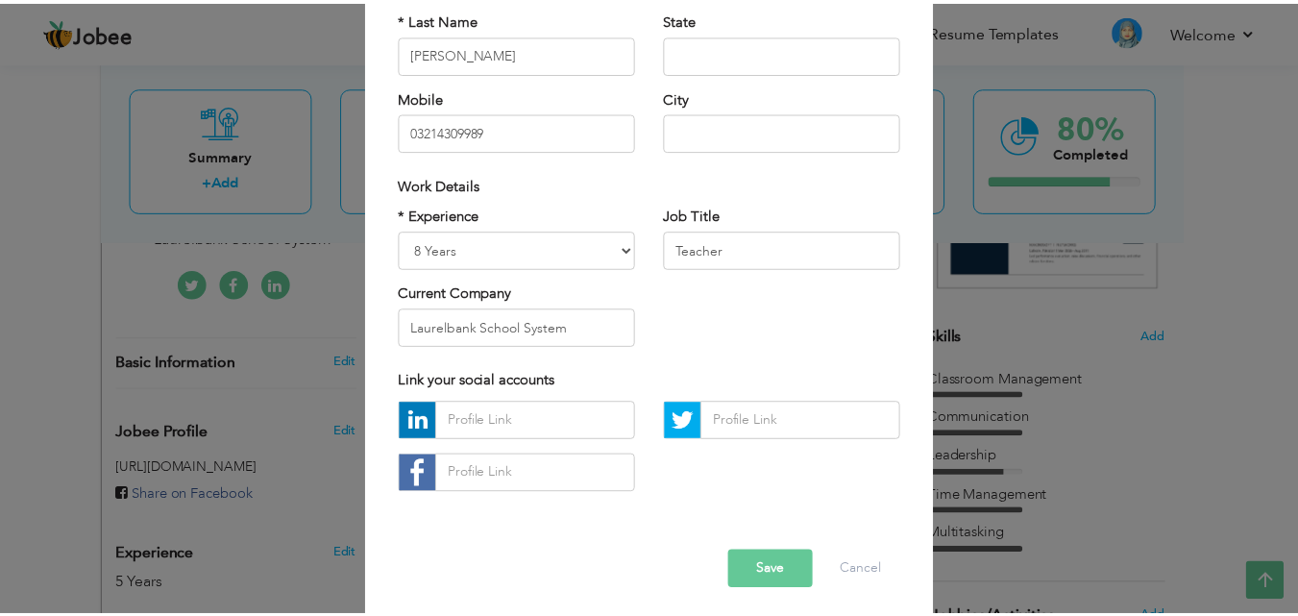
scroll to position [251, 0]
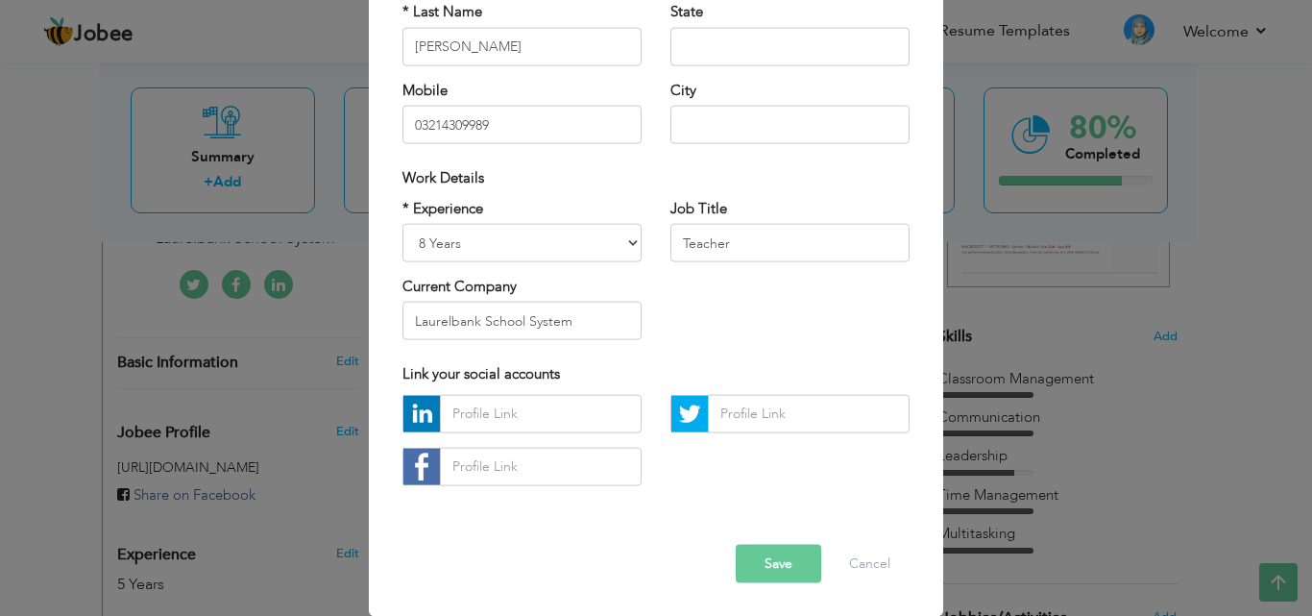
click at [781, 556] on button "Save" at bounding box center [778, 563] width 85 height 38
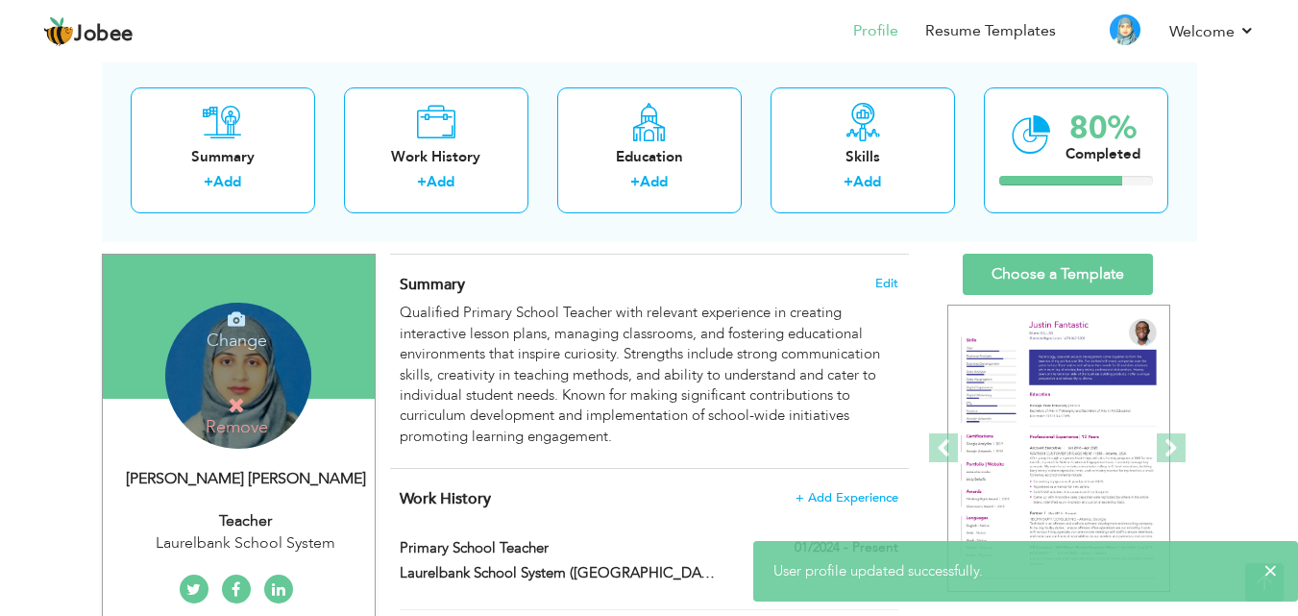
scroll to position [94, 0]
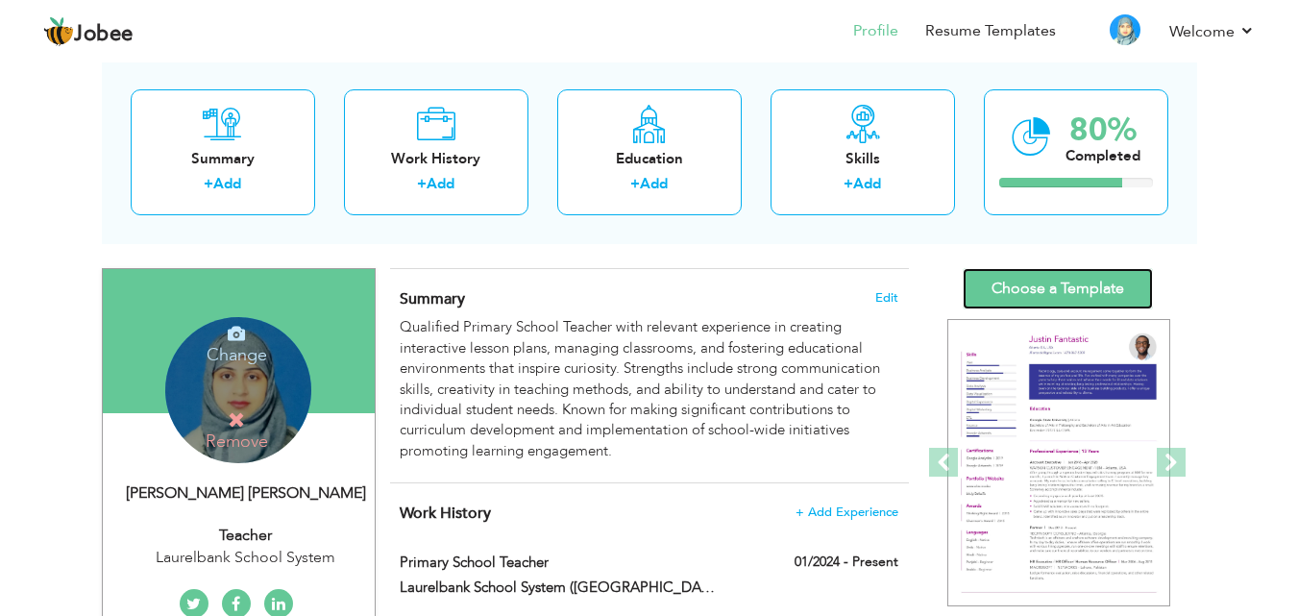
click at [1050, 272] on link "Choose a Template" at bounding box center [1057, 288] width 190 height 41
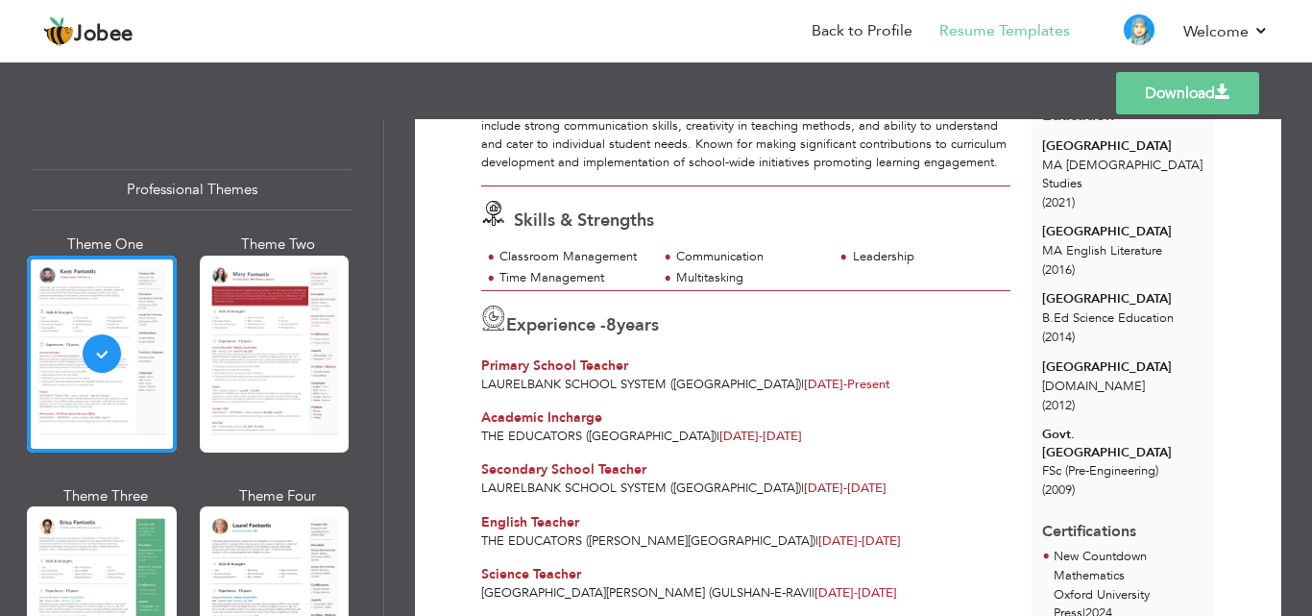
scroll to position [160, 0]
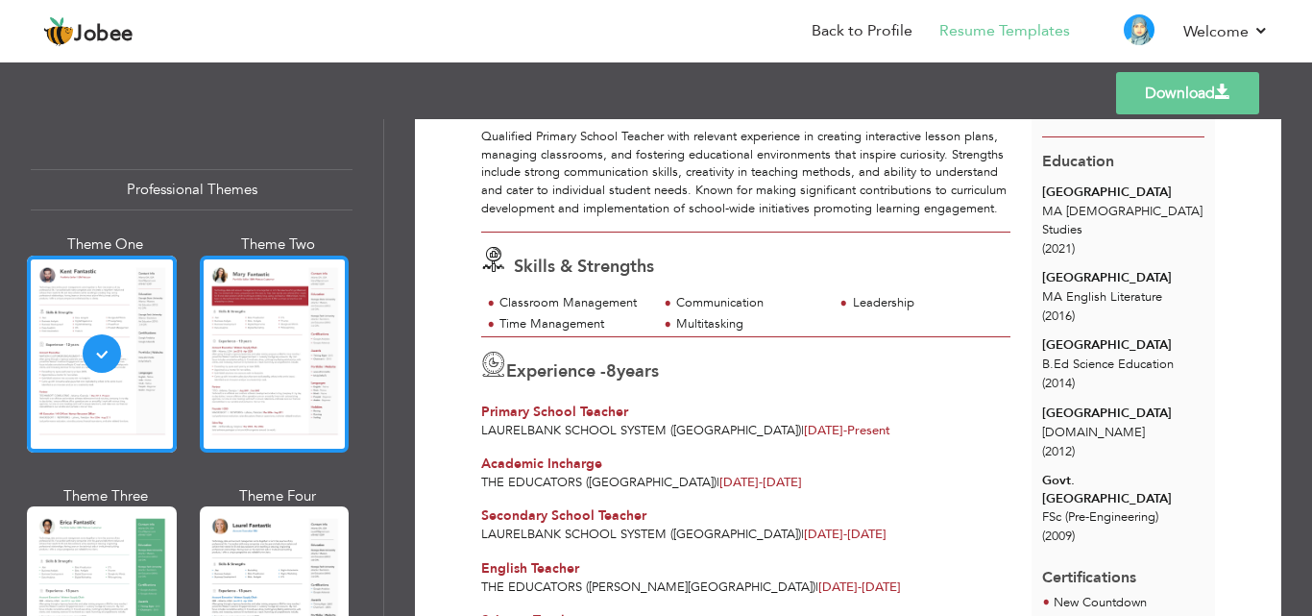
click at [252, 336] on div at bounding box center [275, 353] width 150 height 197
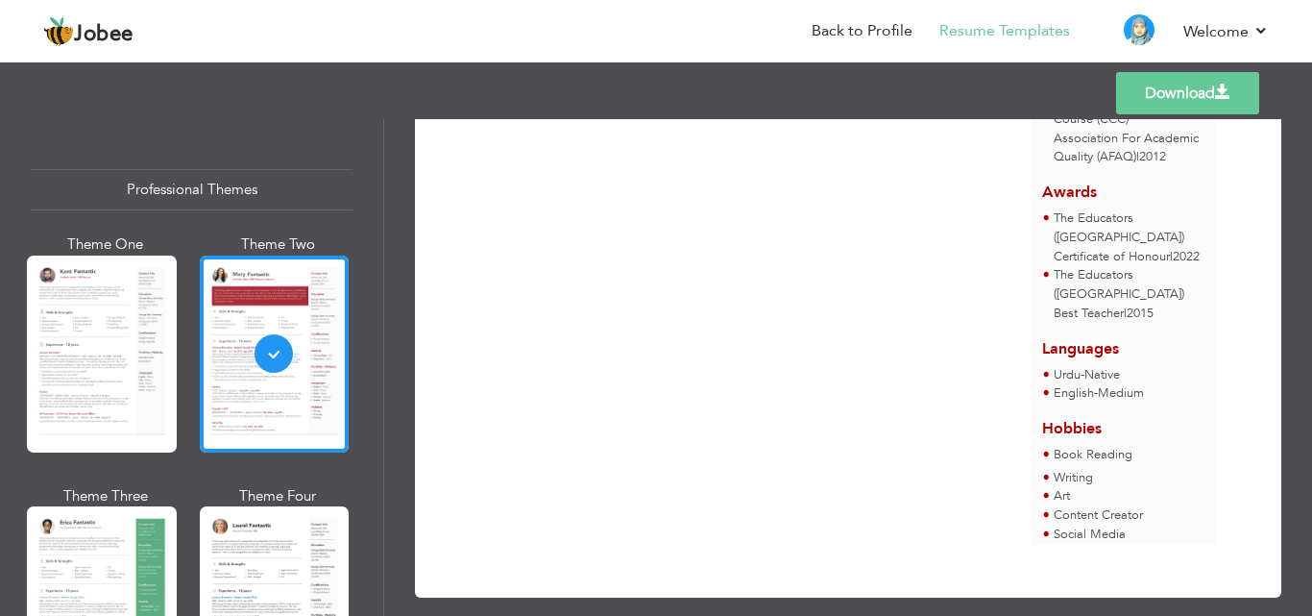
scroll to position [842, 0]
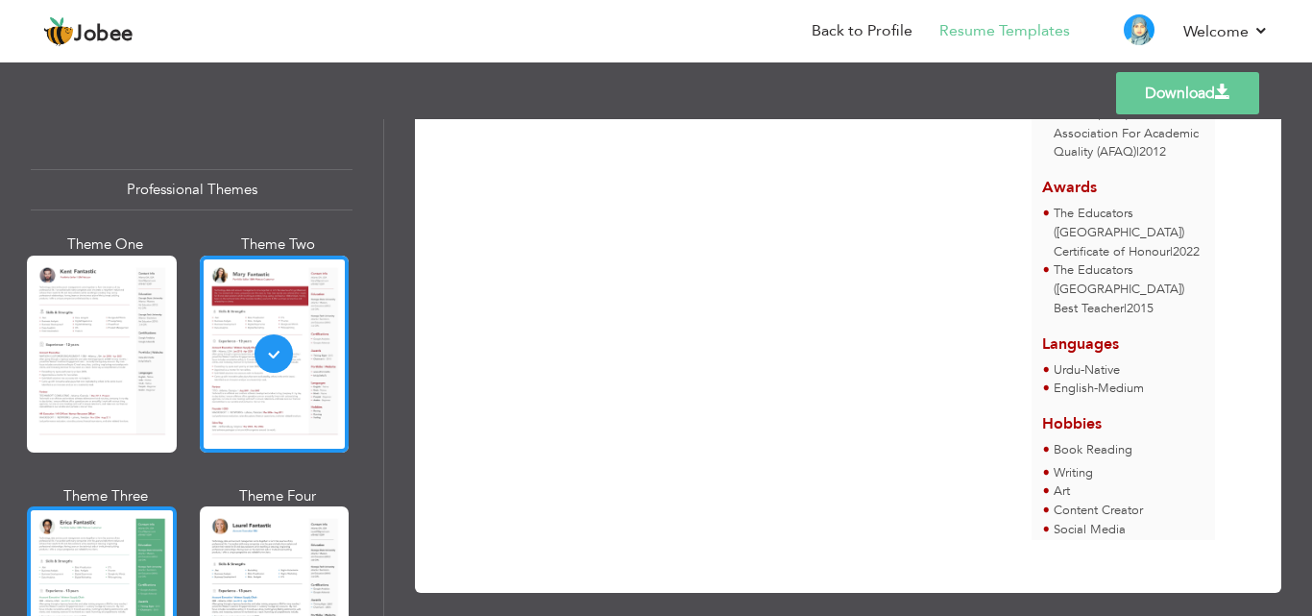
click at [130, 558] on div at bounding box center [102, 604] width 150 height 197
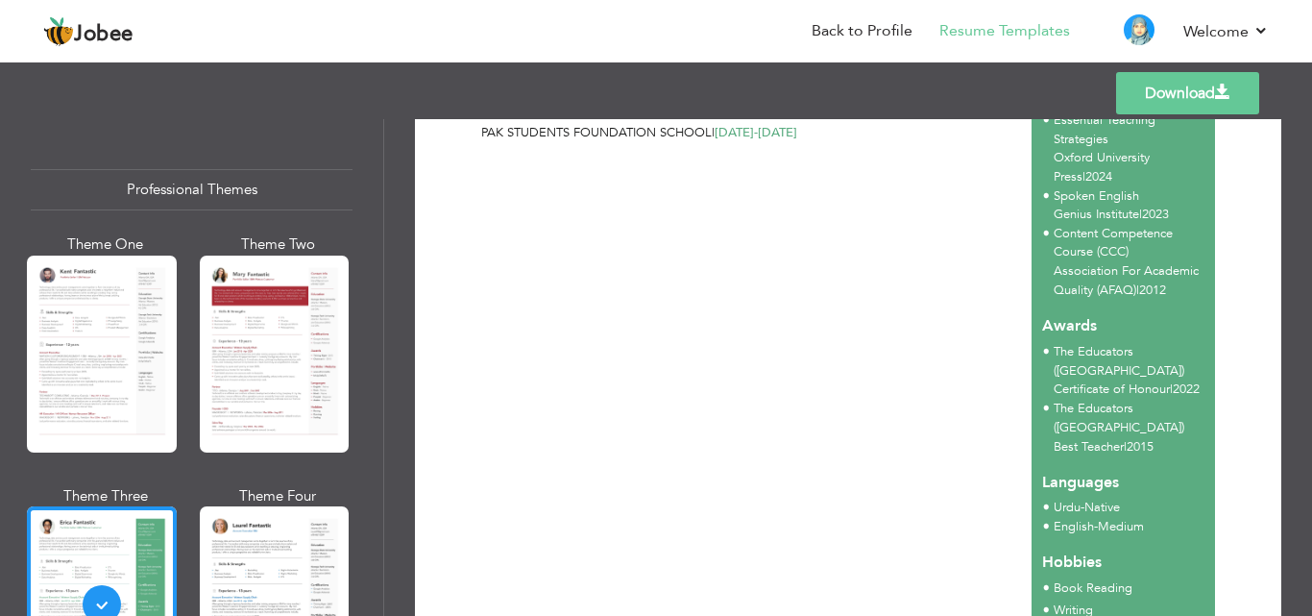
scroll to position [720, 0]
click at [303, 556] on div at bounding box center [275, 604] width 150 height 197
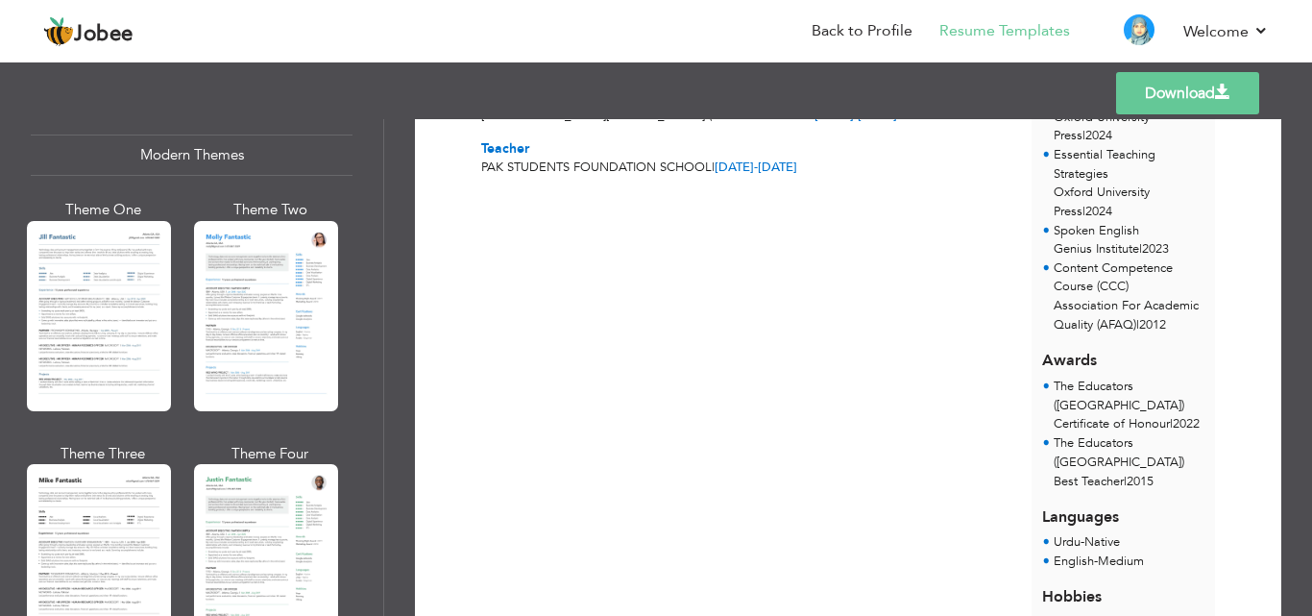
scroll to position [902, 0]
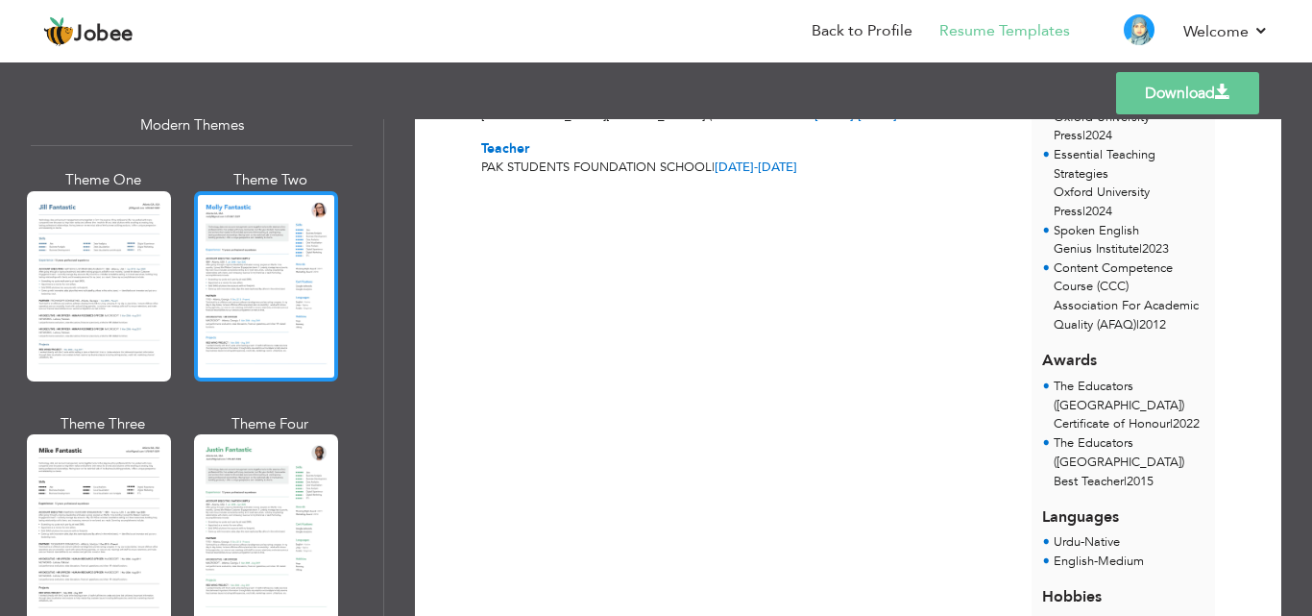
click at [289, 264] on div at bounding box center [266, 286] width 144 height 190
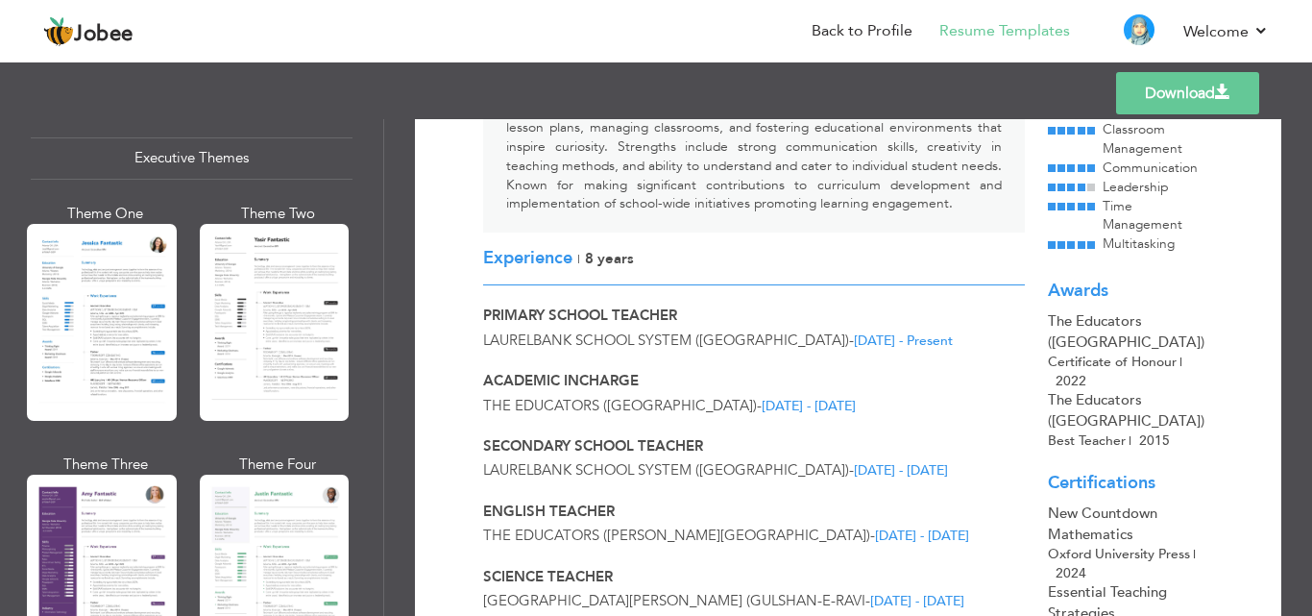
scroll to position [1486, 0]
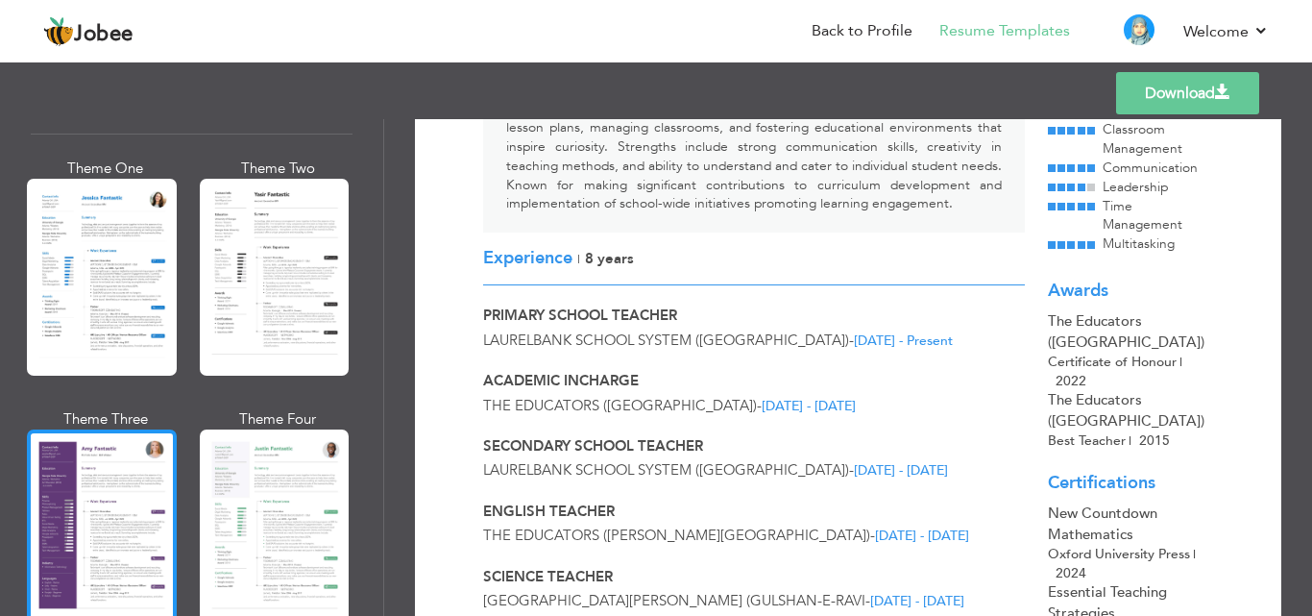
click at [77, 480] on div at bounding box center [102, 527] width 150 height 197
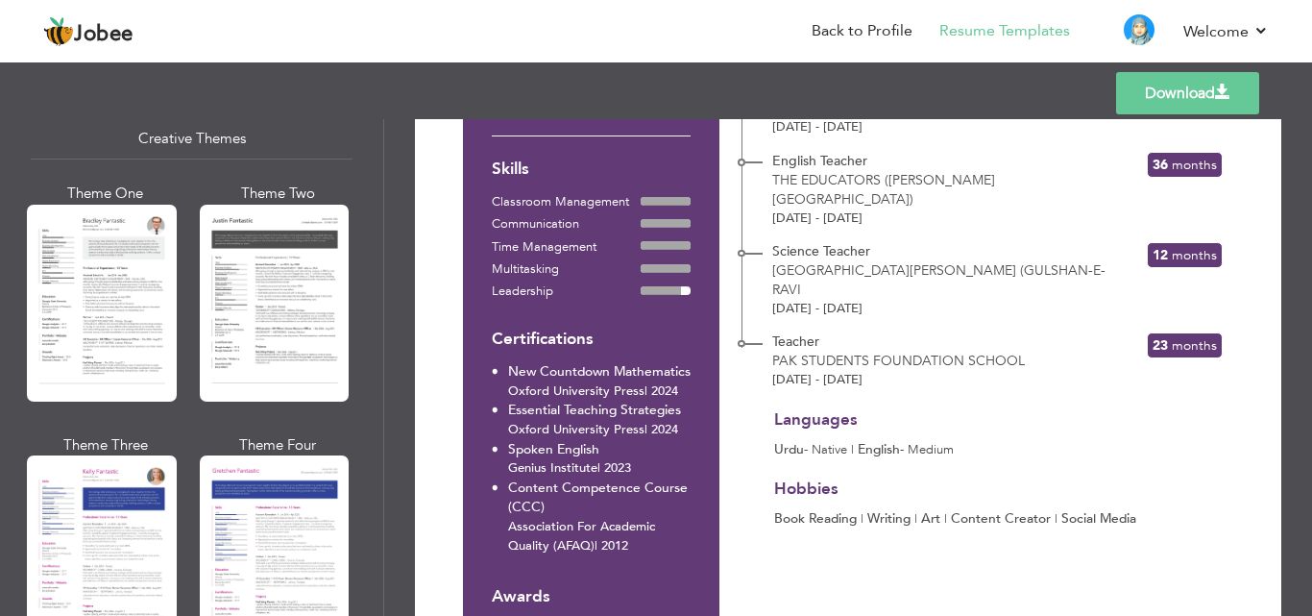
scroll to position [2305, 0]
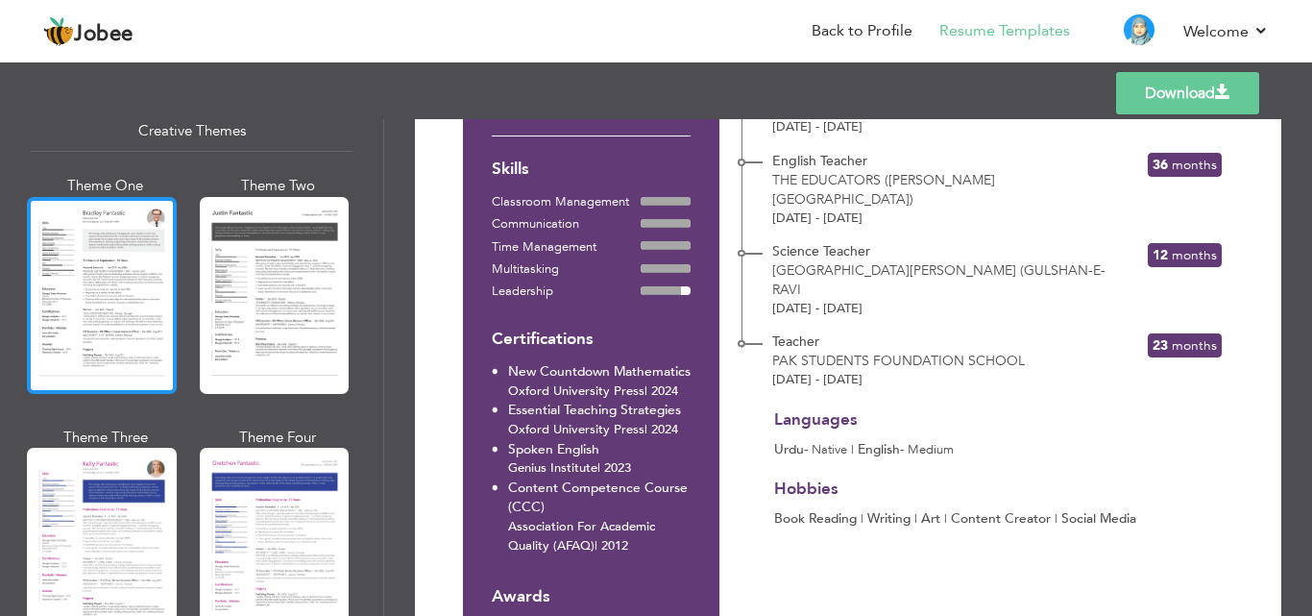
click at [119, 280] on div at bounding box center [102, 295] width 150 height 197
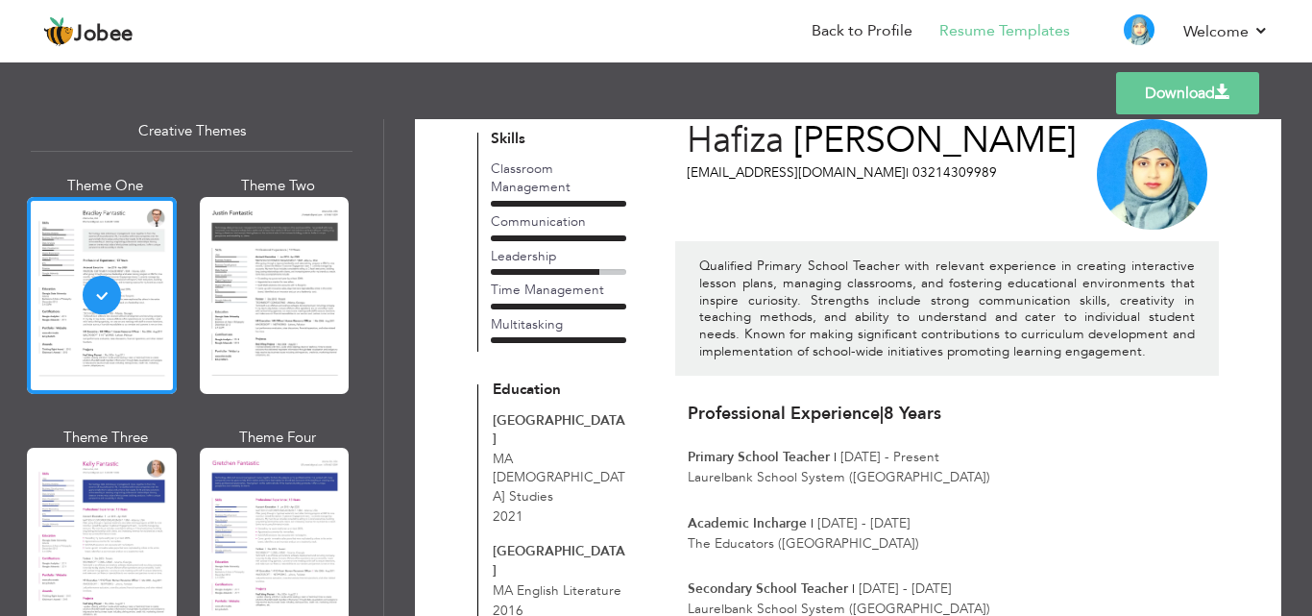
scroll to position [0, 0]
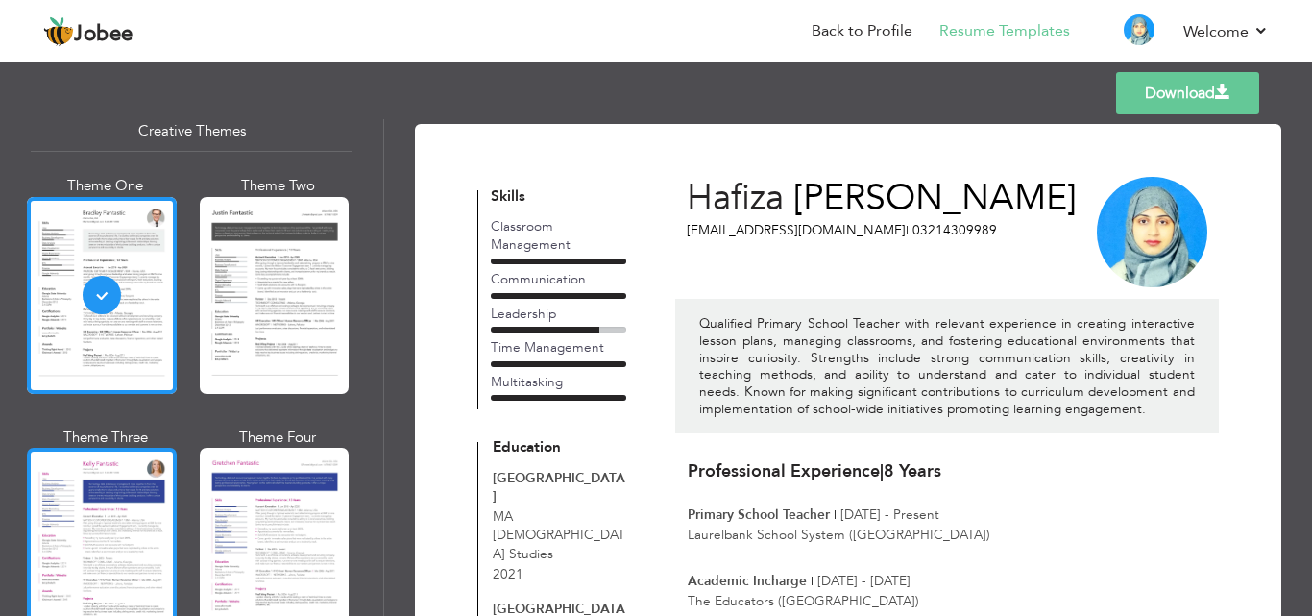
click at [127, 504] on div at bounding box center [102, 546] width 150 height 197
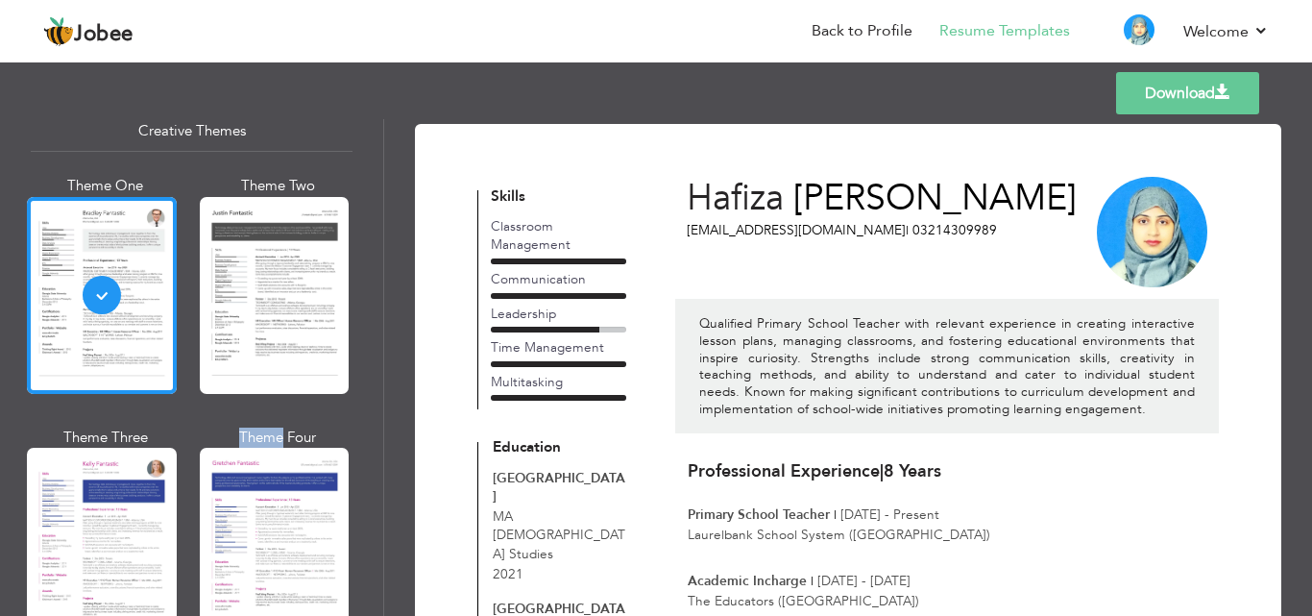
click at [127, 504] on div "Professional Themes Theme One Theme Two Theme Three Theme Four" at bounding box center [656, 367] width 1312 height 497
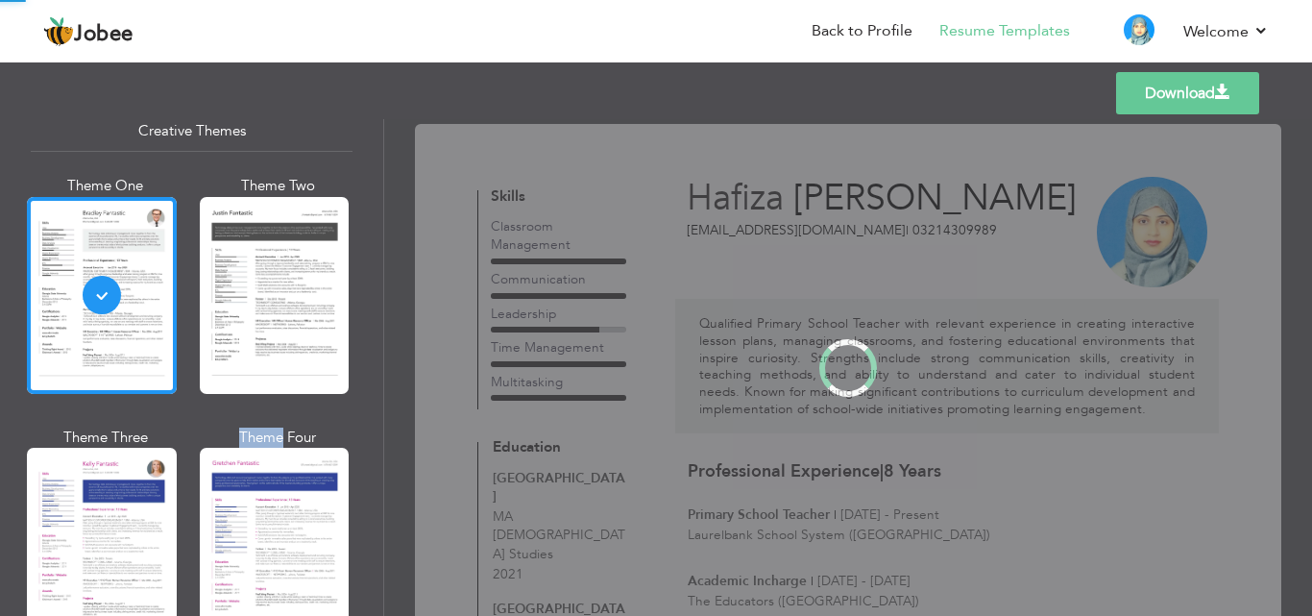
click at [127, 504] on div "Professional Themes Theme One Theme Two Theme Three Theme Four" at bounding box center [656, 367] width 1312 height 497
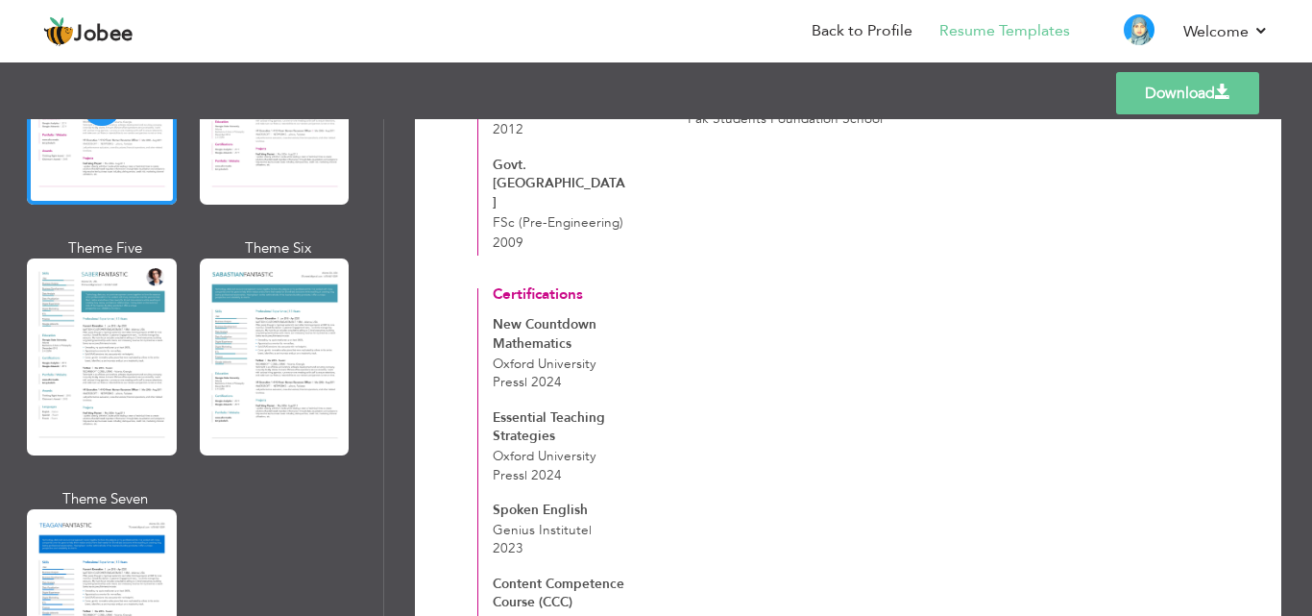
scroll to position [2836, 0]
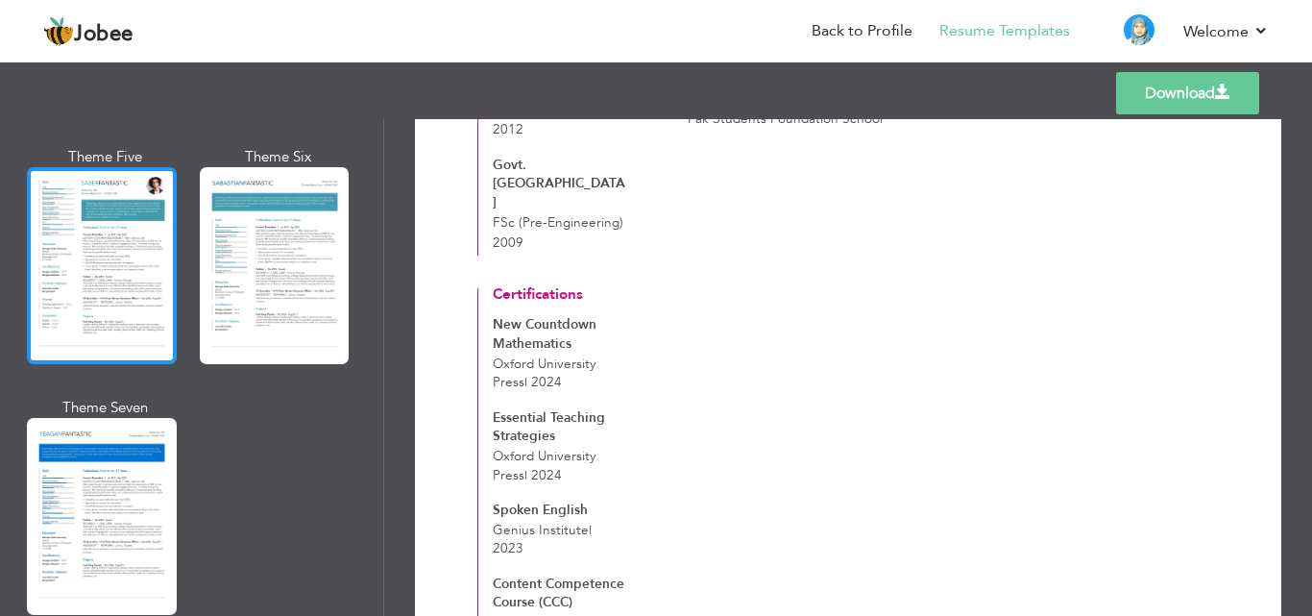
click at [68, 236] on div at bounding box center [102, 265] width 150 height 197
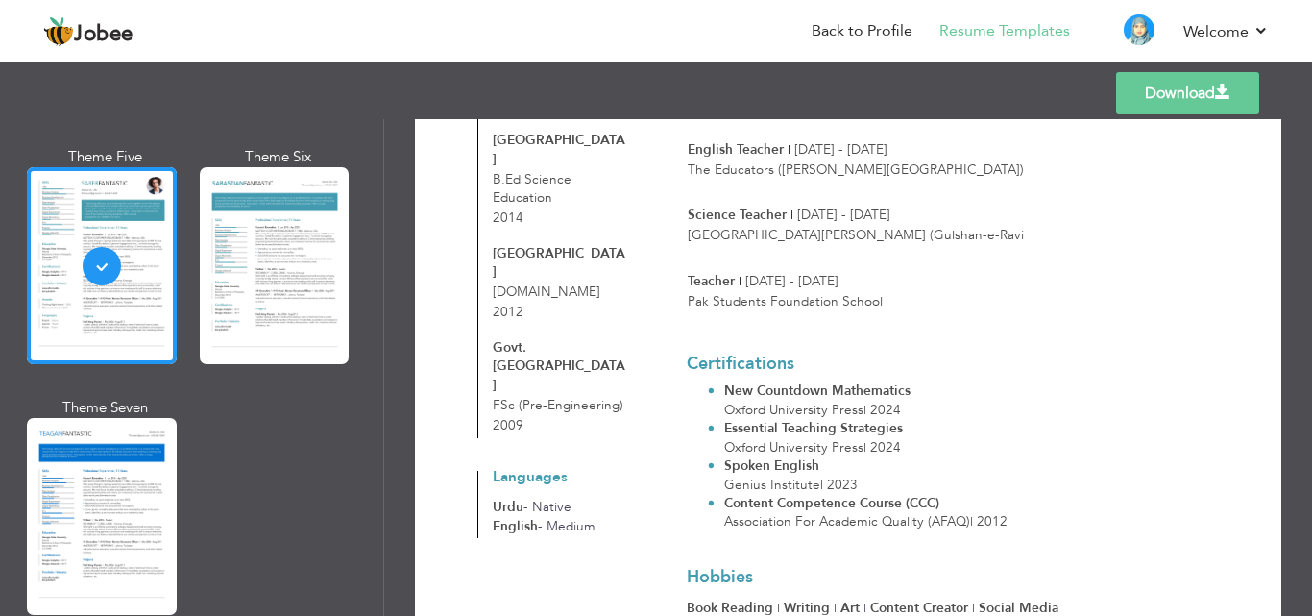
scroll to position [662, 0]
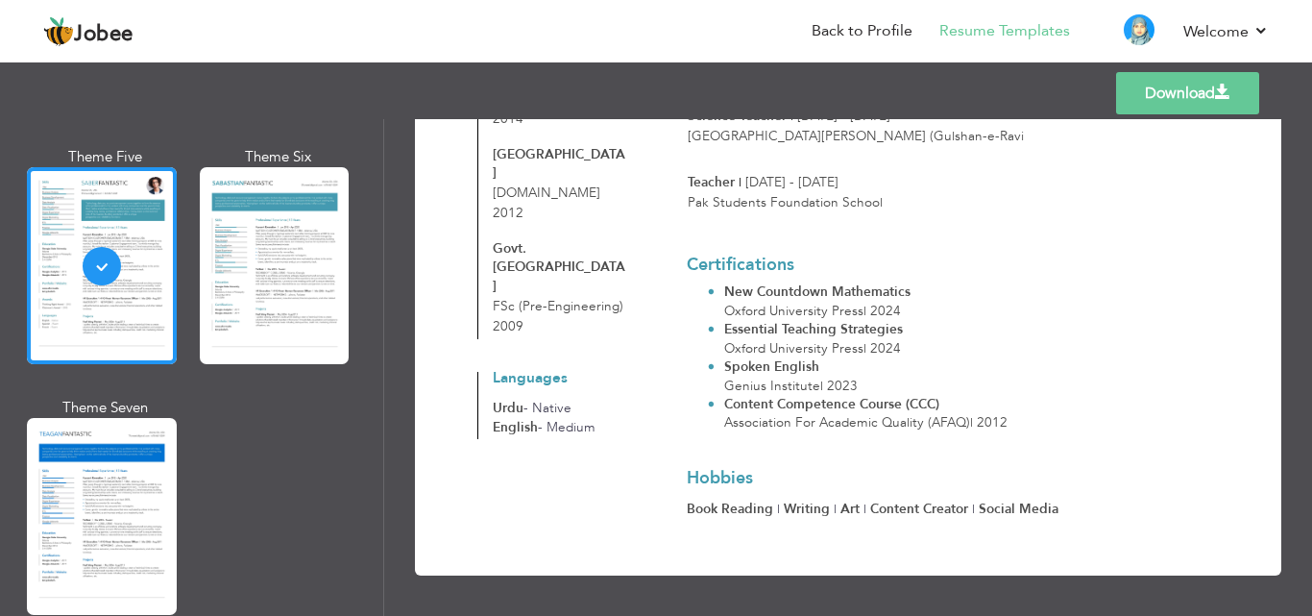
click at [1178, 91] on link "Download" at bounding box center [1187, 93] width 143 height 42
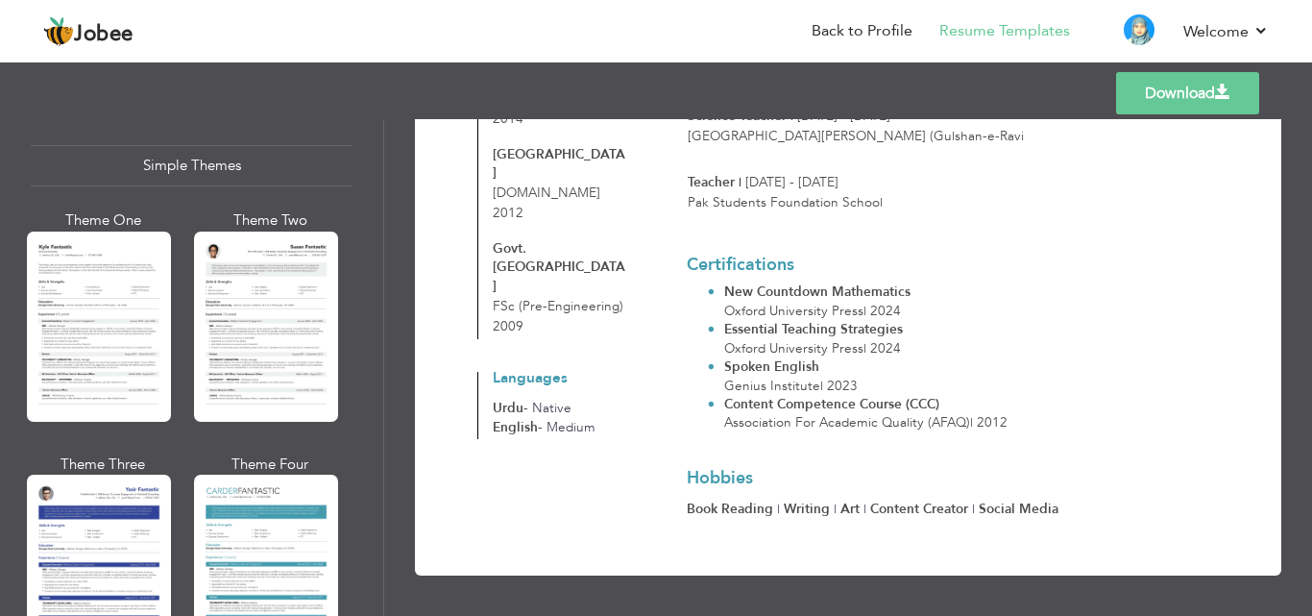
scroll to position [3419, 0]
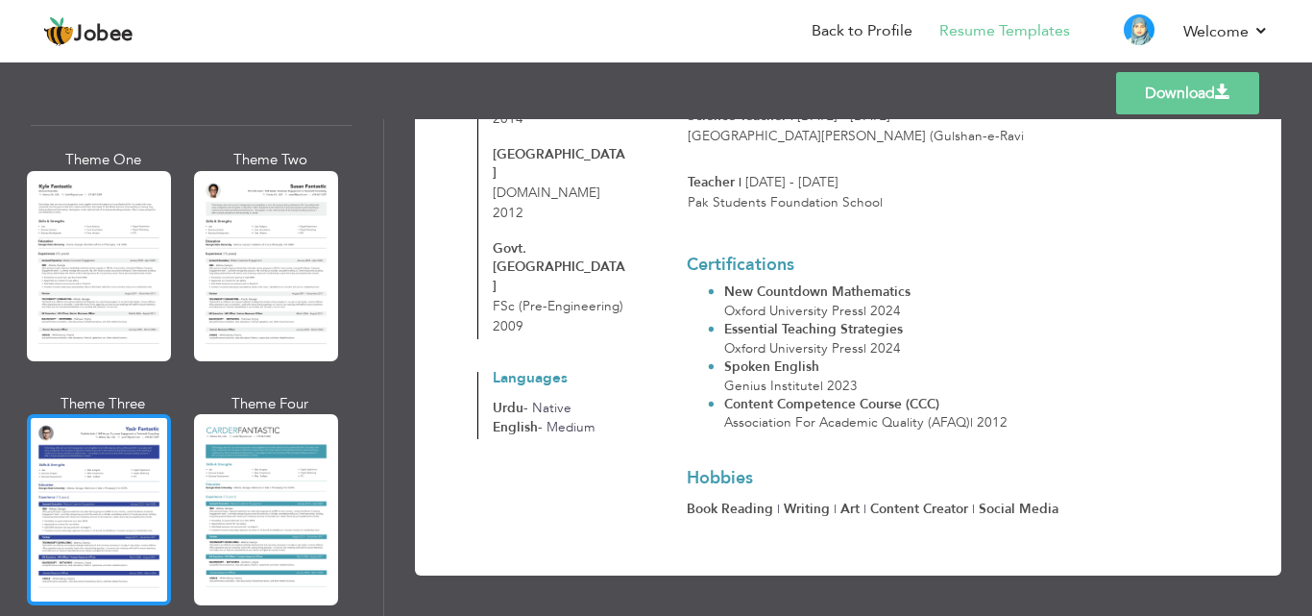
click at [104, 429] on div at bounding box center [99, 509] width 144 height 190
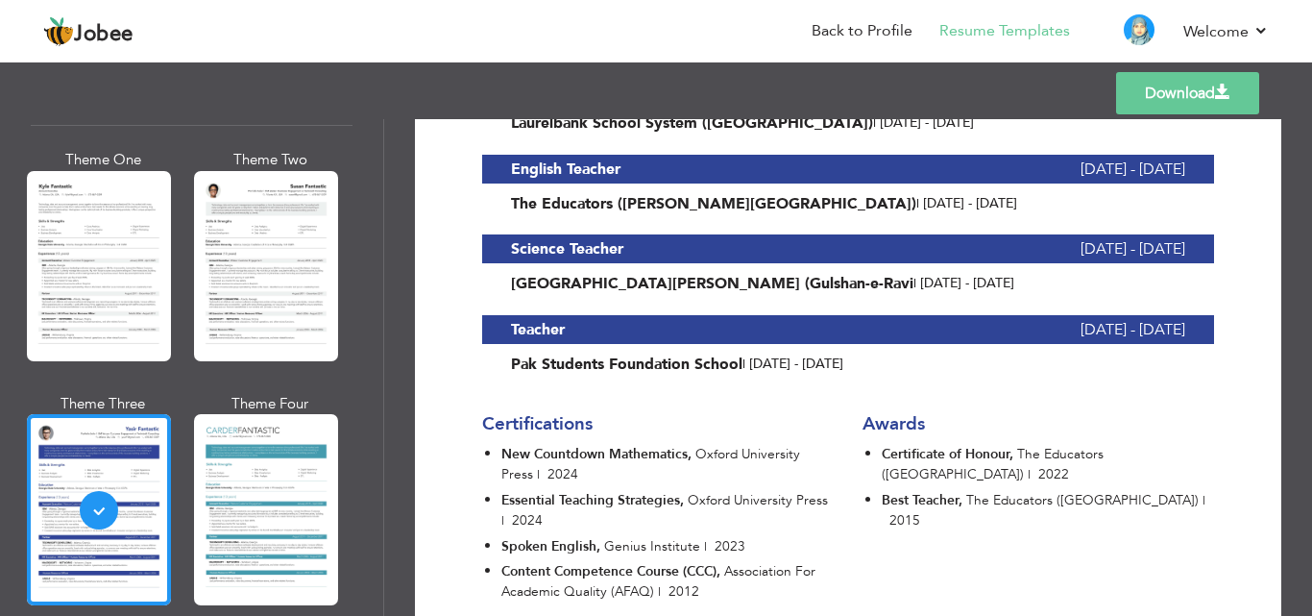
scroll to position [922, 0]
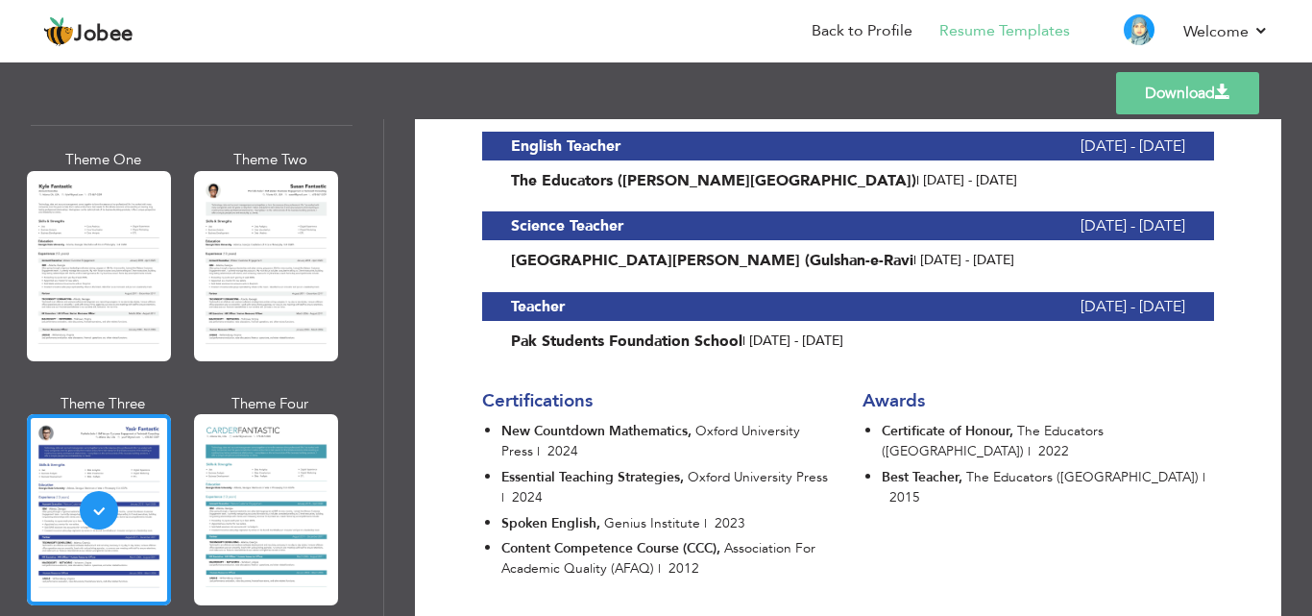
click at [1200, 91] on link "Download" at bounding box center [1187, 93] width 143 height 42
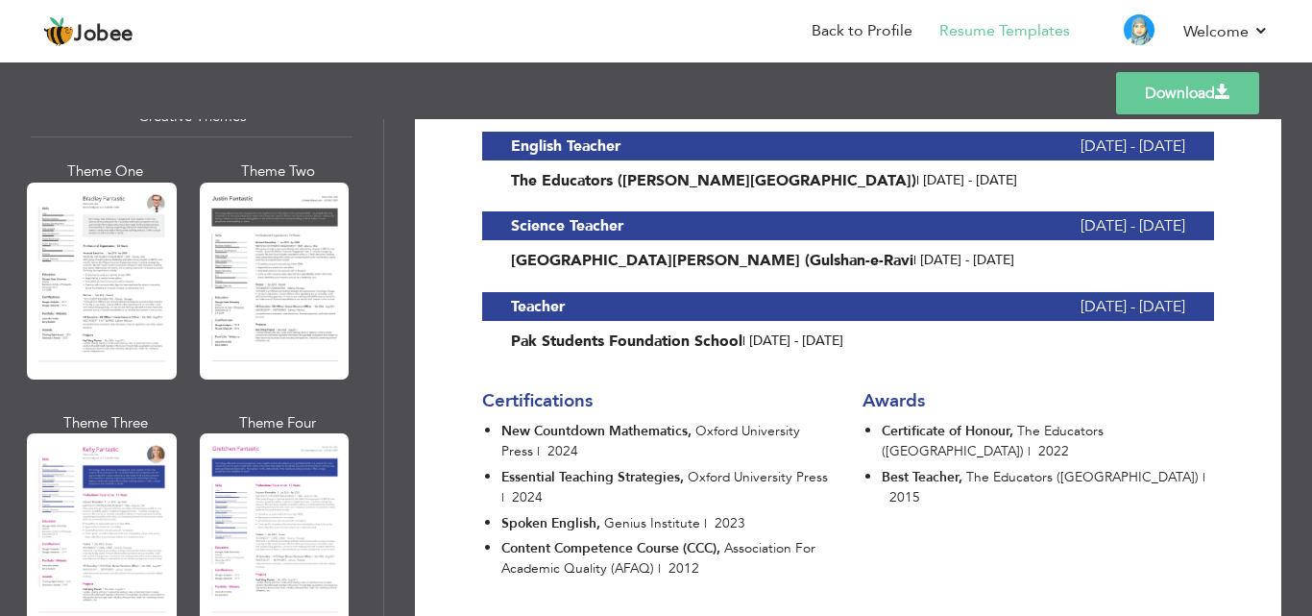
scroll to position [2267, 0]
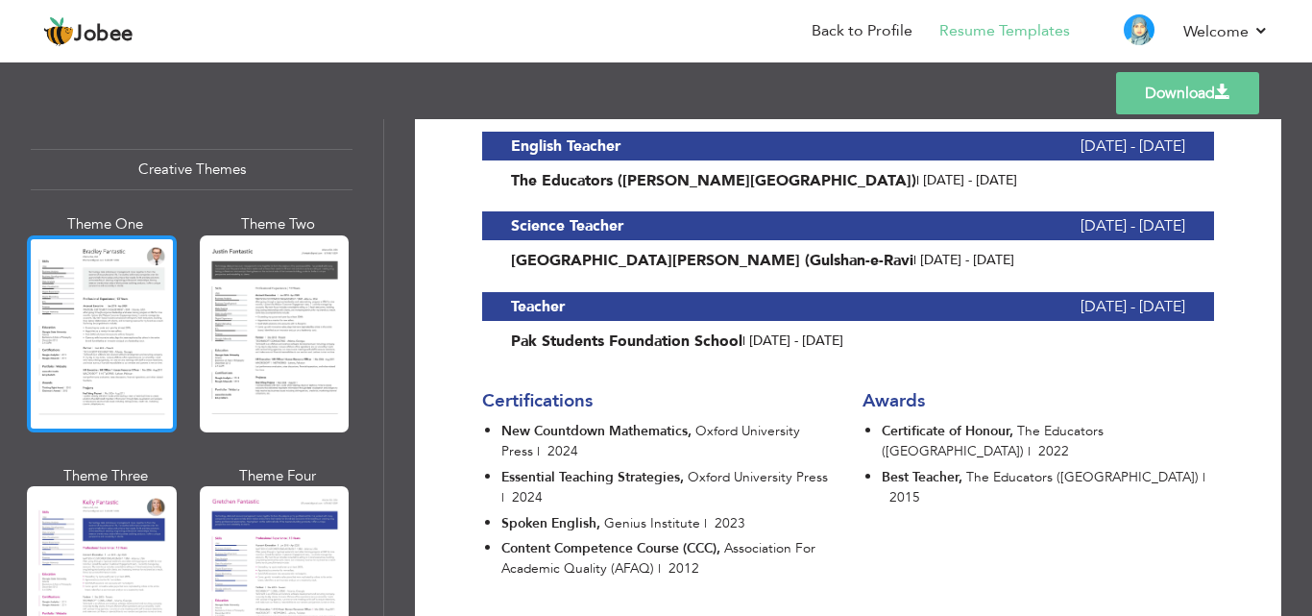
click at [81, 304] on div at bounding box center [102, 333] width 150 height 197
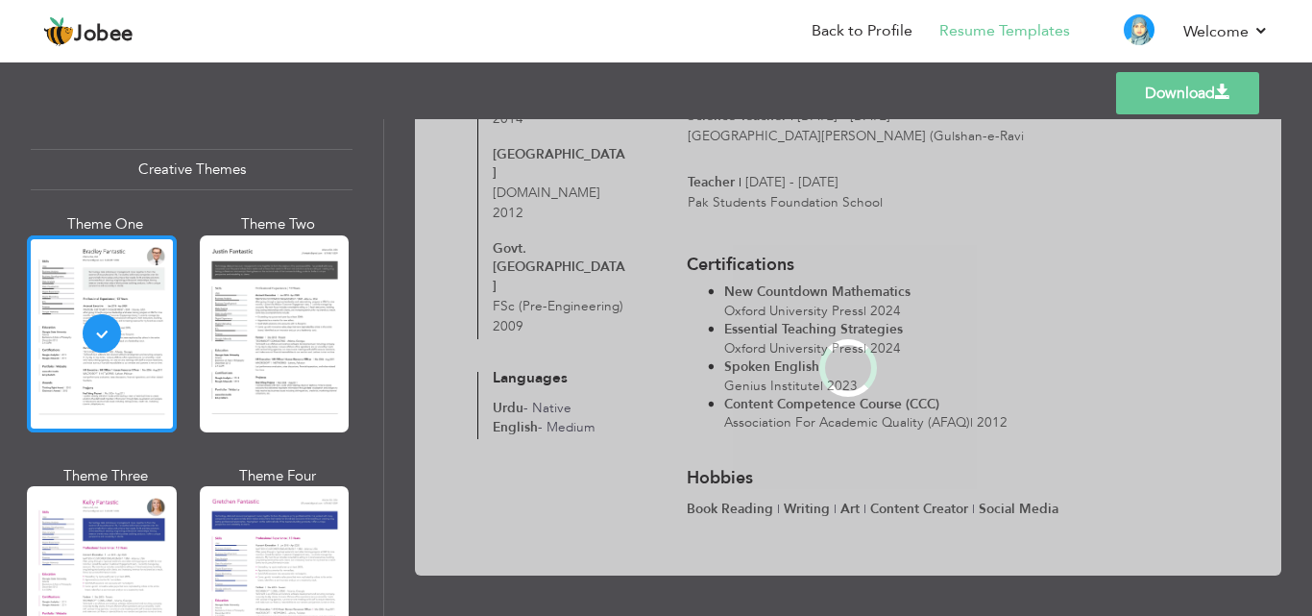
scroll to position [0, 0]
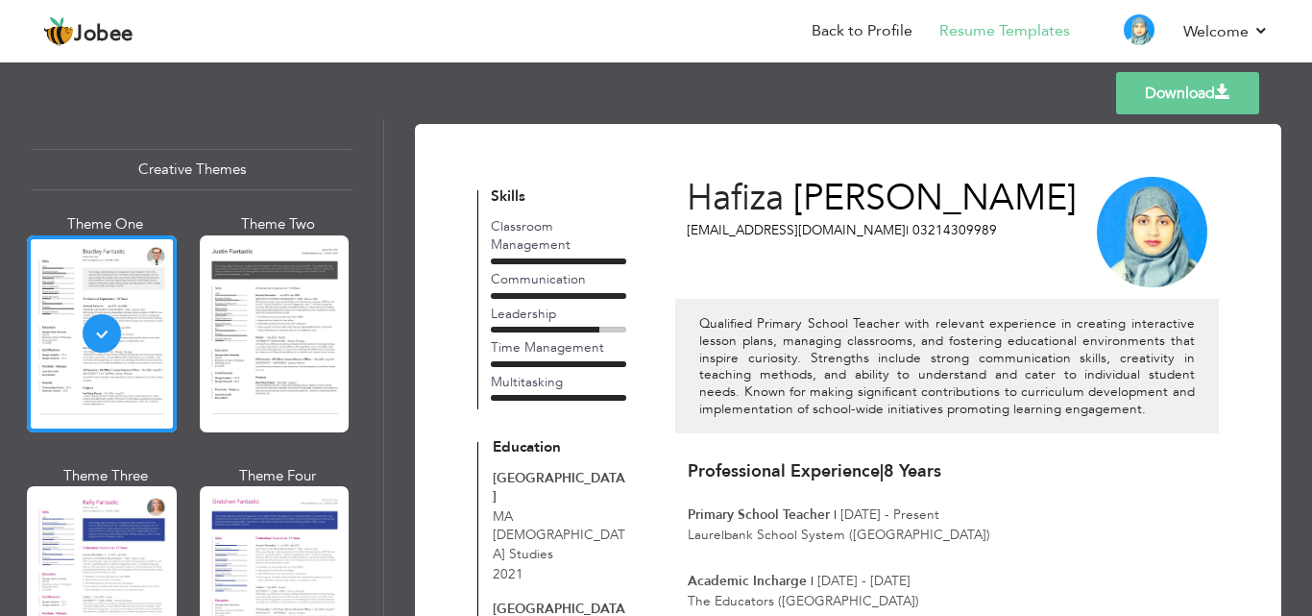
click at [1181, 94] on link "Download" at bounding box center [1187, 93] width 143 height 42
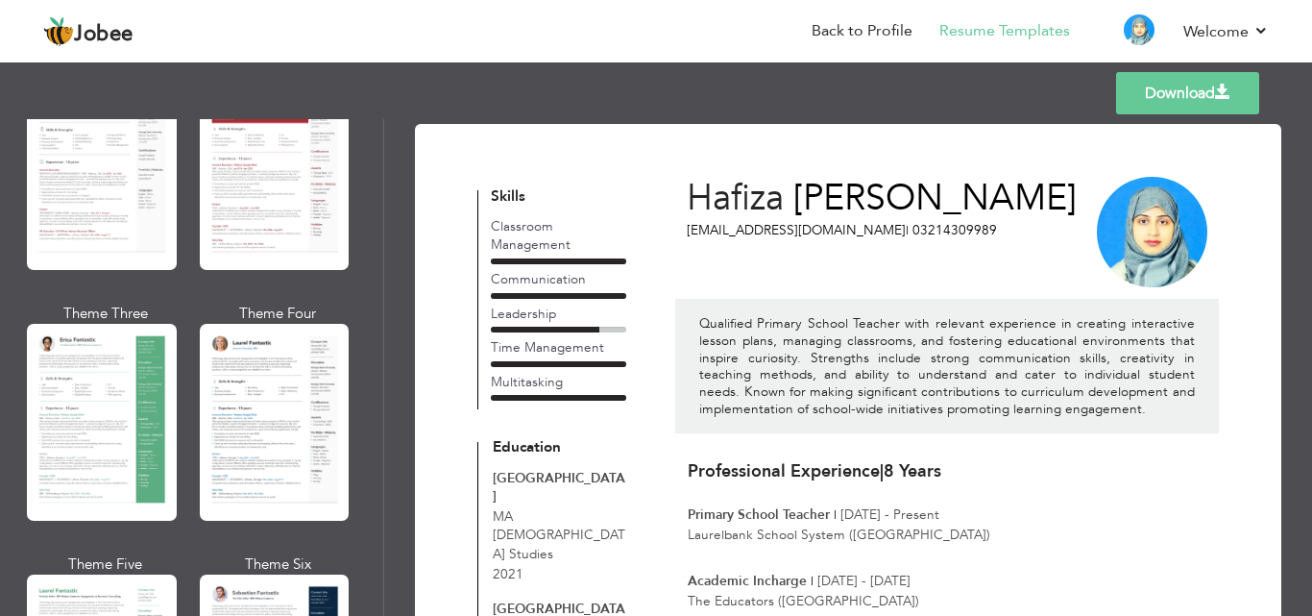
scroll to position [53, 0]
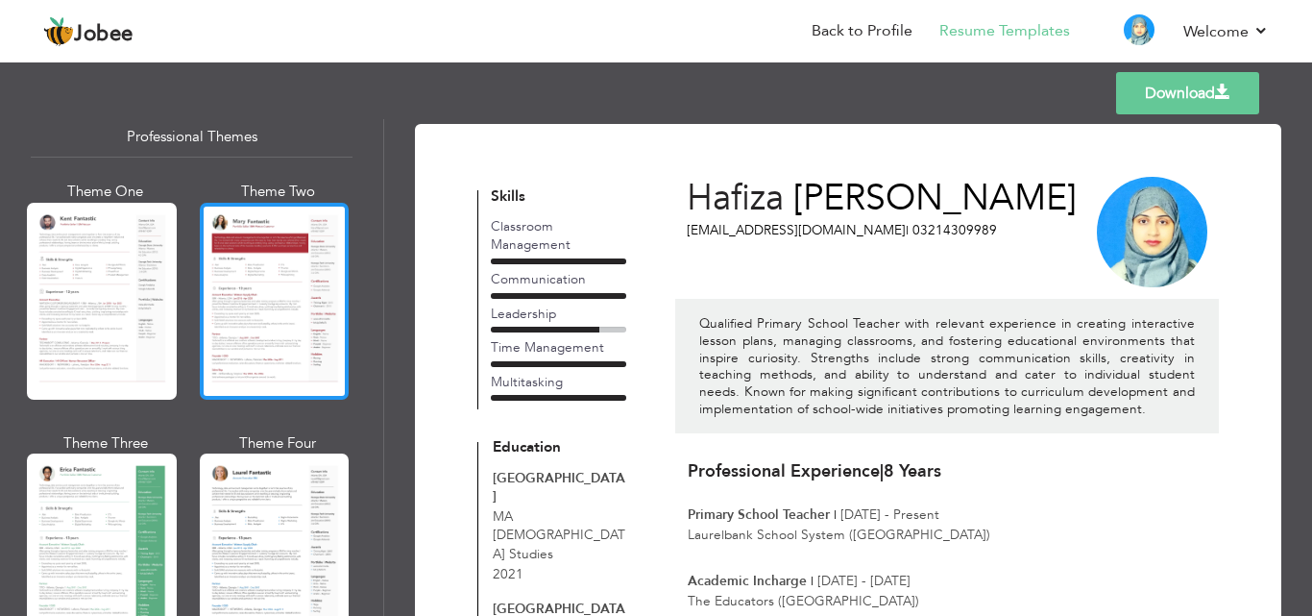
click at [279, 266] on div at bounding box center [275, 301] width 150 height 197
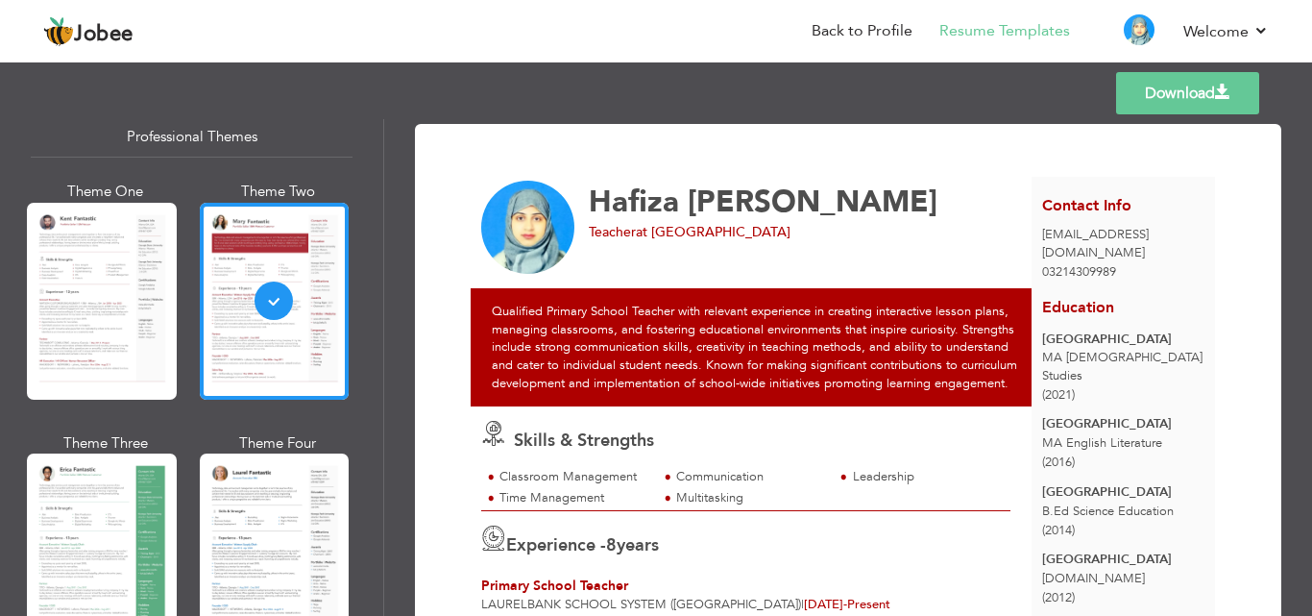
click at [1158, 101] on link "Download" at bounding box center [1187, 93] width 143 height 42
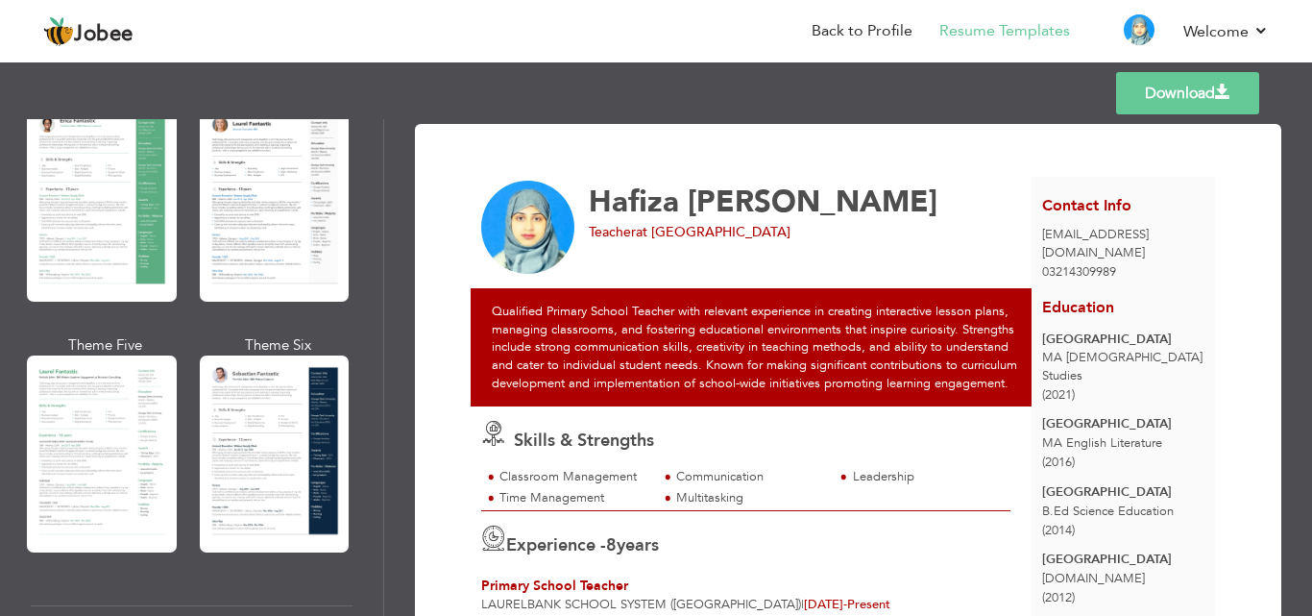
scroll to position [455, 0]
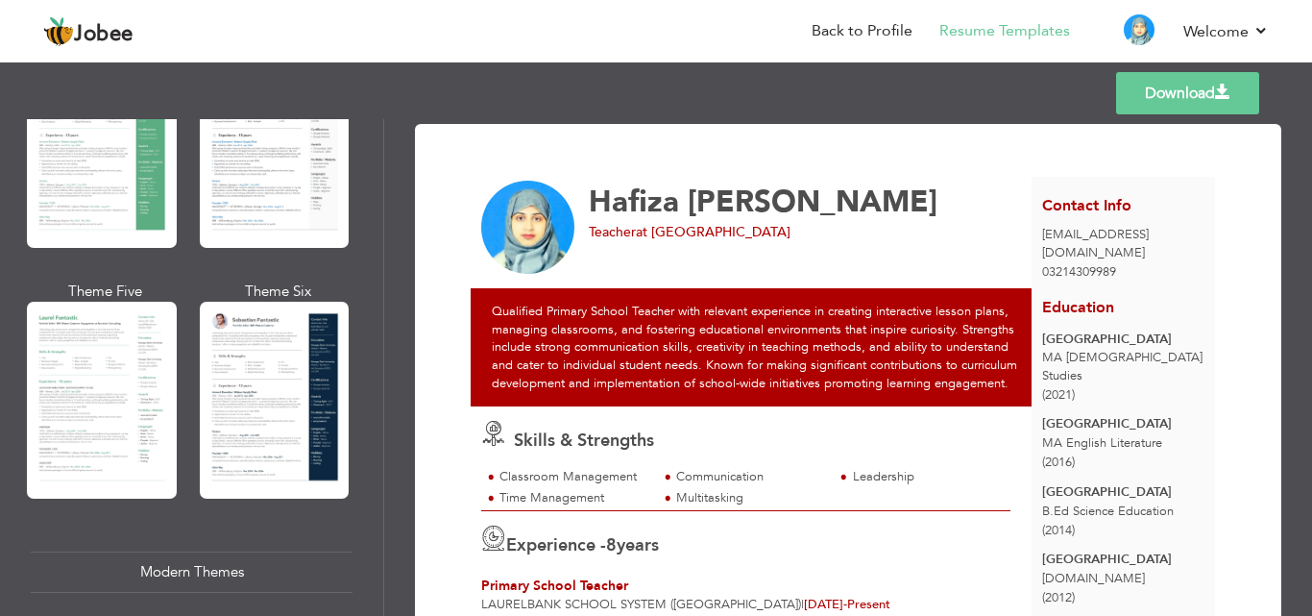
click at [260, 357] on div at bounding box center [275, 400] width 150 height 197
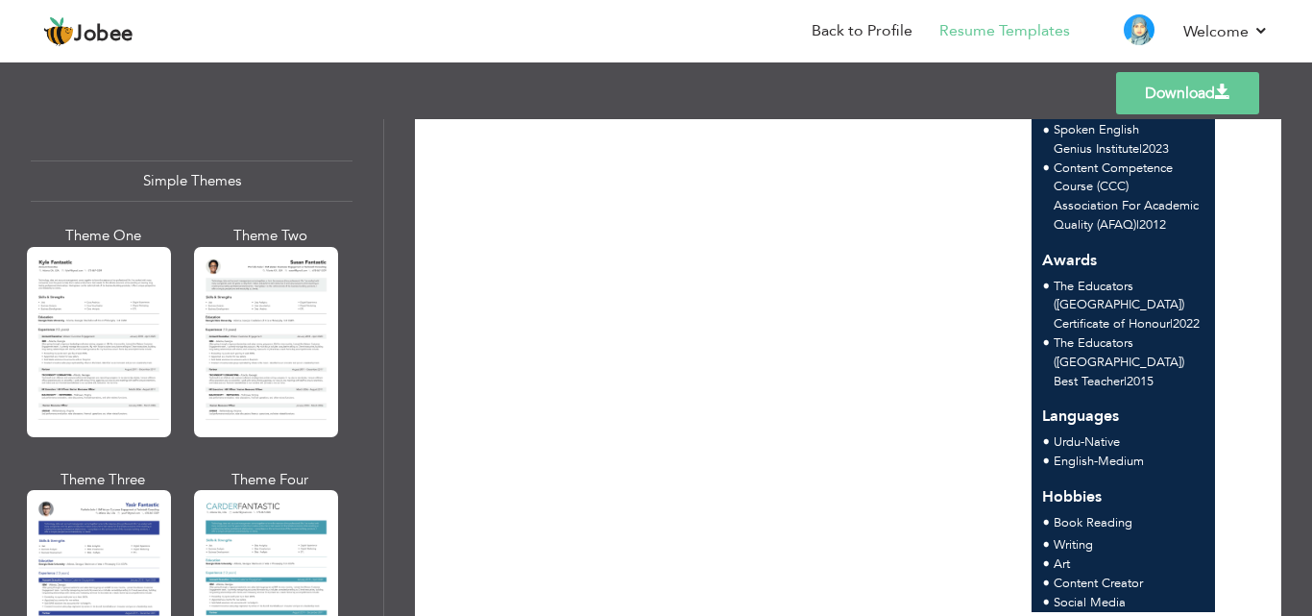
scroll to position [3419, 0]
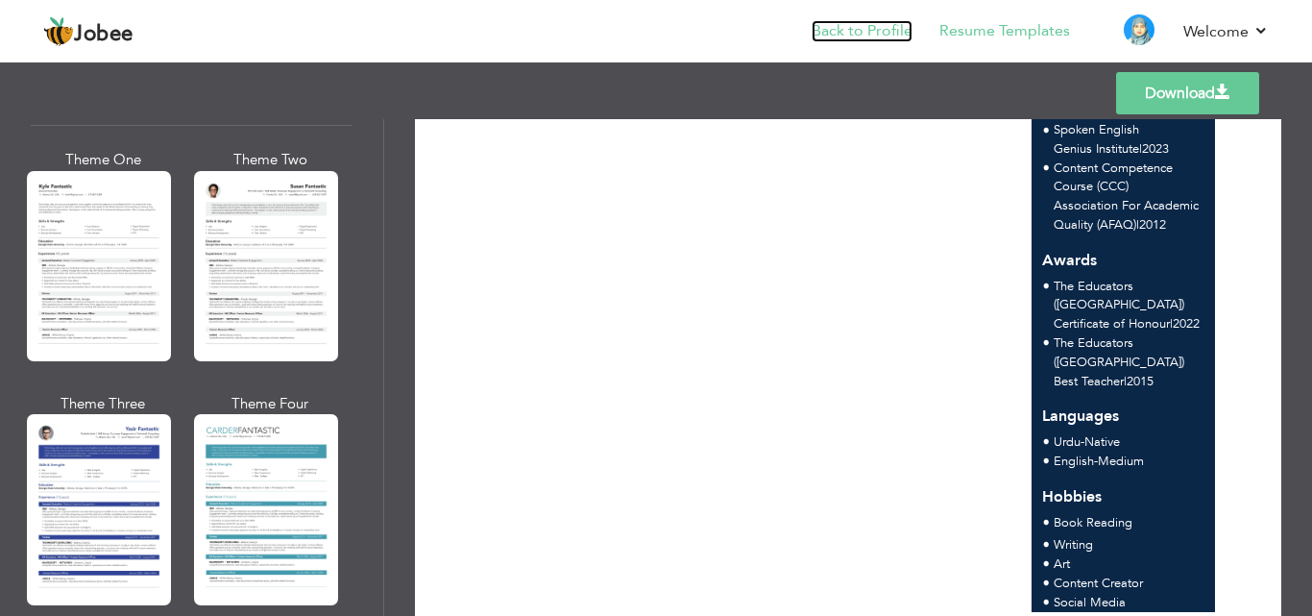
click at [845, 27] on link "Back to Profile" at bounding box center [862, 31] width 101 height 22
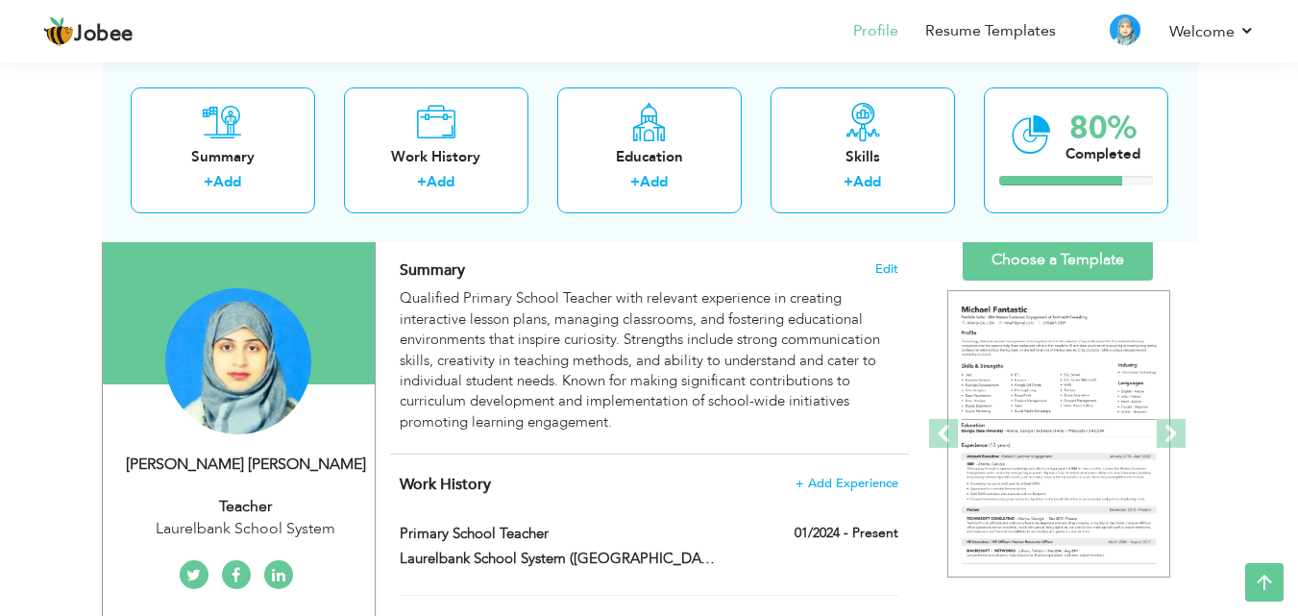
scroll to position [119, 0]
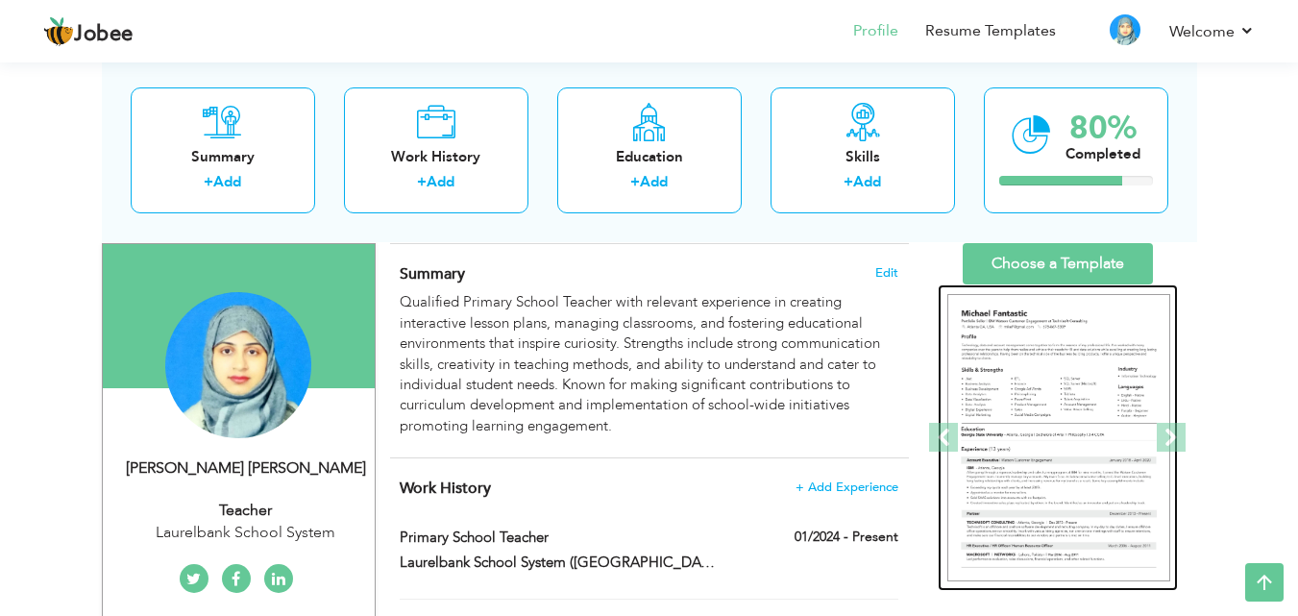
click at [1049, 401] on img at bounding box center [1058, 438] width 223 height 288
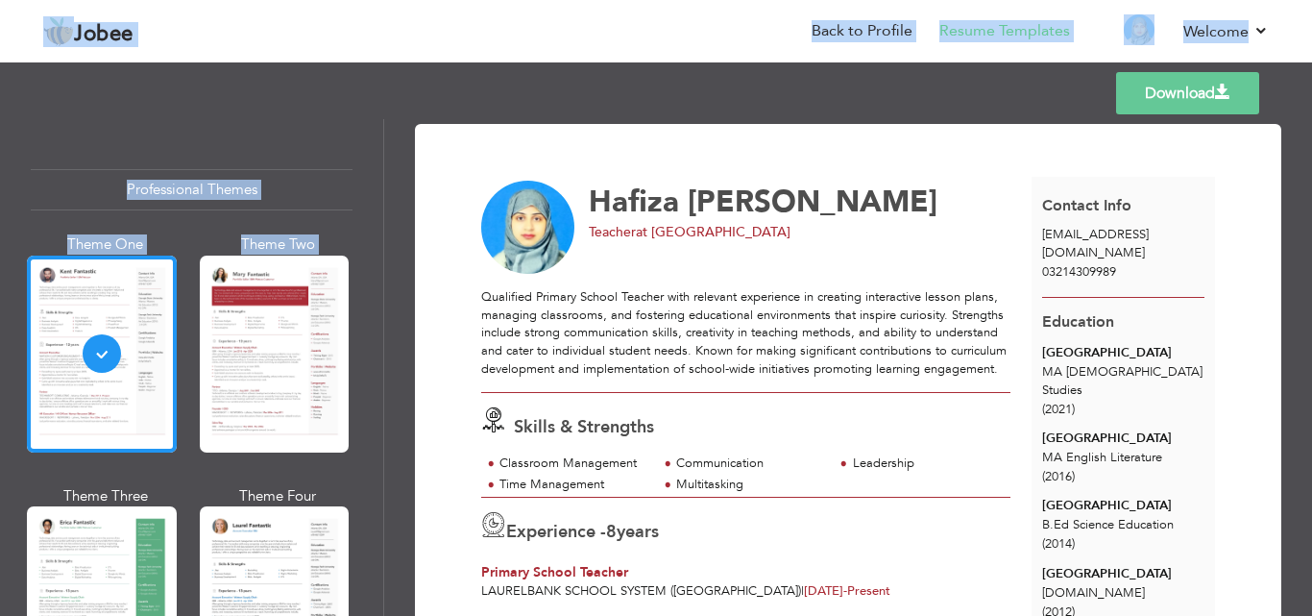
drag, startPoint x: 313, startPoint y: 386, endPoint x: 465, endPoint y: 650, distance: 304.6
click at [465, 615] on html "Jobee Back to Profile Resume Templates Resume Templates Cover Letters About My …" at bounding box center [656, 308] width 1312 height 616
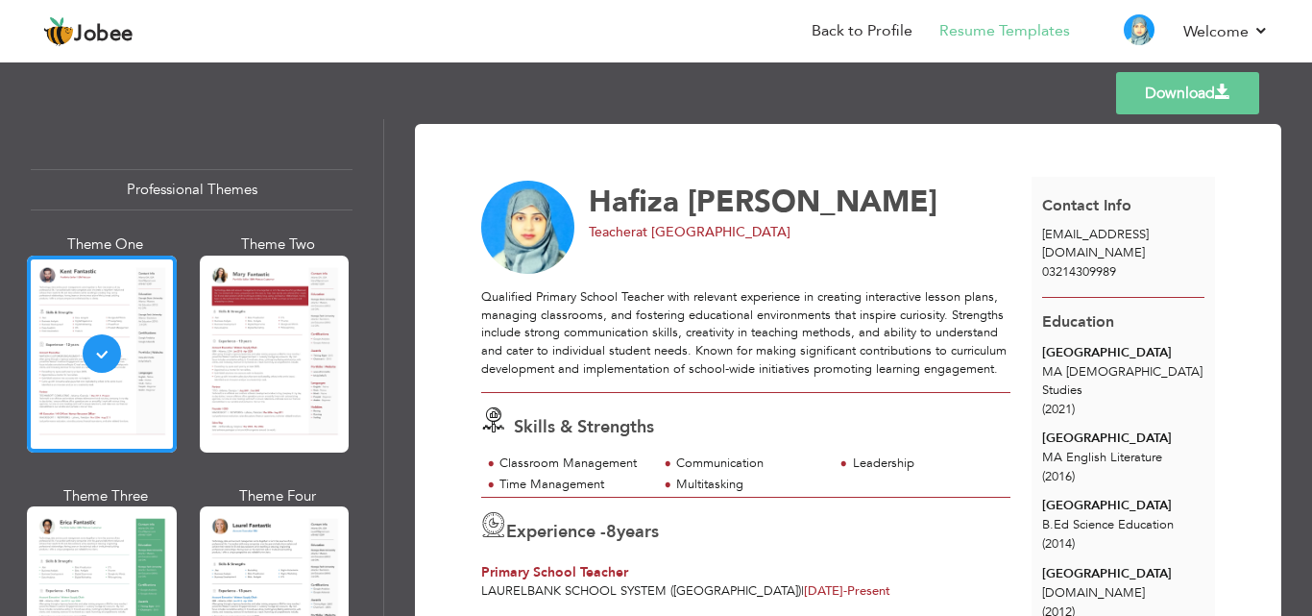
click at [814, 341] on div "Qualified Primary School Teacher with relevant experience in creating interacti…" at bounding box center [745, 332] width 529 height 89
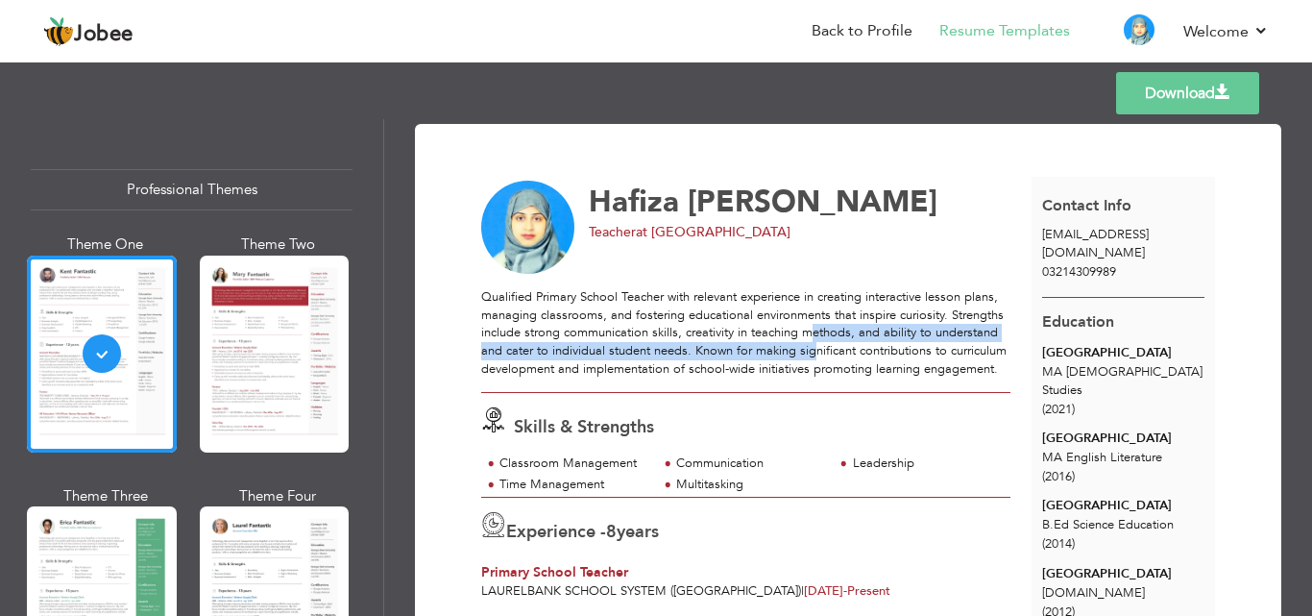
click at [814, 341] on div "Qualified Primary School Teacher with relevant experience in creating interacti…" at bounding box center [745, 332] width 529 height 89
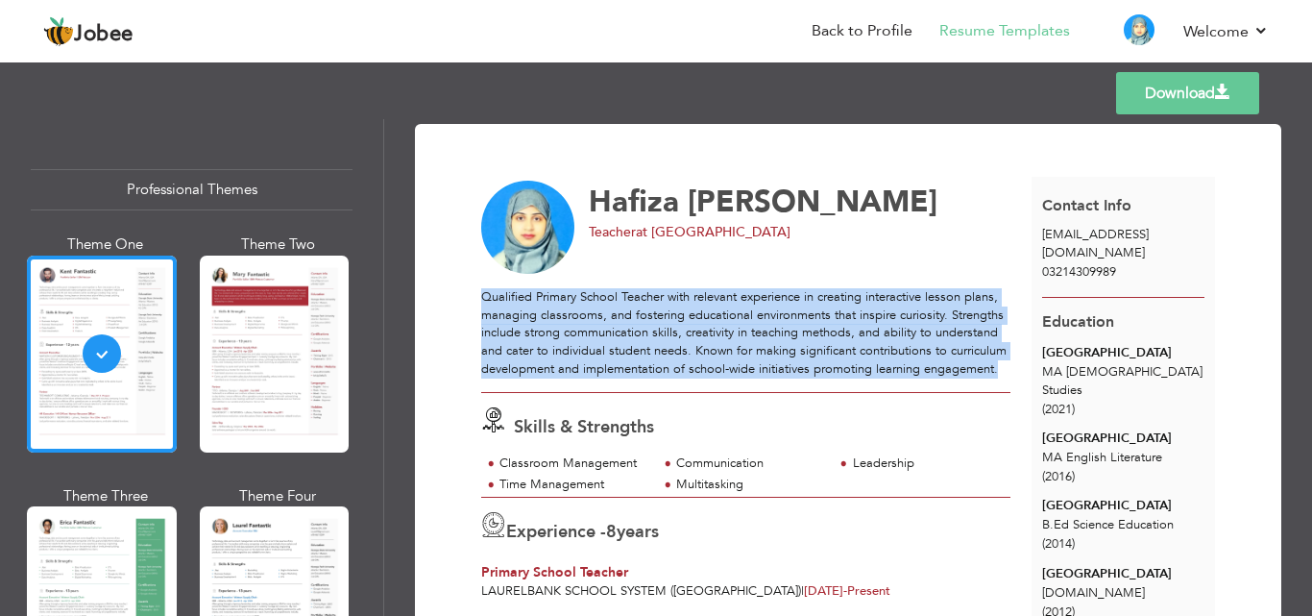
click at [814, 341] on div "Qualified Primary School Teacher with relevant experience in creating interacti…" at bounding box center [745, 332] width 529 height 89
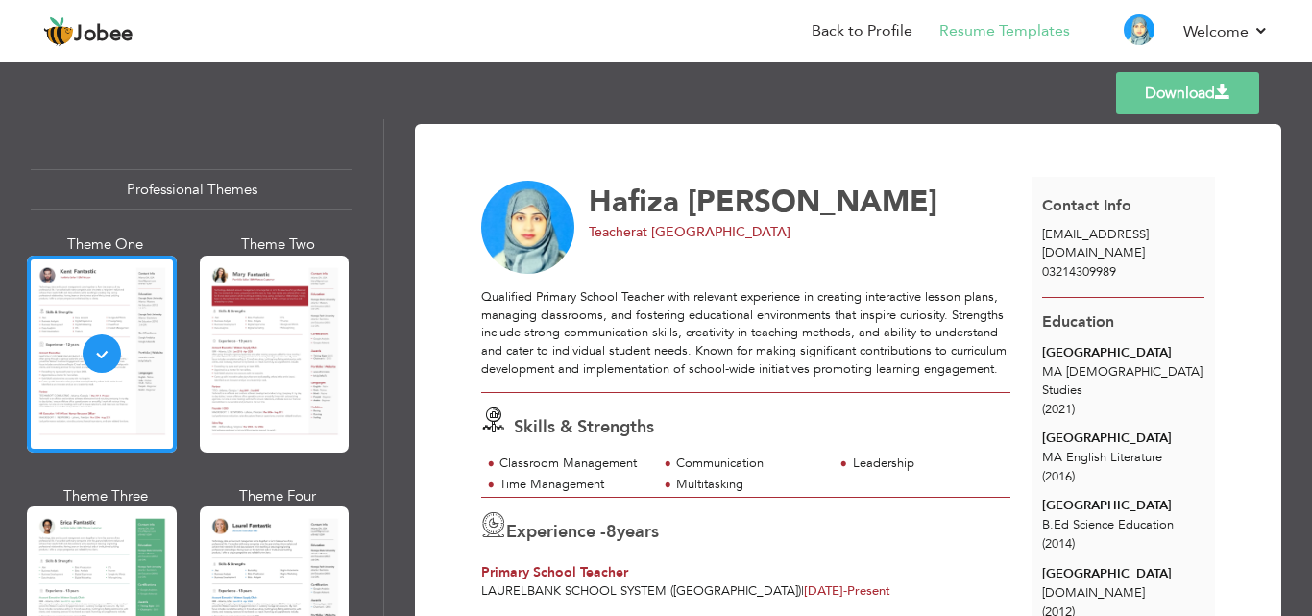
click at [715, 473] on div "Communication" at bounding box center [749, 463] width 147 height 18
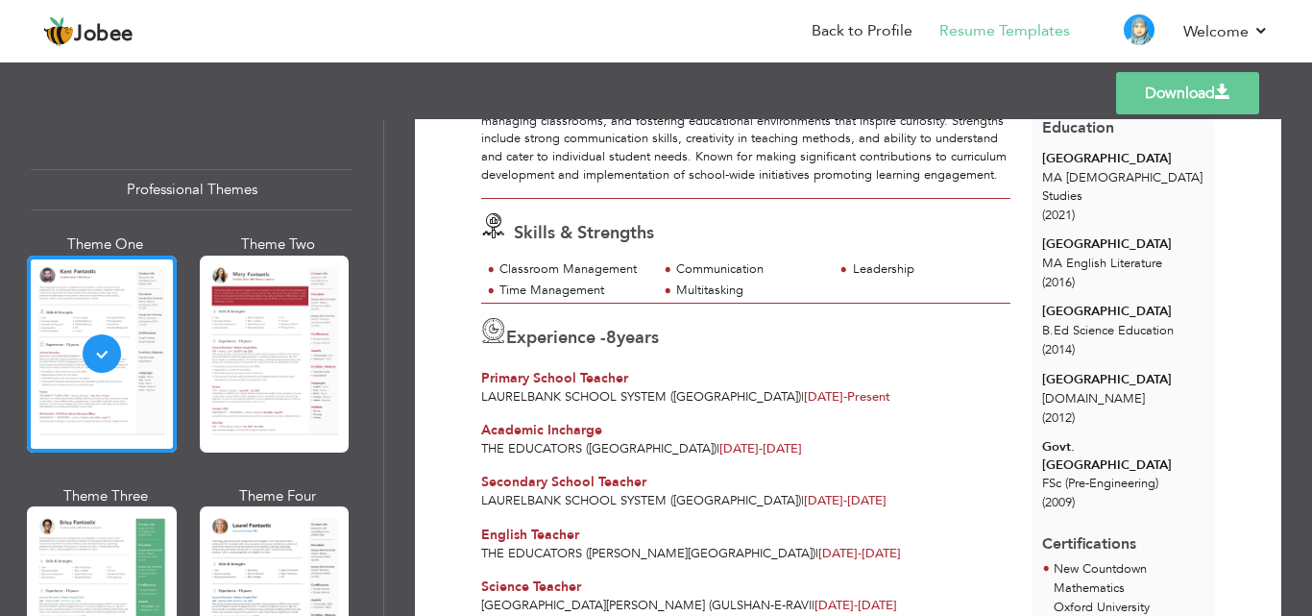
scroll to position [108, 0]
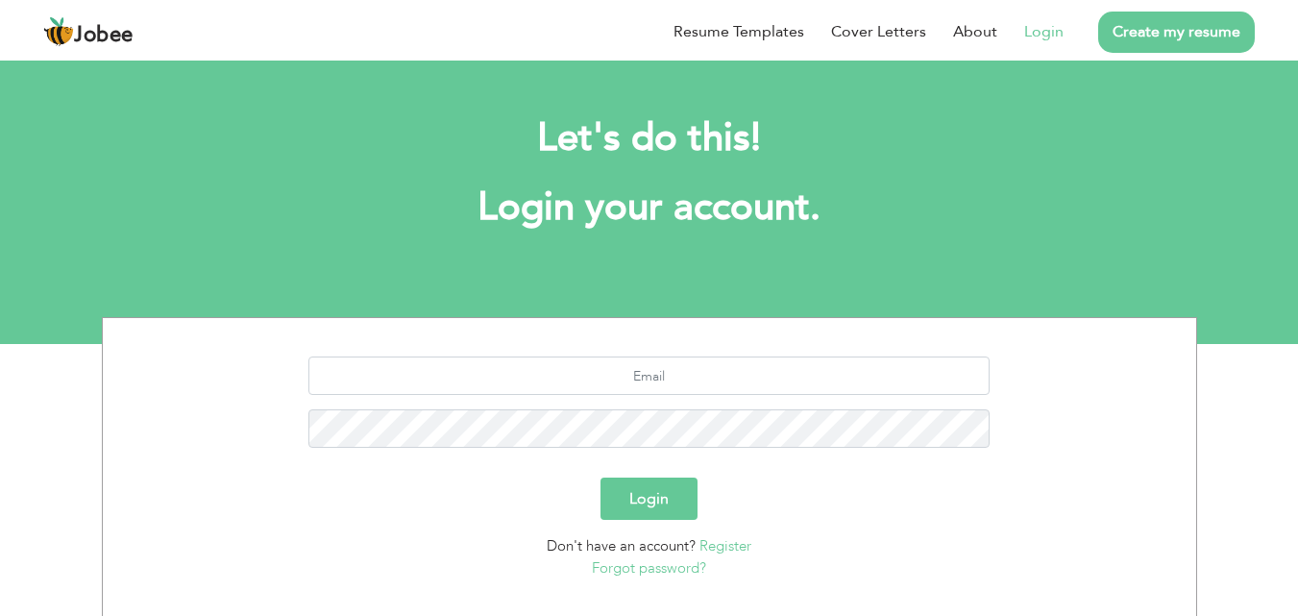
scroll to position [113, 0]
